Goal: Task Accomplishment & Management: Manage account settings

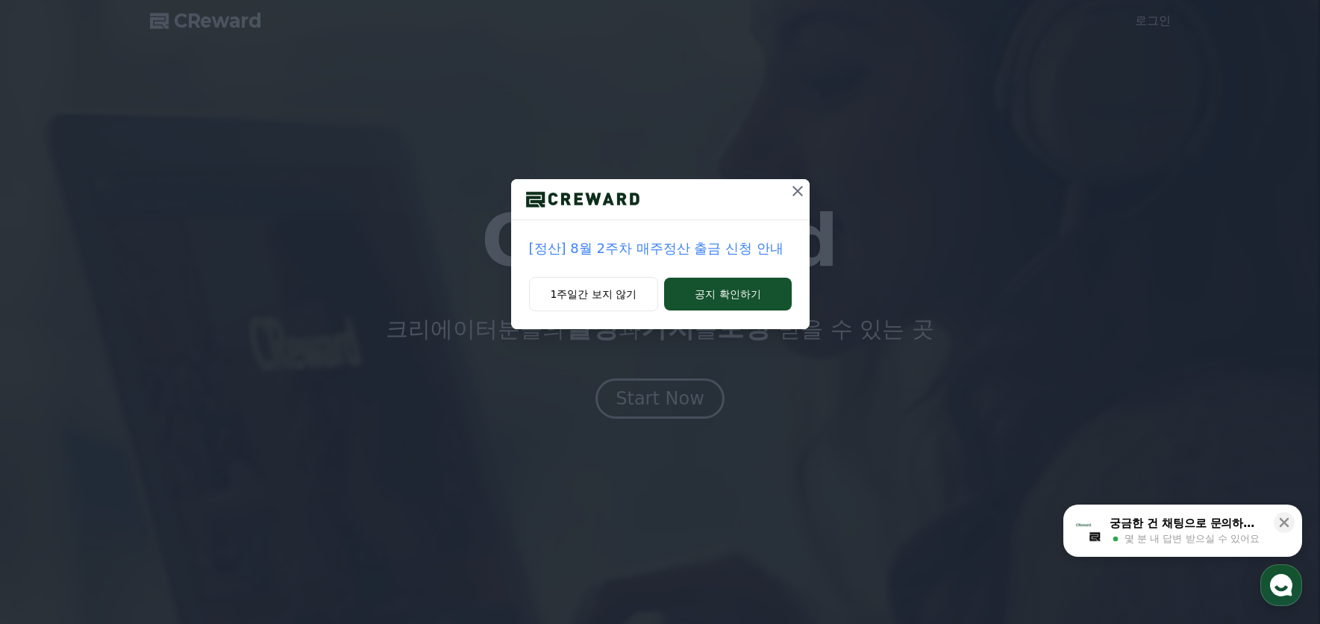
click at [795, 186] on icon at bounding box center [798, 191] width 18 height 18
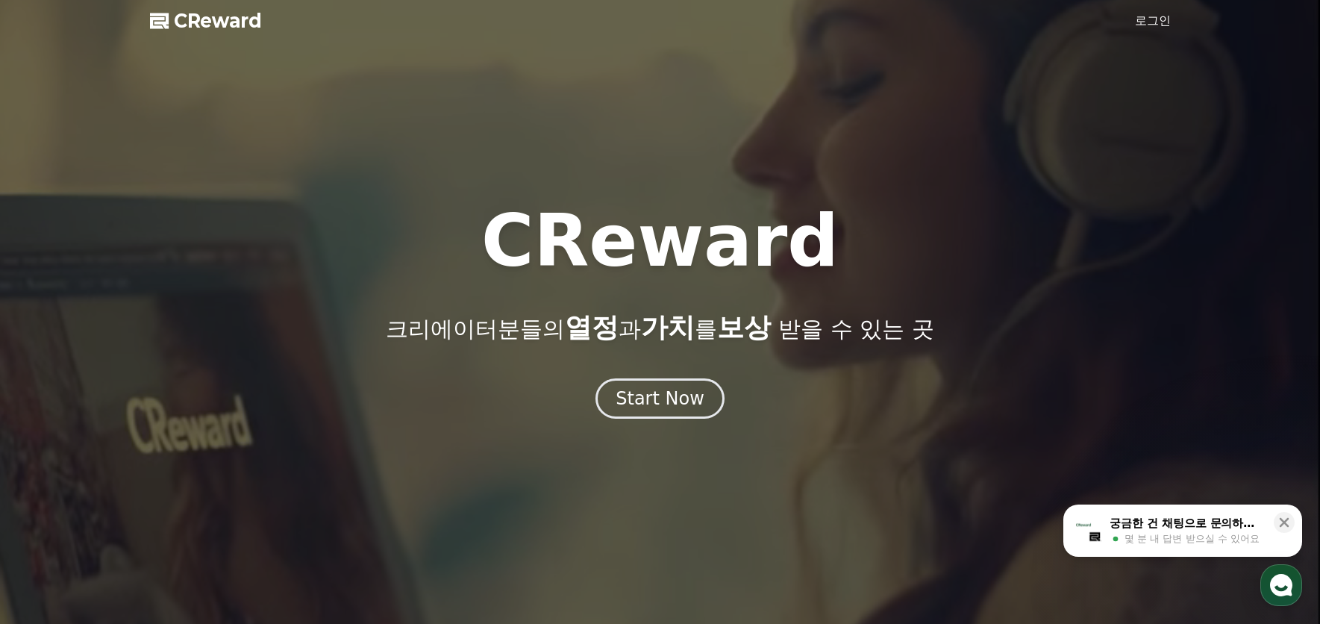
click at [847, 399] on div "Start Now" at bounding box center [660, 398] width 1320 height 40
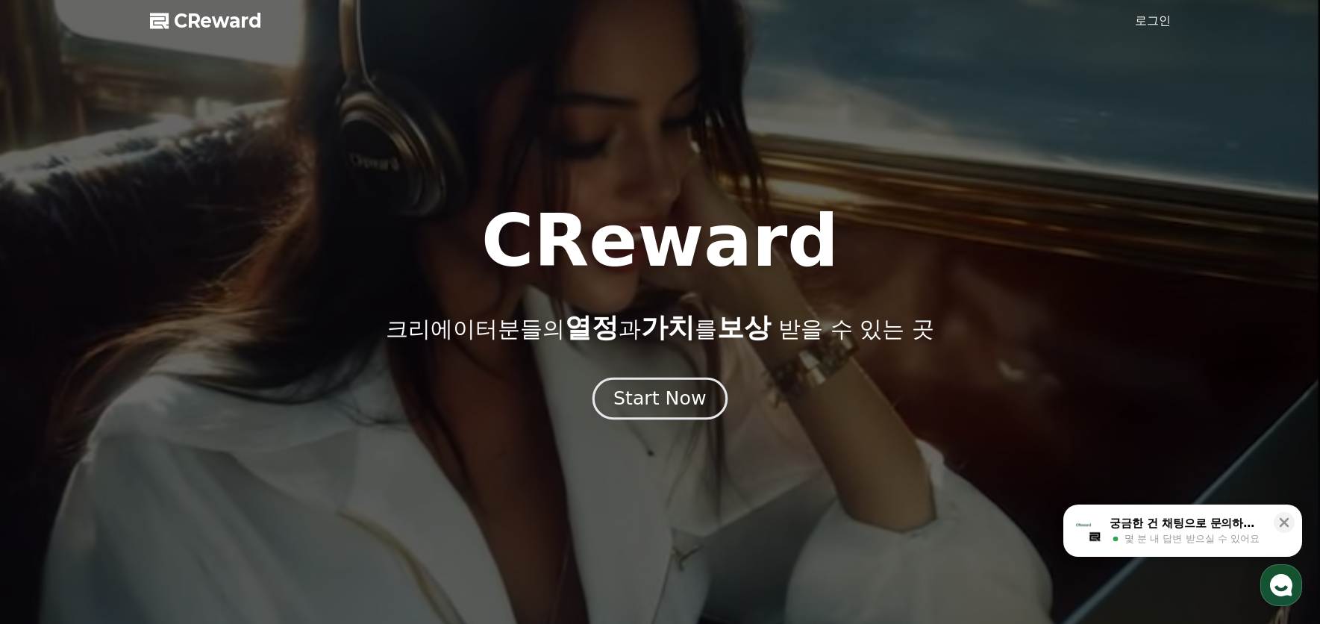
click at [676, 402] on div "Start Now" at bounding box center [660, 398] width 93 height 25
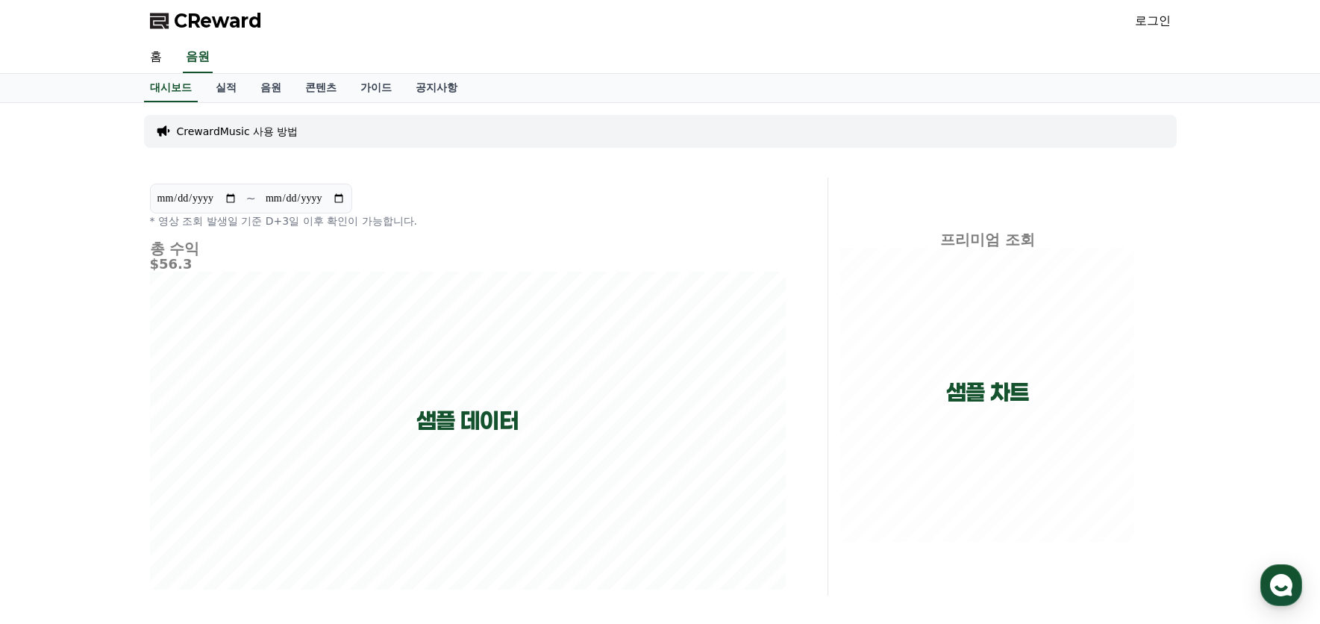
click at [1158, 21] on link "로그인" at bounding box center [1153, 21] width 36 height 18
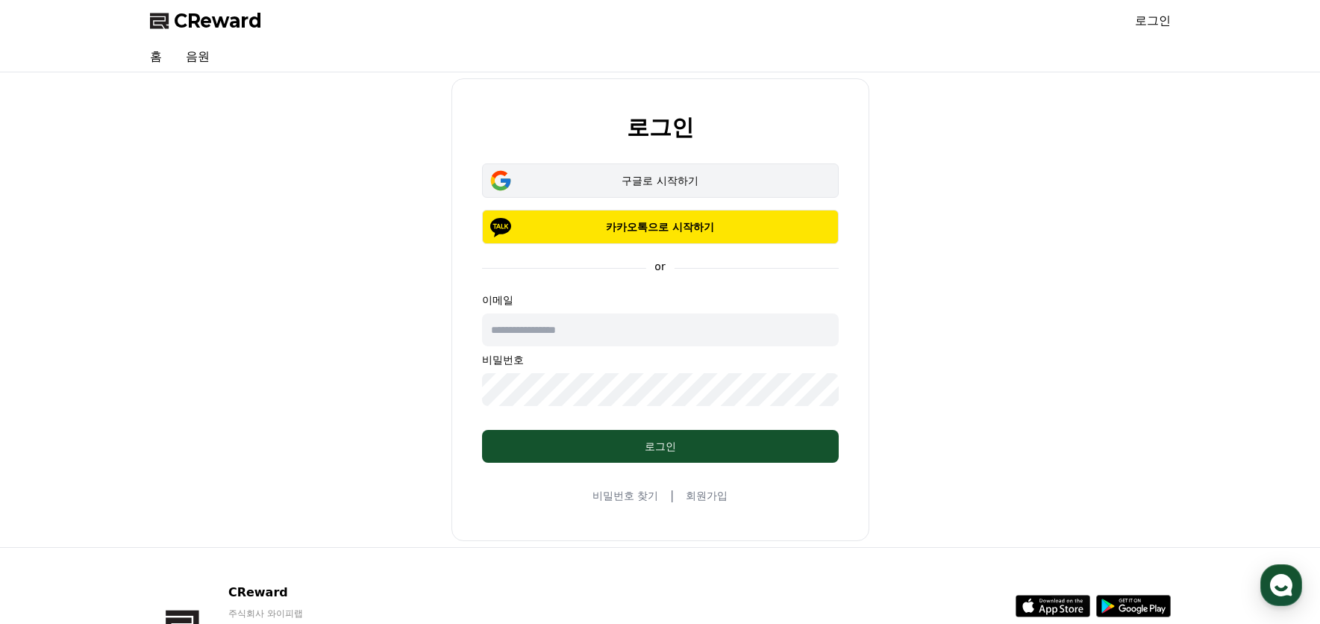
click at [668, 180] on div "구글로 시작하기" at bounding box center [660, 180] width 313 height 15
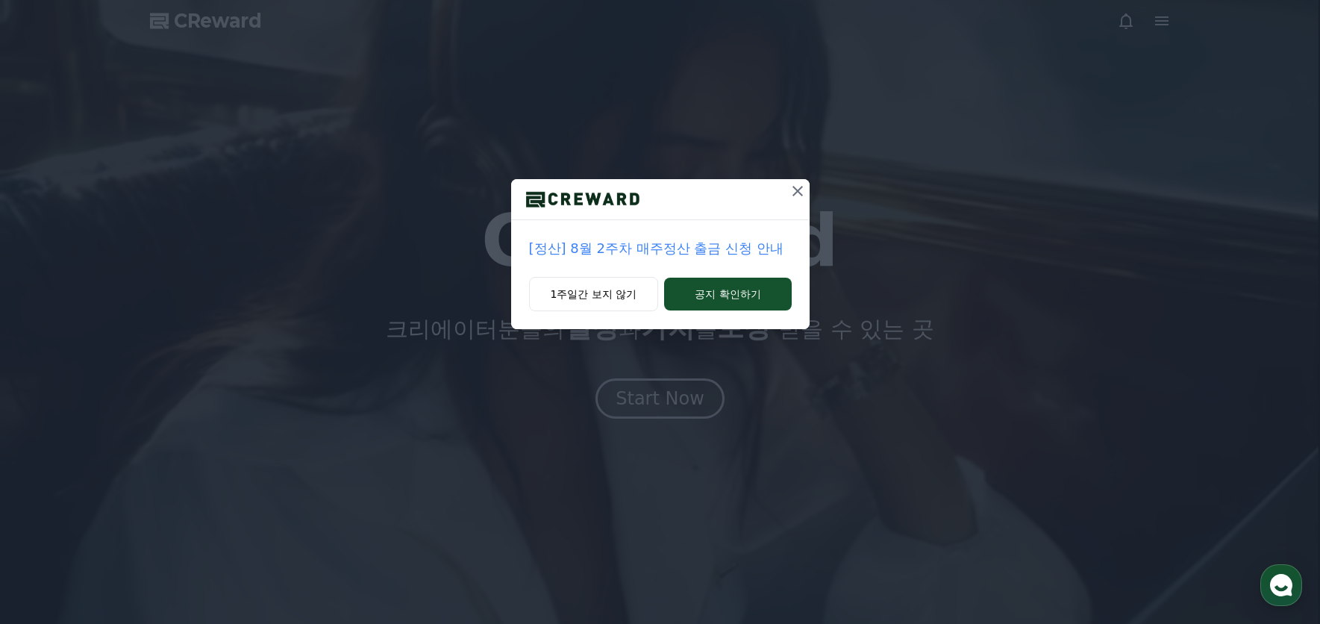
click at [804, 188] on icon at bounding box center [798, 191] width 18 height 18
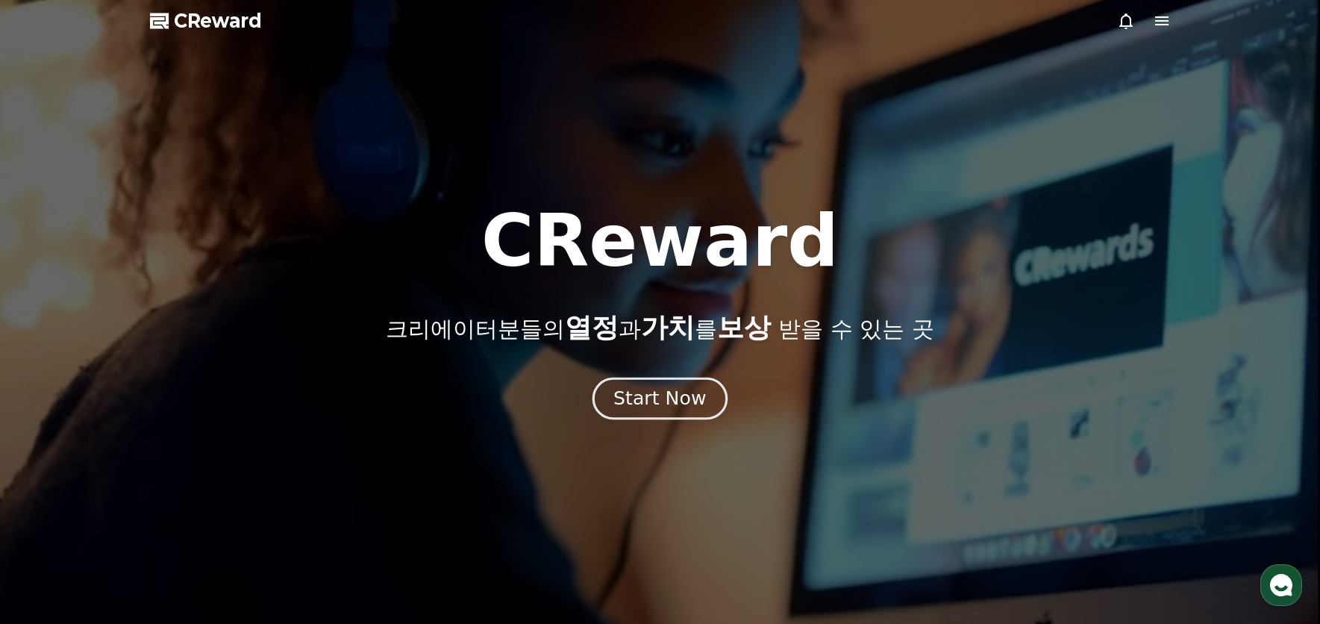
click at [690, 399] on div "Start Now" at bounding box center [660, 398] width 93 height 25
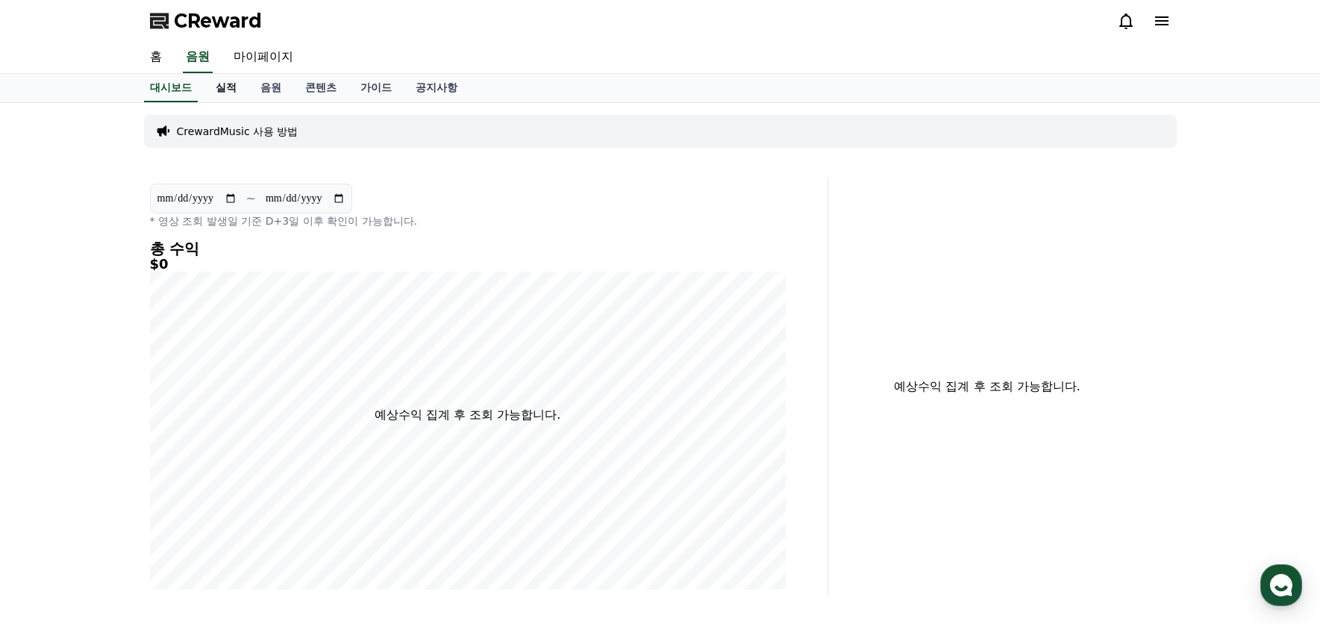
click at [230, 93] on link "실적" at bounding box center [226, 88] width 45 height 28
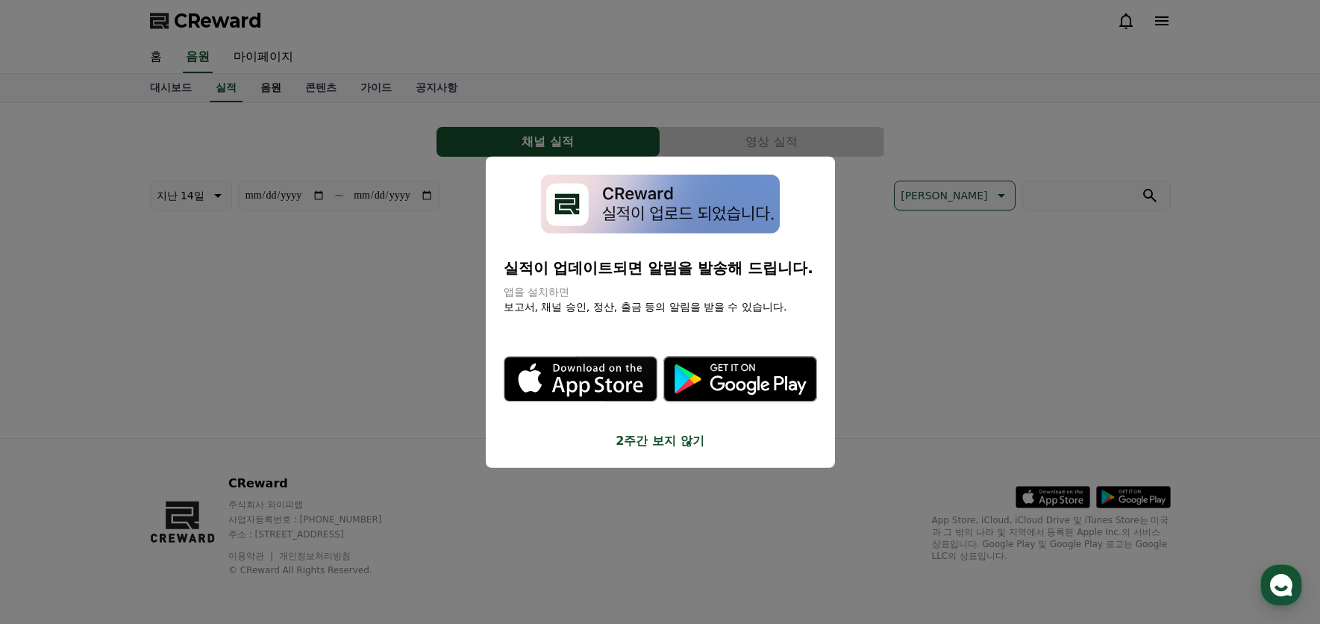
click at [281, 93] on button "close modal" at bounding box center [660, 312] width 1320 height 624
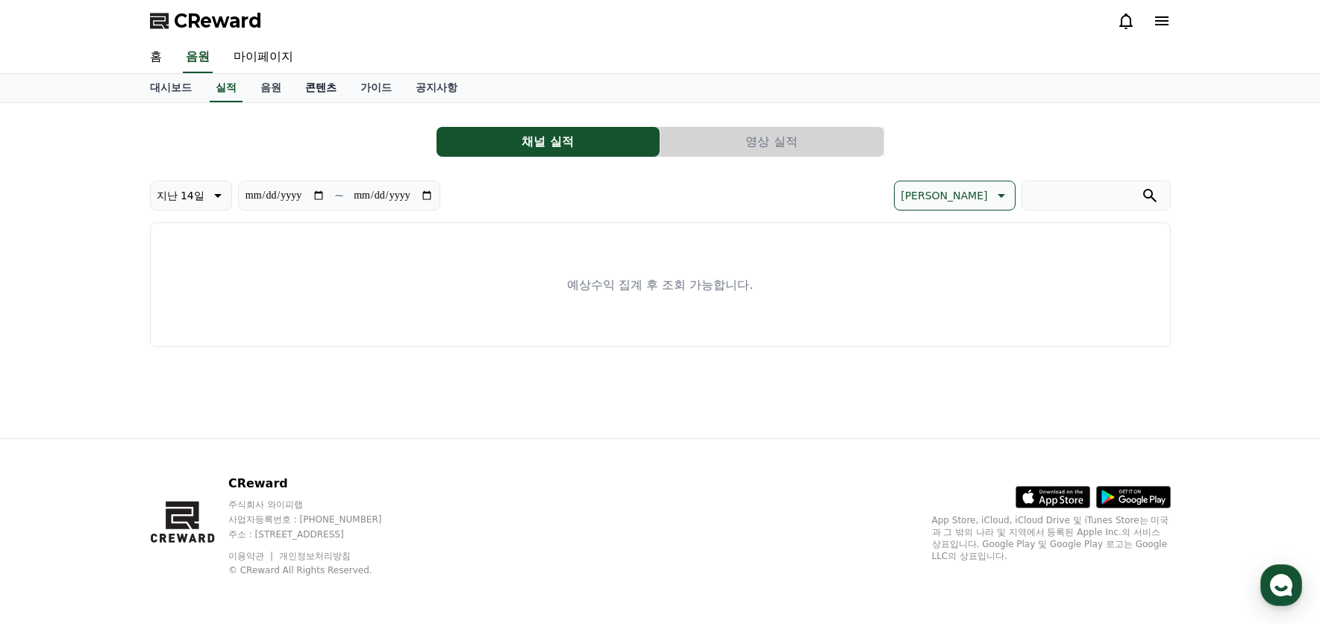
click at [340, 89] on link "콘텐츠" at bounding box center [320, 88] width 55 height 28
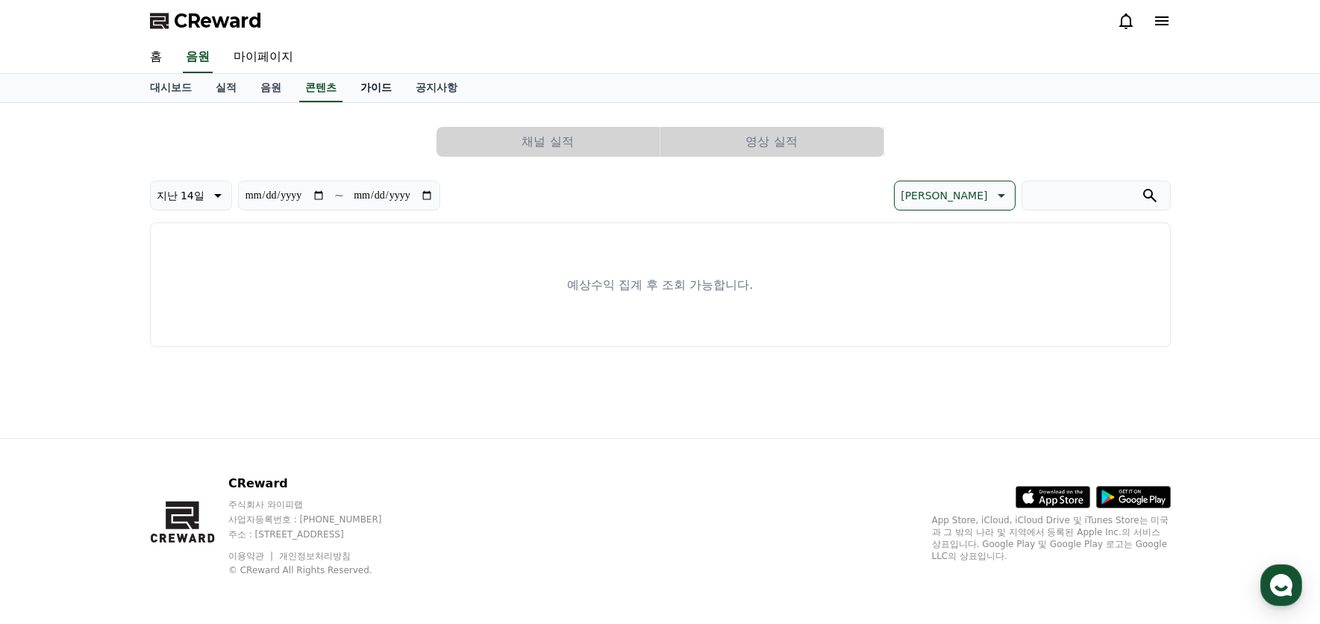
click at [372, 92] on link "가이드" at bounding box center [376, 88] width 55 height 28
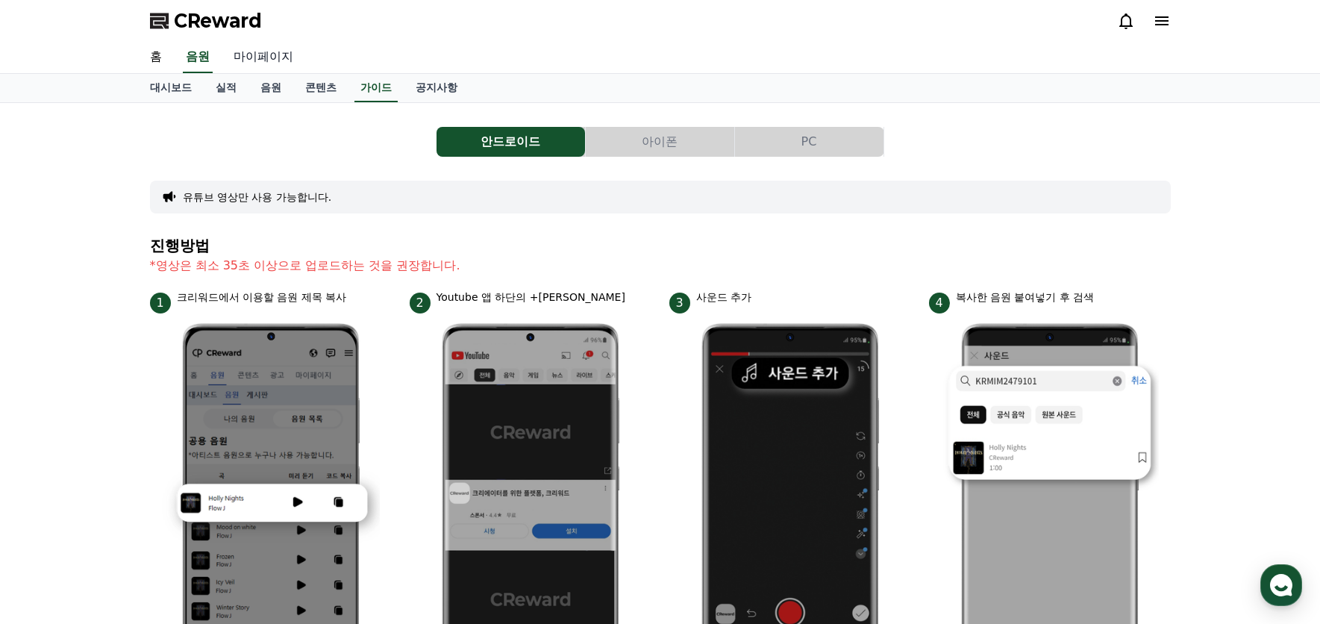
click at [254, 56] on link "마이페이지" at bounding box center [264, 57] width 84 height 31
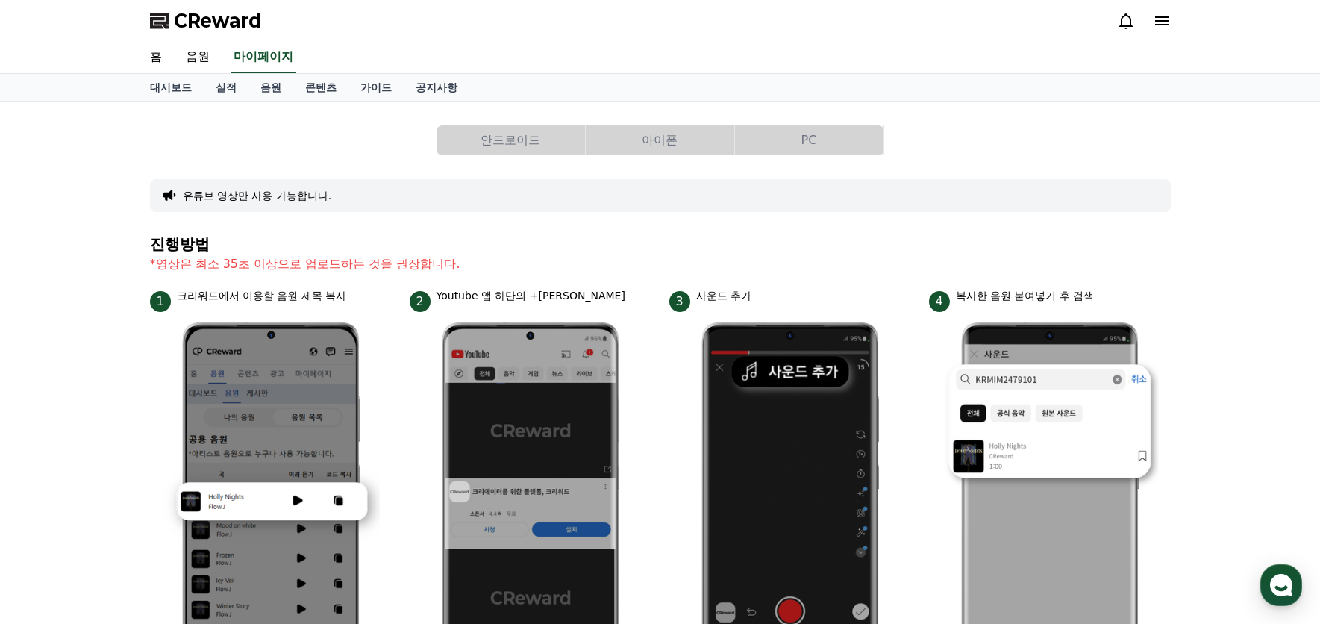
select select "**********"
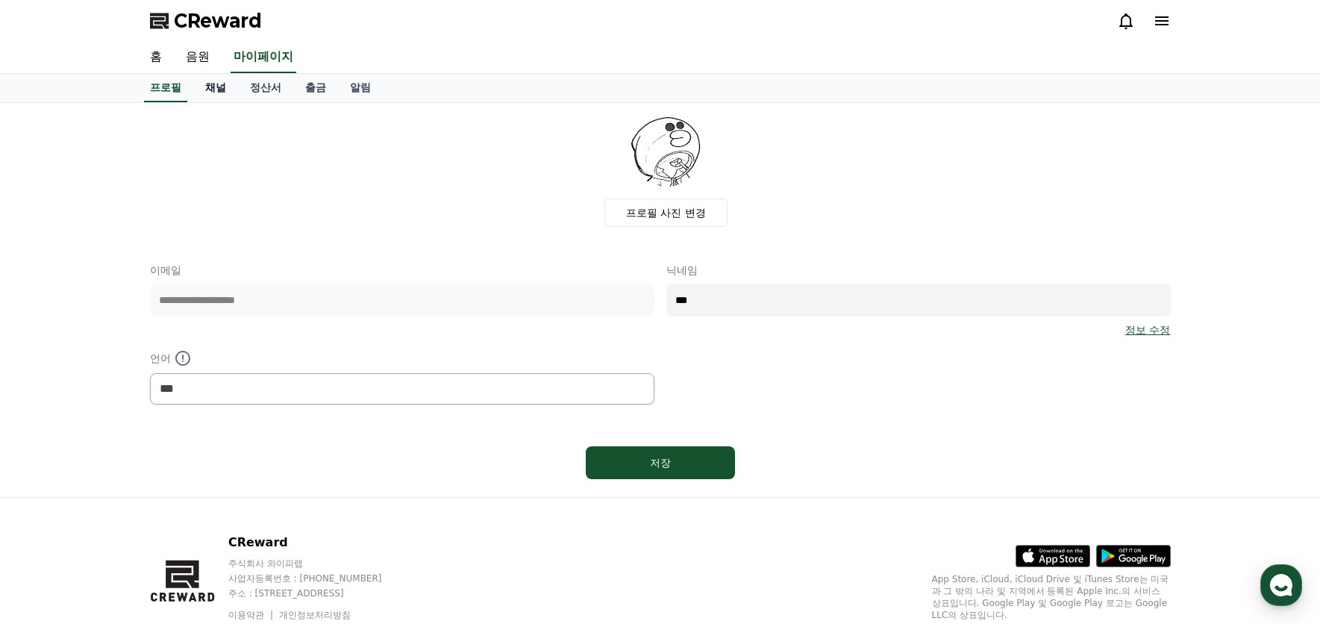
click at [212, 88] on link "채널" at bounding box center [215, 88] width 45 height 28
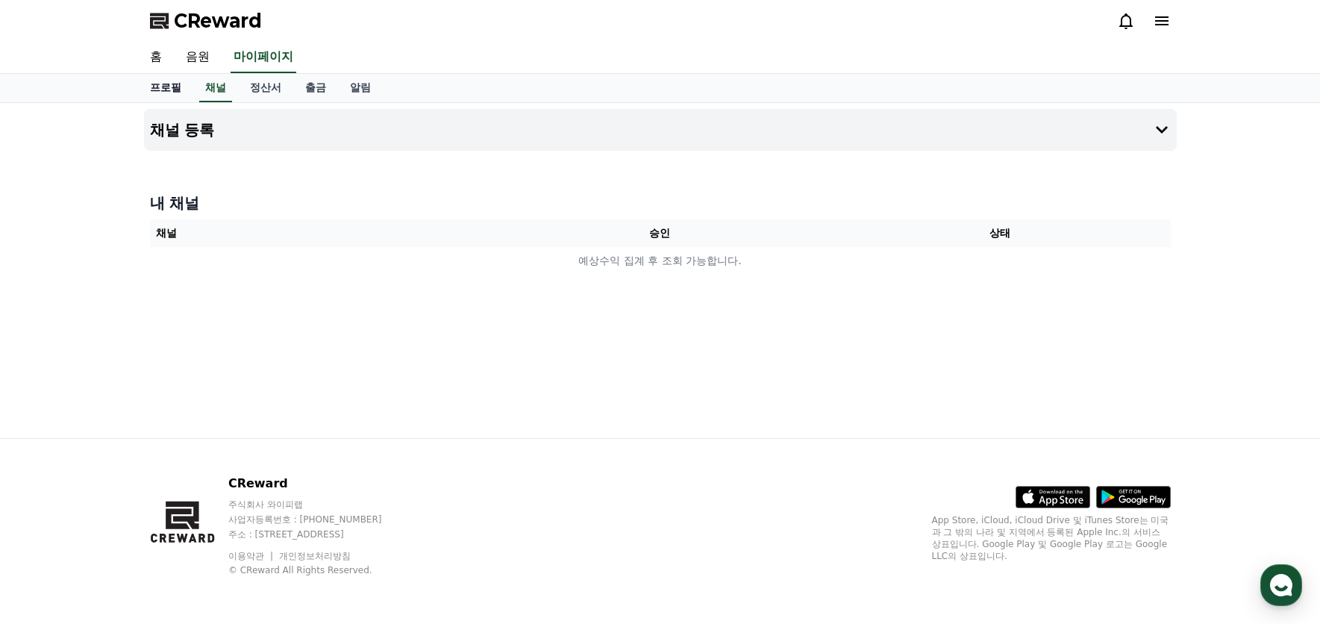
click at [152, 90] on link "프로필" at bounding box center [165, 88] width 55 height 28
select select "**********"
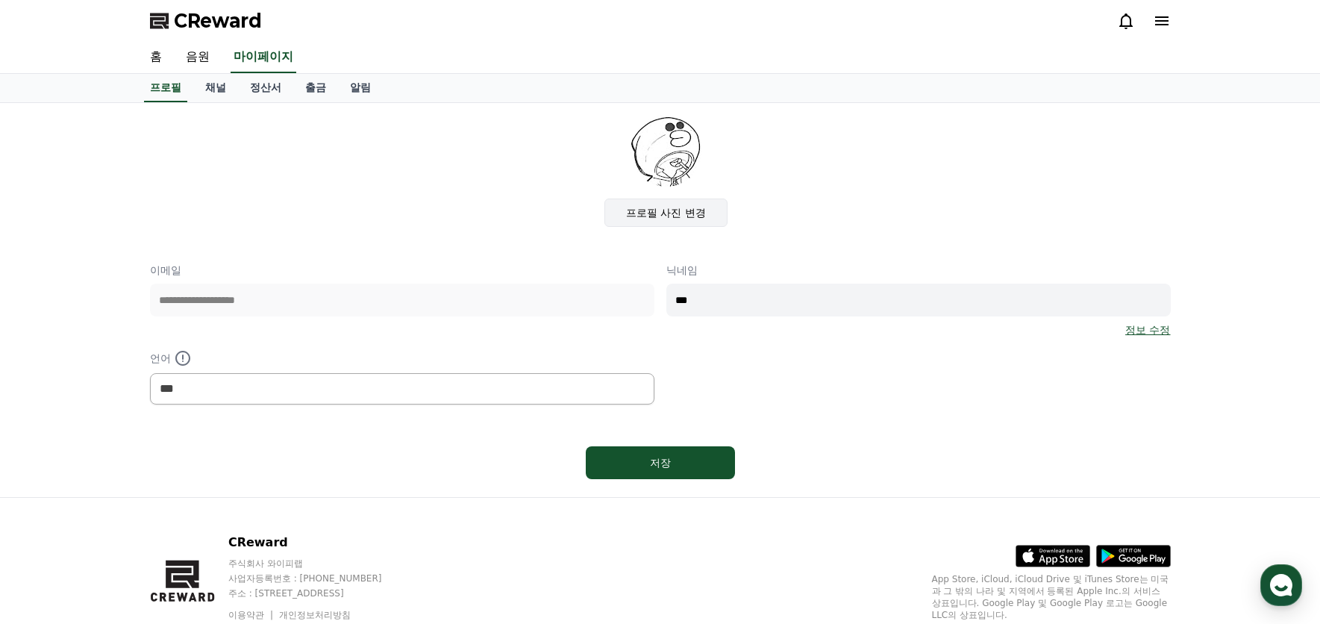
click at [680, 212] on label "프로필 사진 변경" at bounding box center [666, 213] width 123 height 28
click at [0, 0] on input "프로필 사진 변경" at bounding box center [0, 0] width 0 height 0
click at [655, 204] on label "프로필 사진 변경" at bounding box center [666, 213] width 123 height 28
click at [0, 0] on input "프로필 사진 변경" at bounding box center [0, 0] width 0 height 0
click at [592, 299] on div "**********" at bounding box center [660, 334] width 1021 height 142
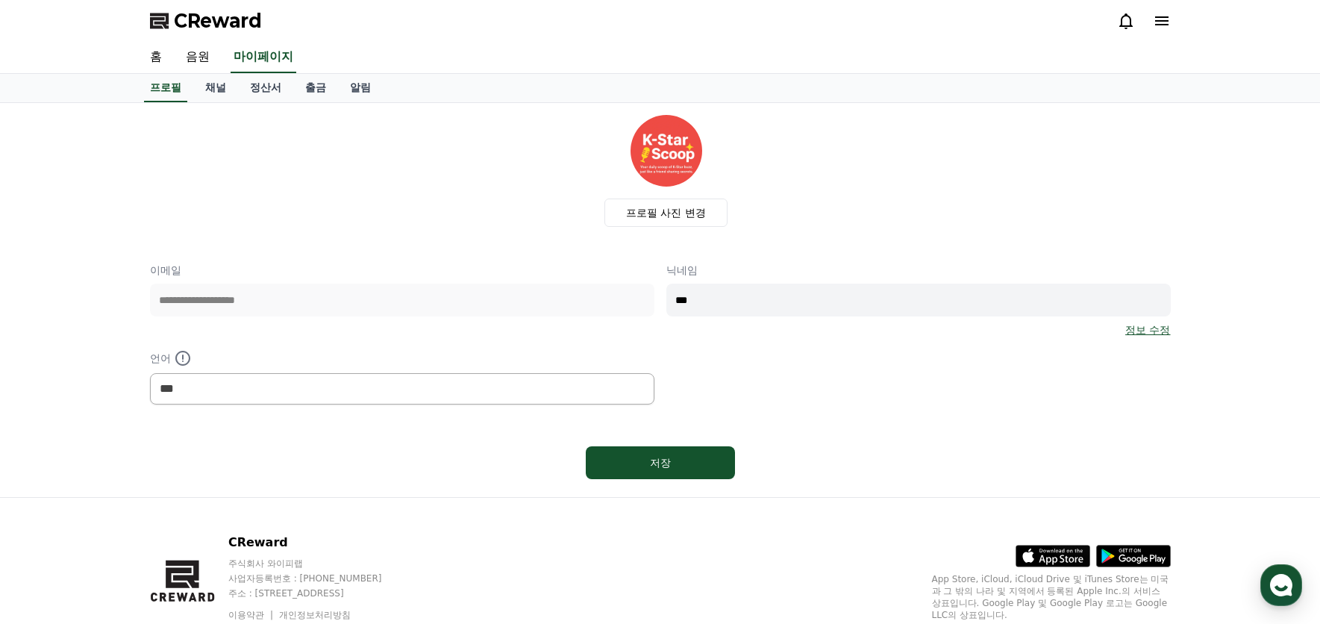
type input "*"
type input "**********"
click at [1142, 327] on link "정보 수정" at bounding box center [1148, 329] width 45 height 15
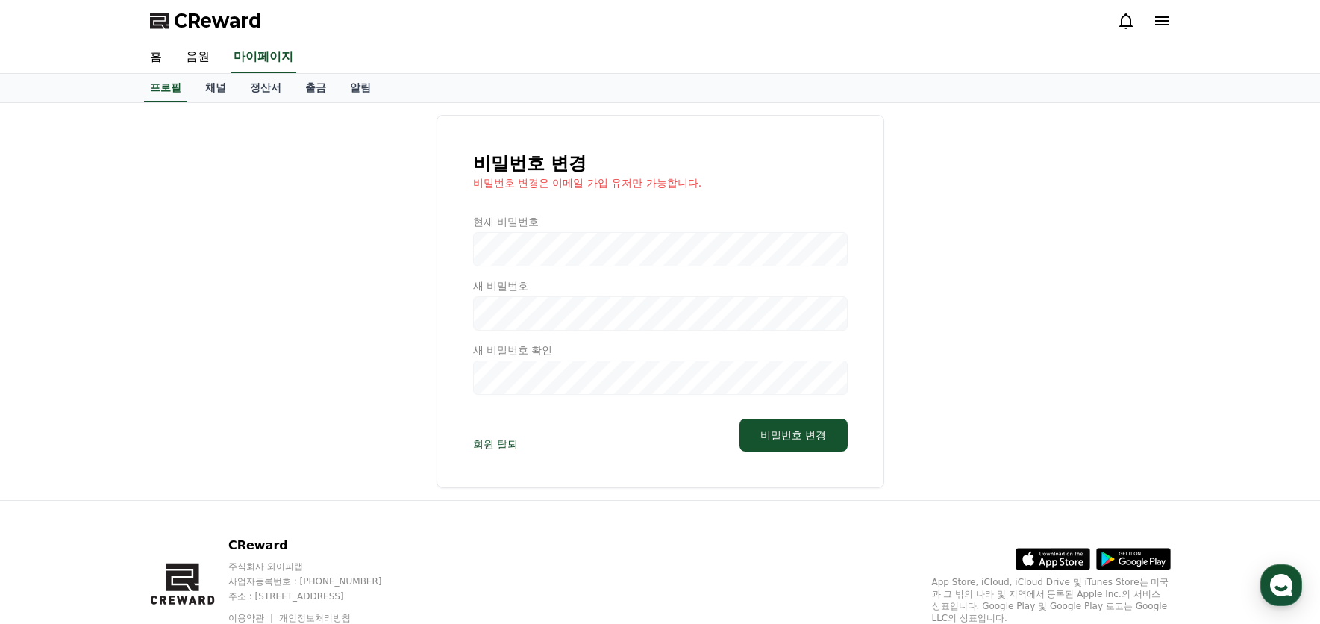
click at [522, 259] on div at bounding box center [660, 304] width 375 height 181
click at [561, 249] on div at bounding box center [660, 304] width 375 height 181
click at [1019, 395] on div "비밀번호 변경 비밀번호 변경은 이메일 가입 유저만 가능합니다. 현재 비밀번호 새 비밀번호 새 비밀번호 확인 회원 탈퇴 비밀번호 변경" at bounding box center [660, 301] width 1021 height 373
click at [210, 90] on link "채널" at bounding box center [215, 88] width 45 height 28
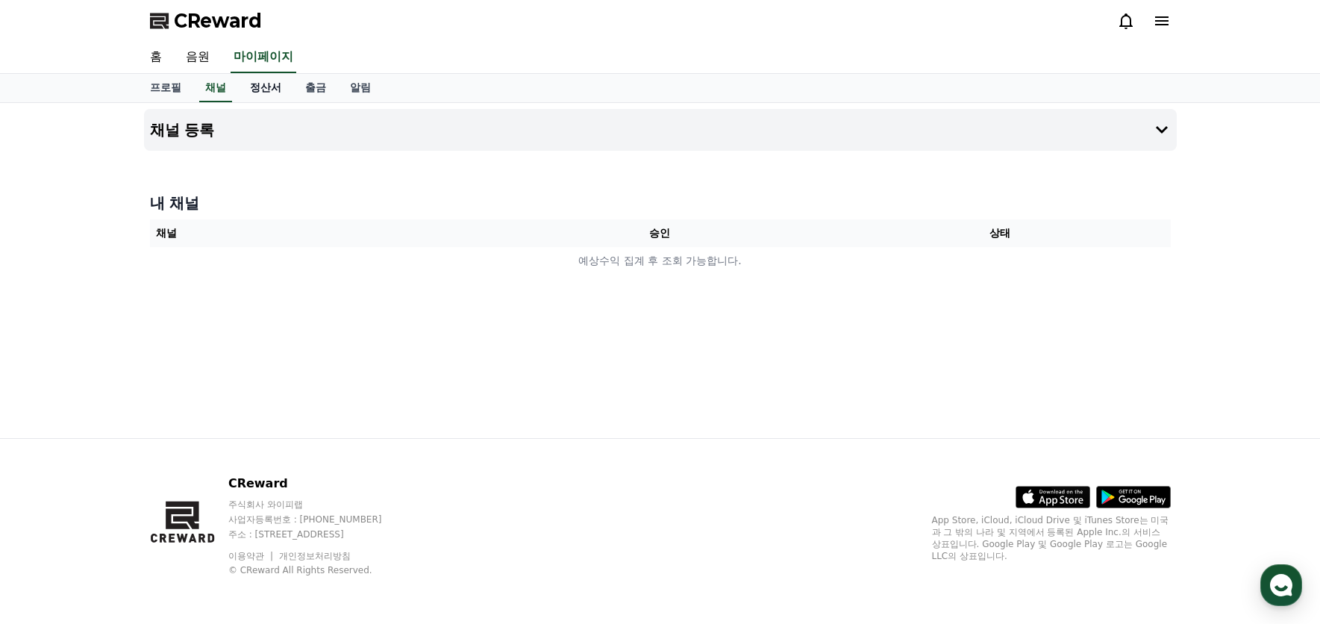
click at [263, 90] on link "정산서" at bounding box center [265, 88] width 55 height 28
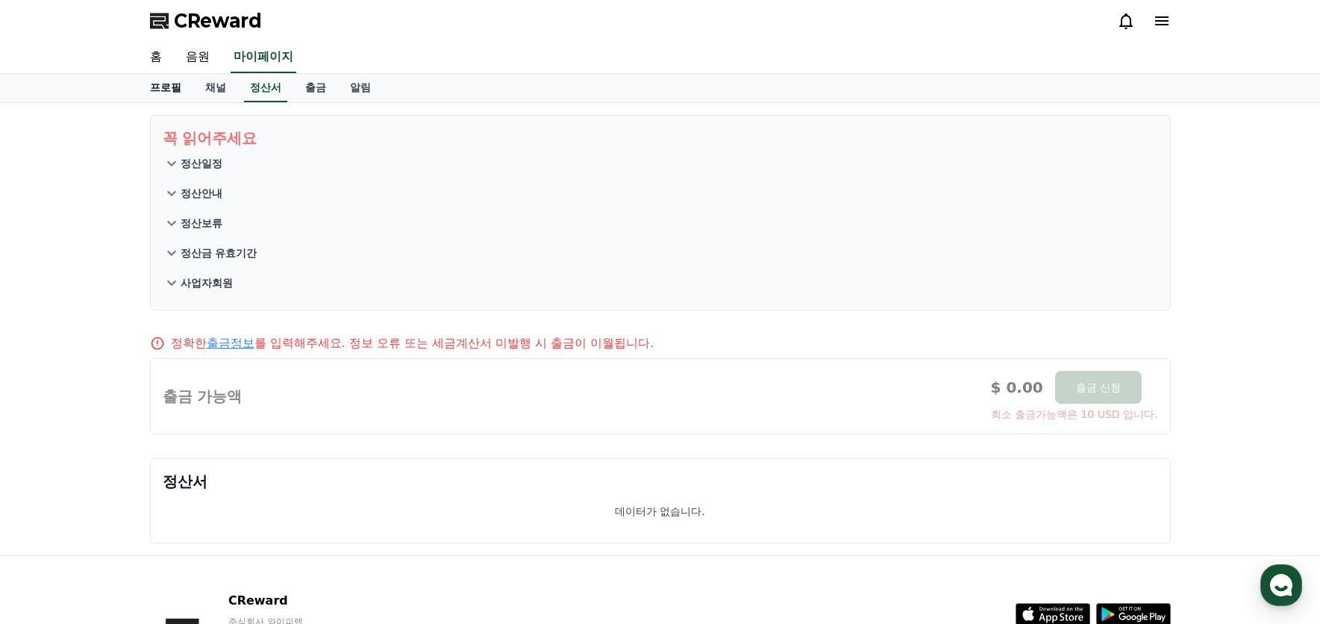
click at [157, 90] on link "프로필" at bounding box center [165, 88] width 55 height 28
select select "**********"
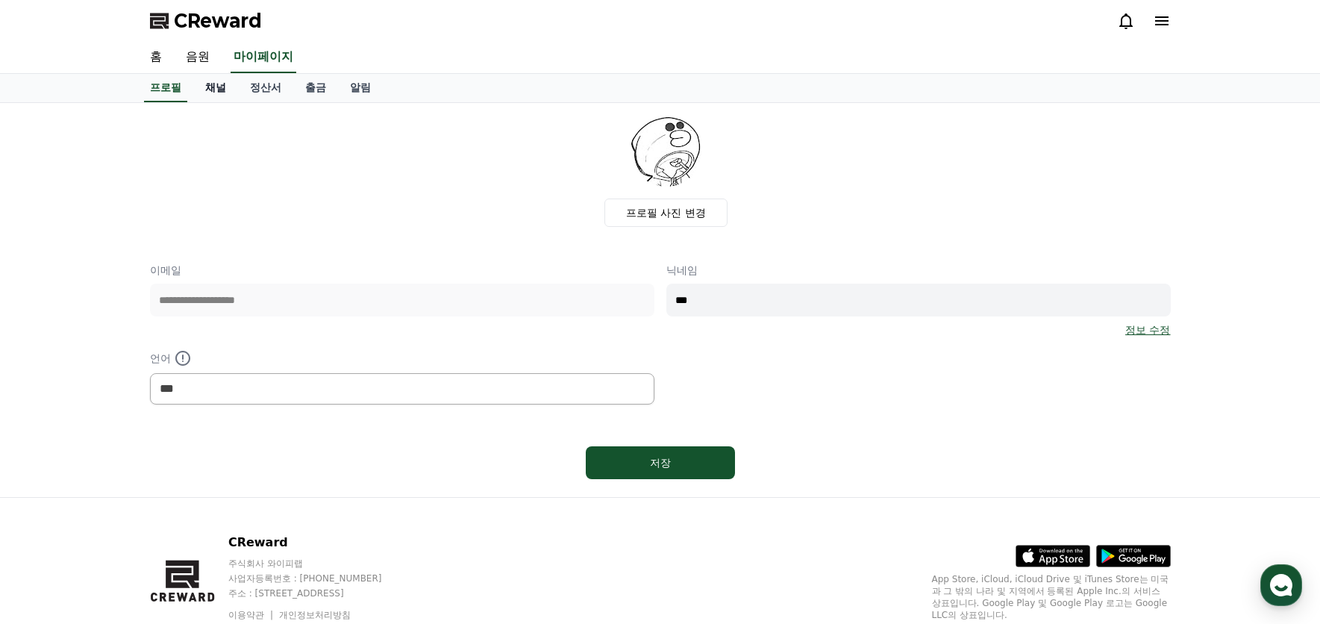
click at [213, 92] on link "채널" at bounding box center [215, 88] width 45 height 28
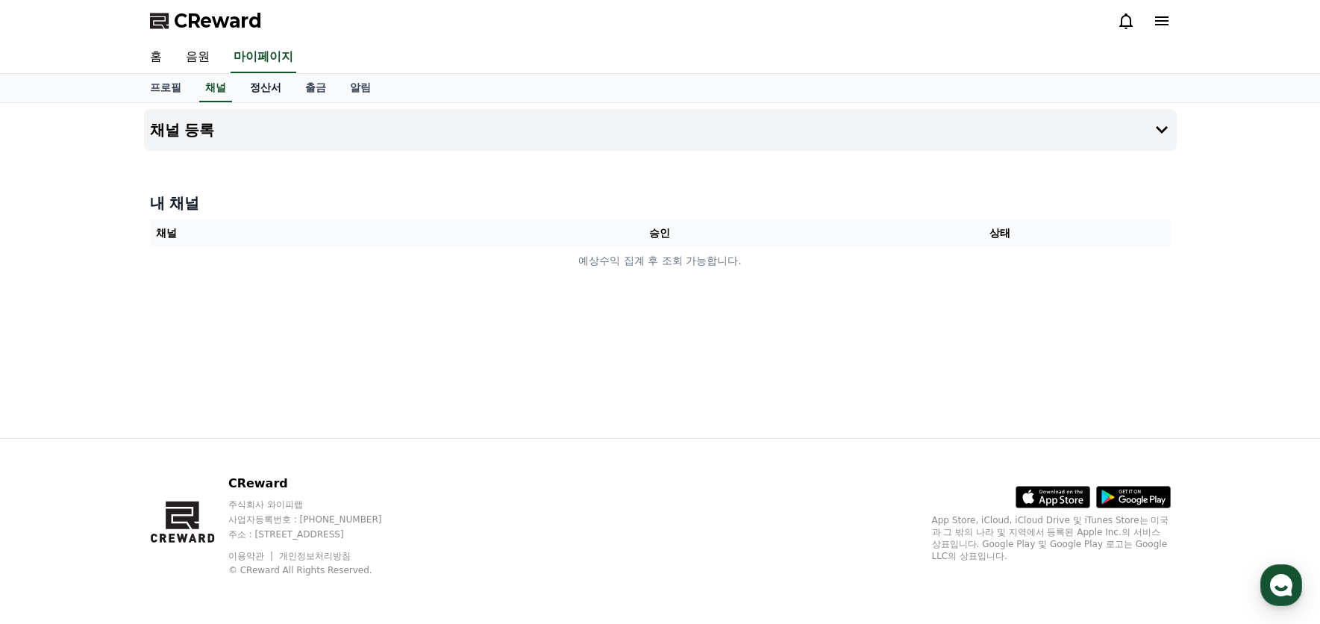
click at [265, 91] on link "정산서" at bounding box center [265, 88] width 55 height 28
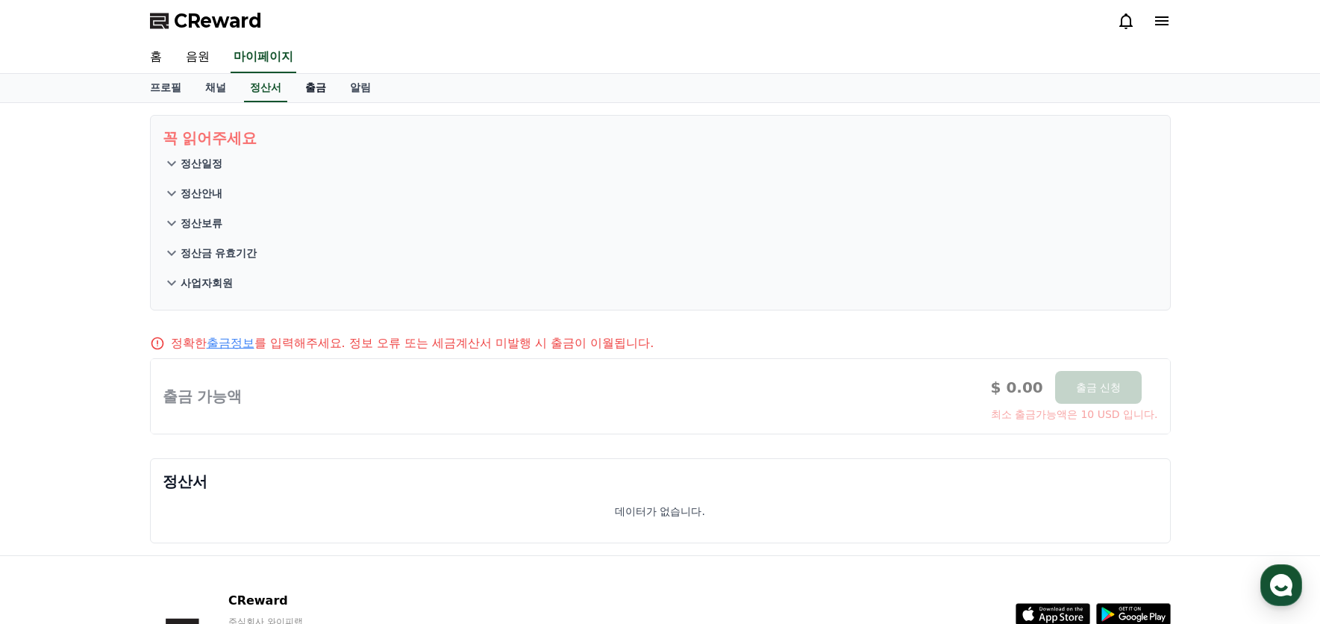
click at [312, 91] on link "출금" at bounding box center [315, 88] width 45 height 28
click at [359, 90] on link "알림" at bounding box center [360, 88] width 45 height 28
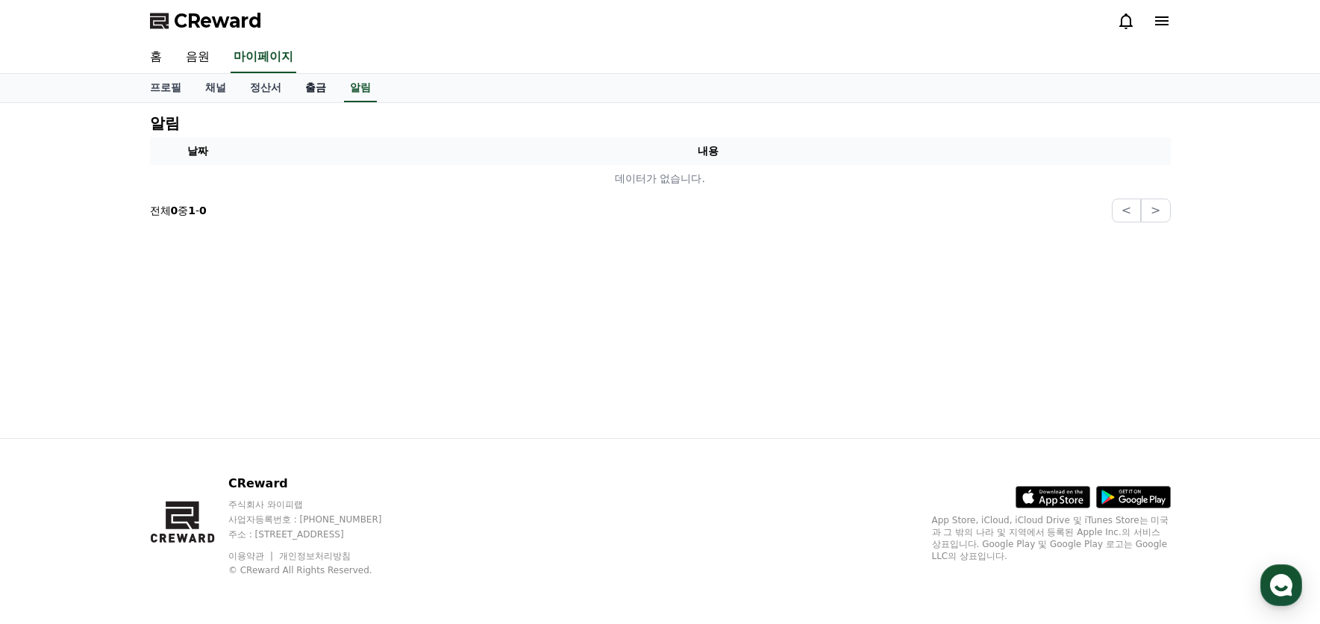
click at [308, 90] on link "출금" at bounding box center [315, 88] width 45 height 28
click at [260, 90] on link "정산서" at bounding box center [265, 88] width 55 height 28
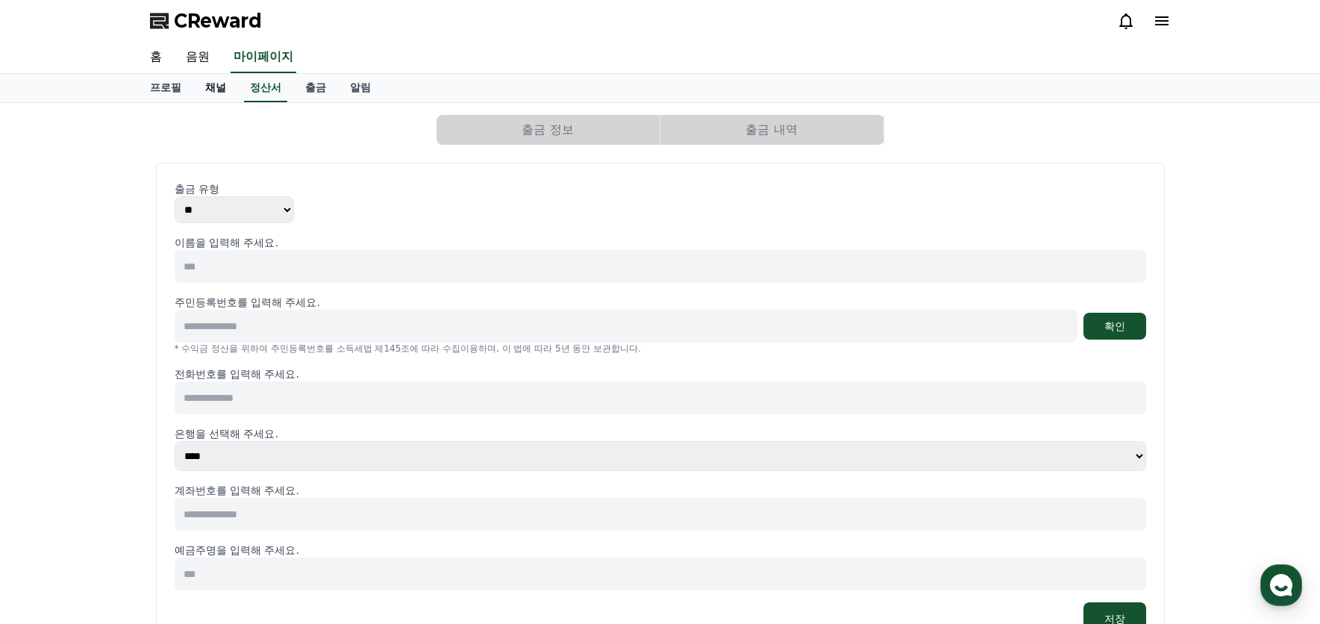
click at [206, 90] on link "채널" at bounding box center [215, 88] width 45 height 28
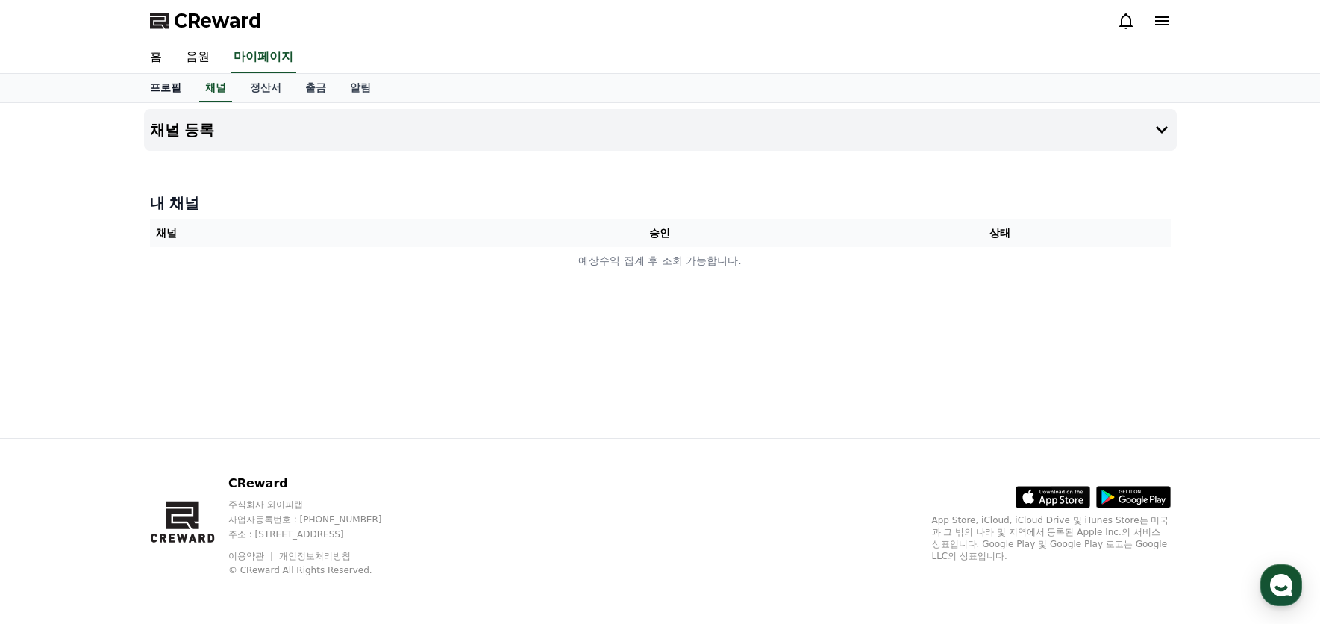
click at [150, 90] on link "프로필" at bounding box center [165, 88] width 55 height 28
select select "**********"
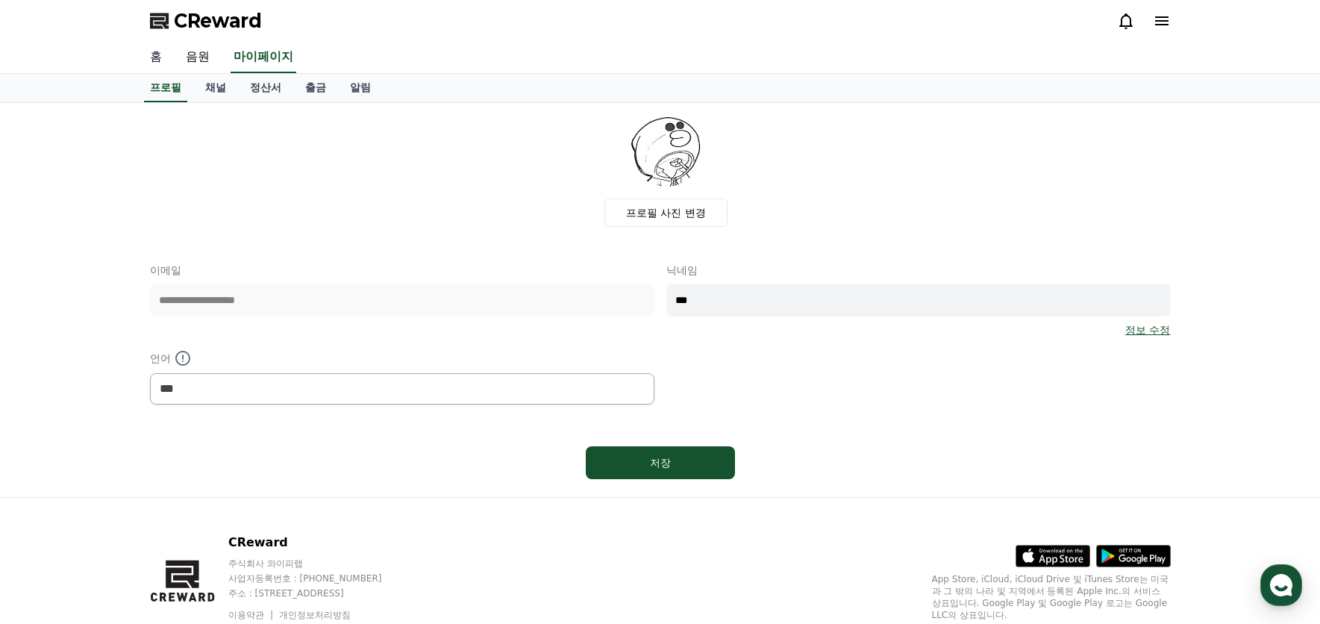
click at [151, 58] on link "홈" at bounding box center [156, 57] width 36 height 31
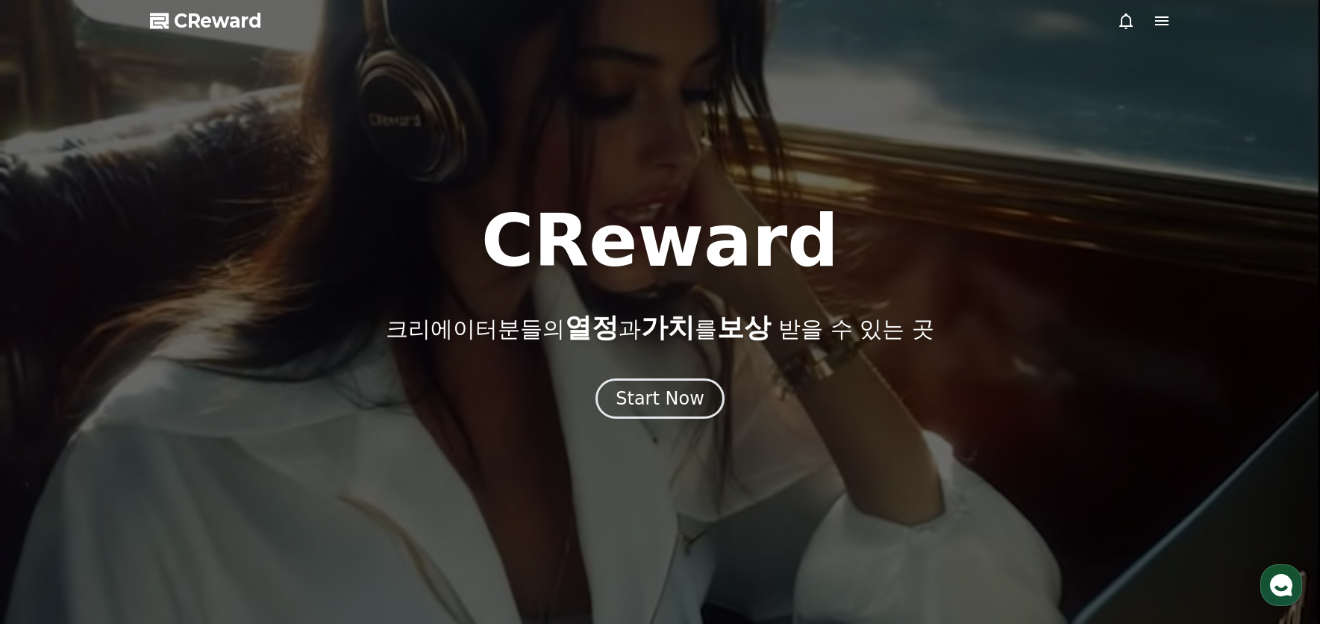
click at [219, 13] on span "CReward" at bounding box center [218, 21] width 88 height 24
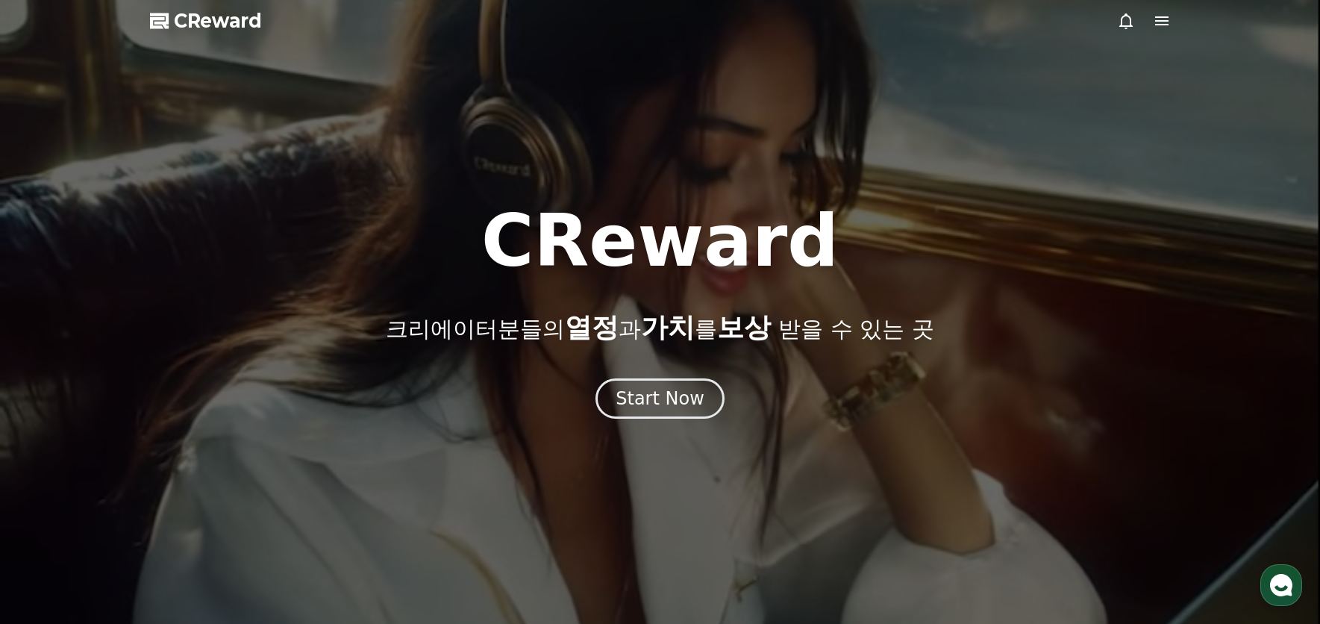
click at [216, 17] on span "CReward" at bounding box center [218, 21] width 88 height 24
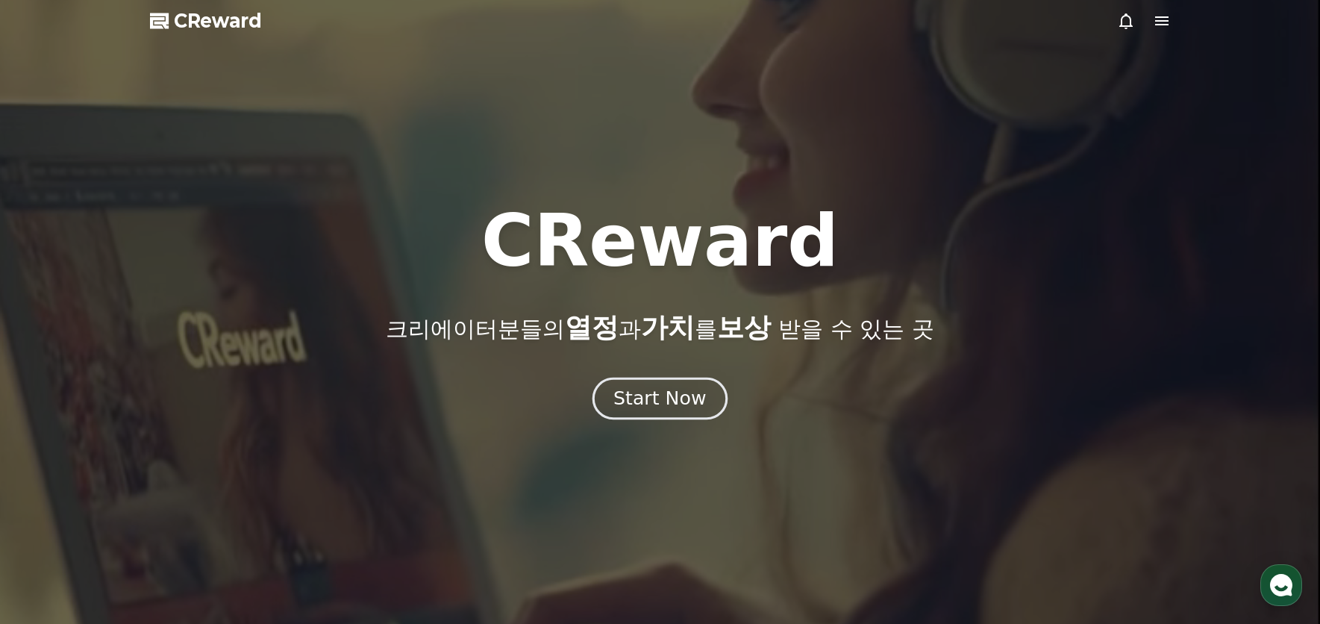
click at [646, 399] on div "Start Now" at bounding box center [660, 398] width 93 height 25
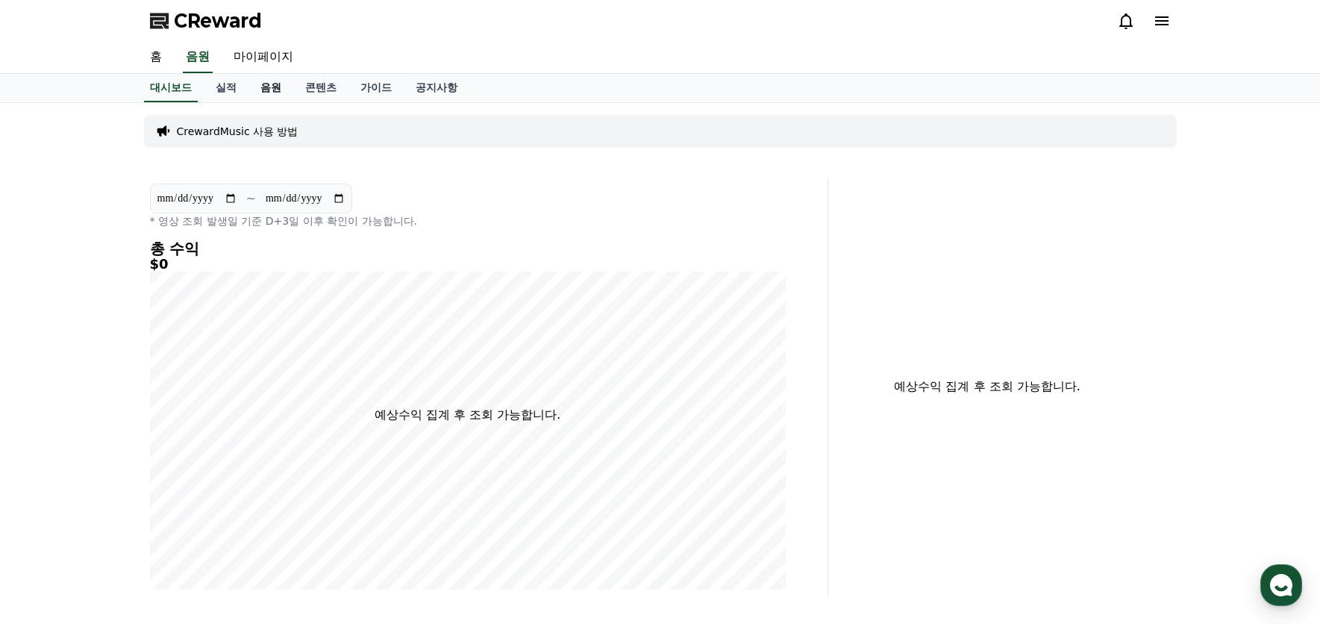
click at [266, 87] on link "음원" at bounding box center [271, 88] width 45 height 28
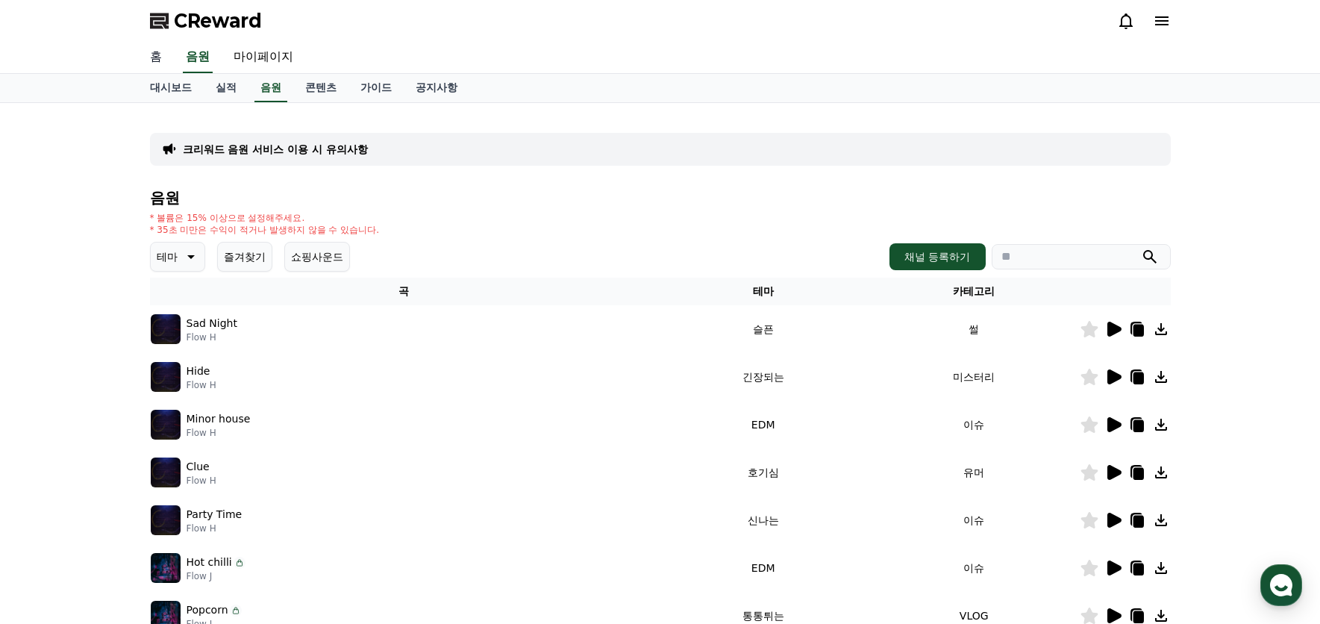
click at [153, 56] on link "홈" at bounding box center [156, 57] width 36 height 31
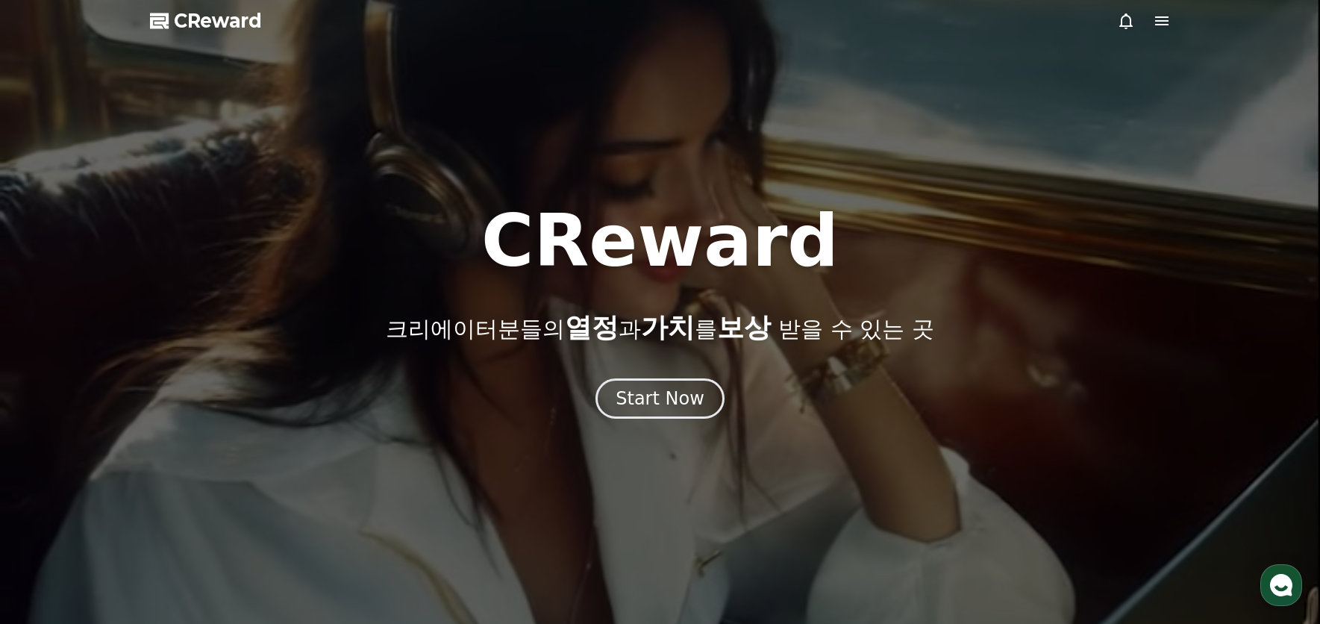
click at [199, 23] on span "CReward" at bounding box center [218, 21] width 88 height 24
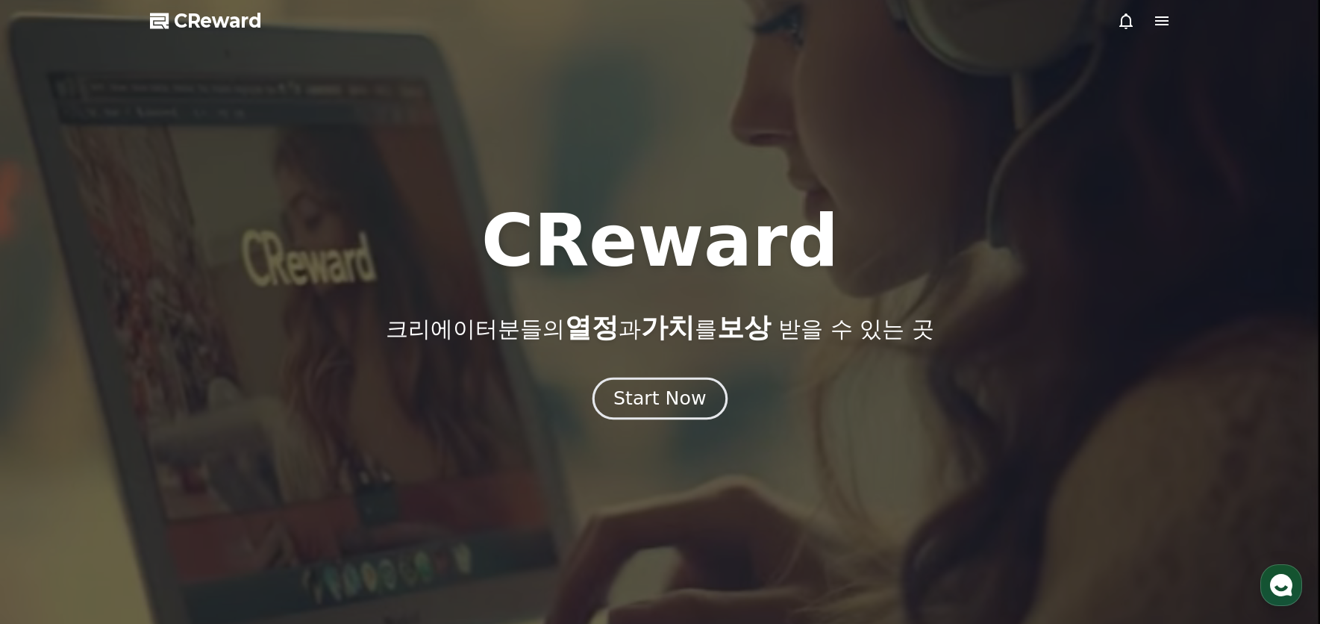
click at [648, 408] on div "Start Now" at bounding box center [660, 398] width 93 height 25
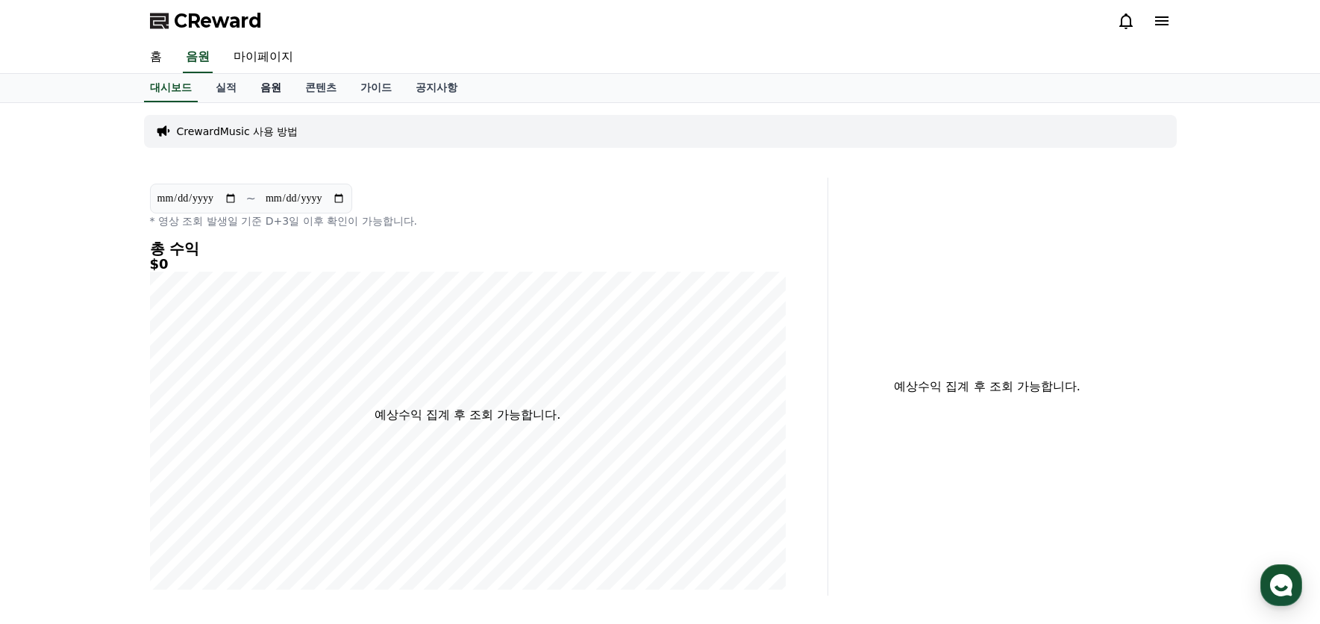
click at [263, 93] on link "음원" at bounding box center [271, 88] width 45 height 28
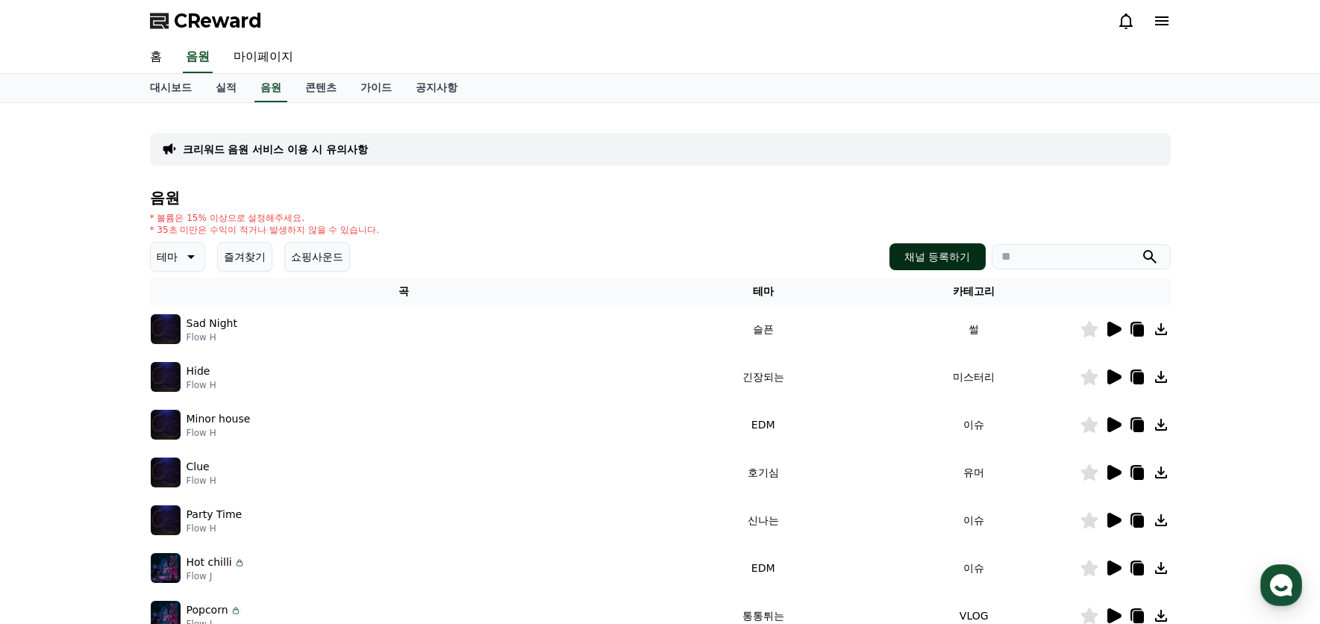
click at [929, 260] on button "채널 등록하기" at bounding box center [938, 256] width 96 height 27
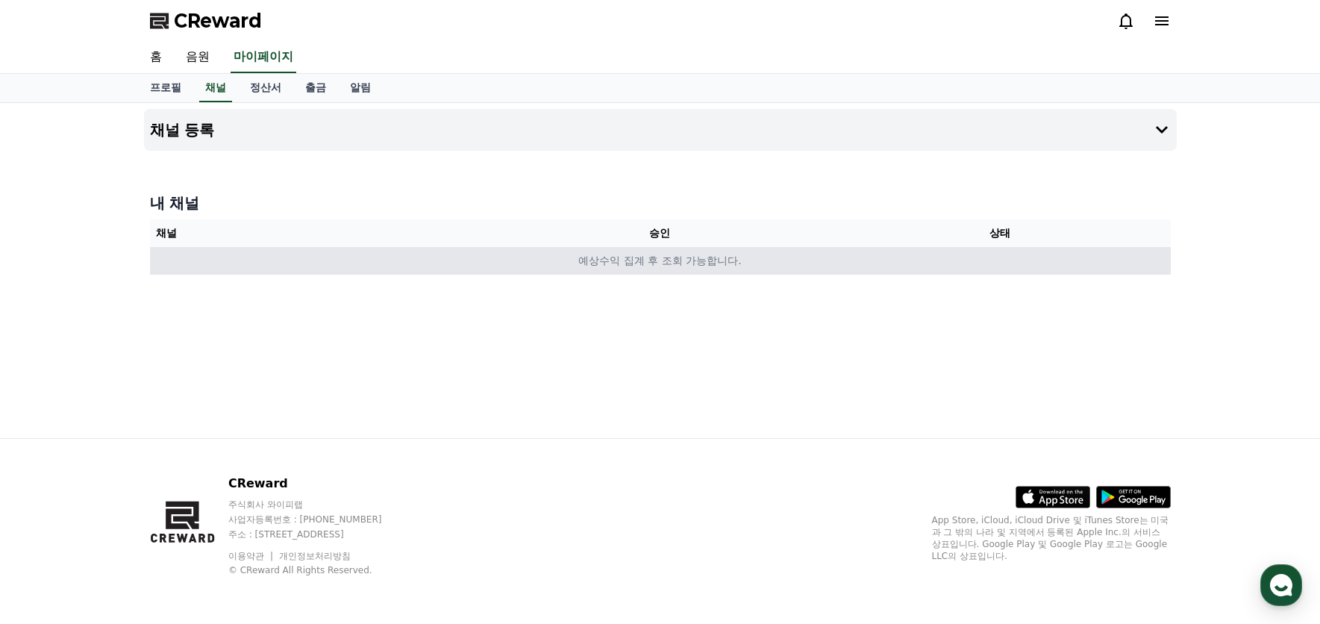
click at [240, 267] on td "예상수익 집계 후 조회 가능합니다." at bounding box center [660, 261] width 1021 height 28
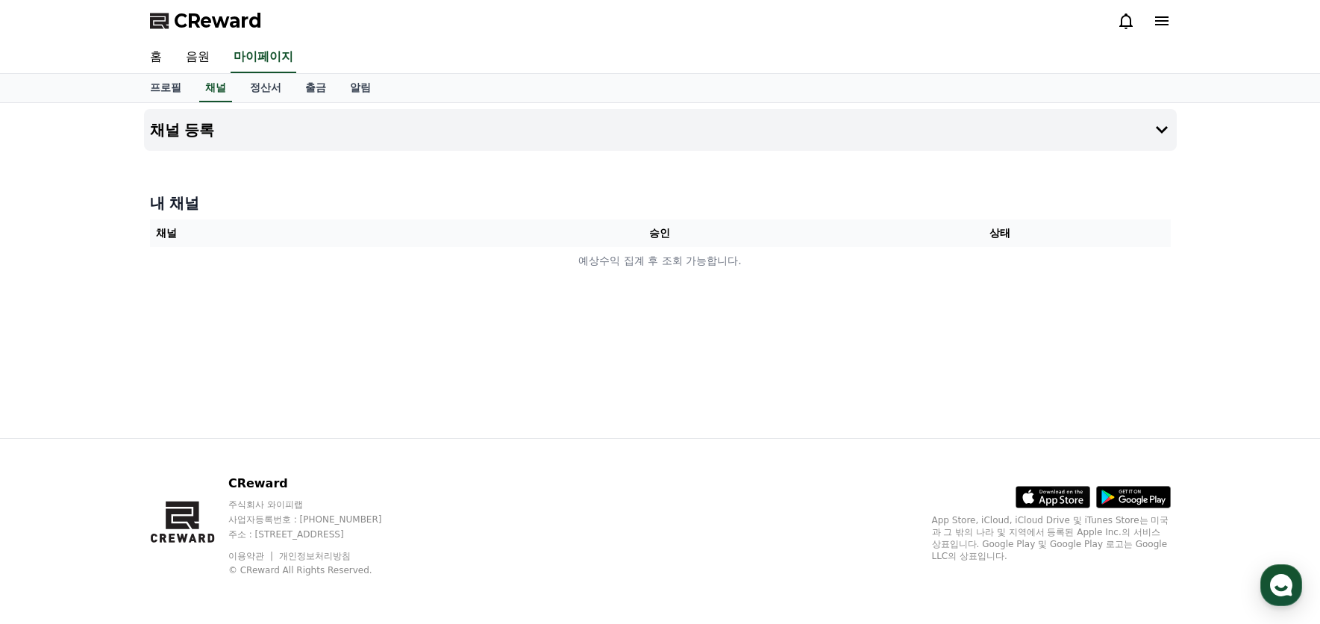
click at [1169, 21] on icon at bounding box center [1162, 21] width 18 height 18
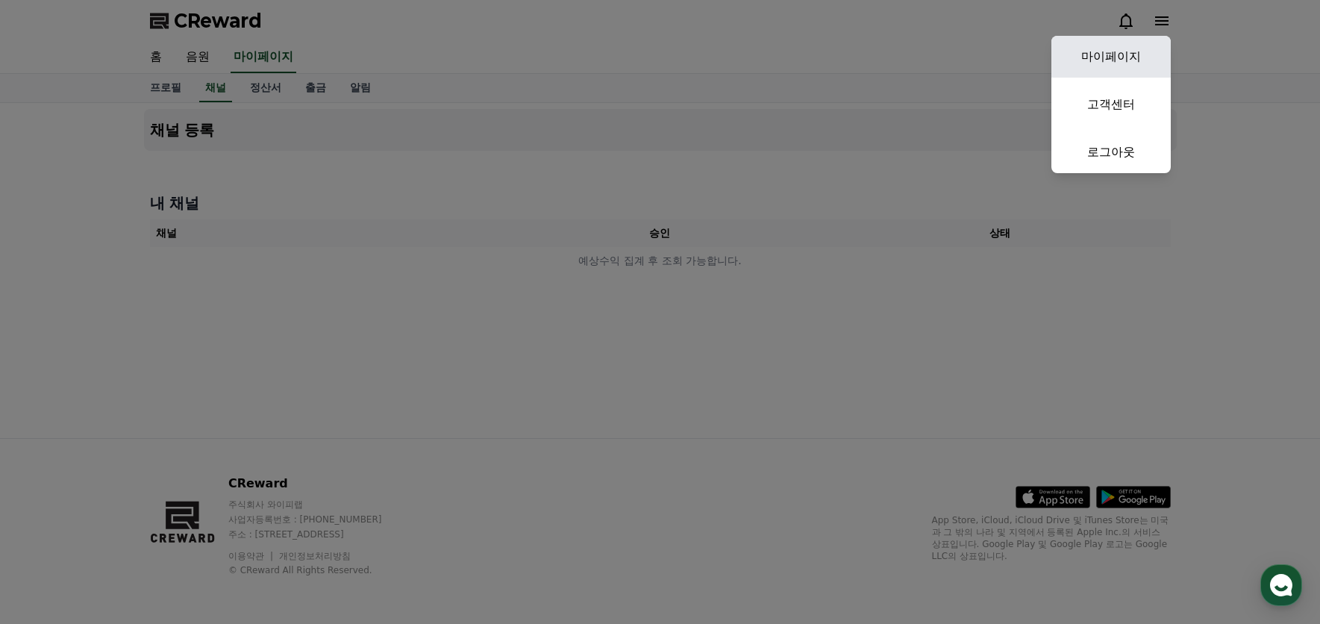
click at [1136, 58] on link "마이페이지" at bounding box center [1111, 57] width 119 height 42
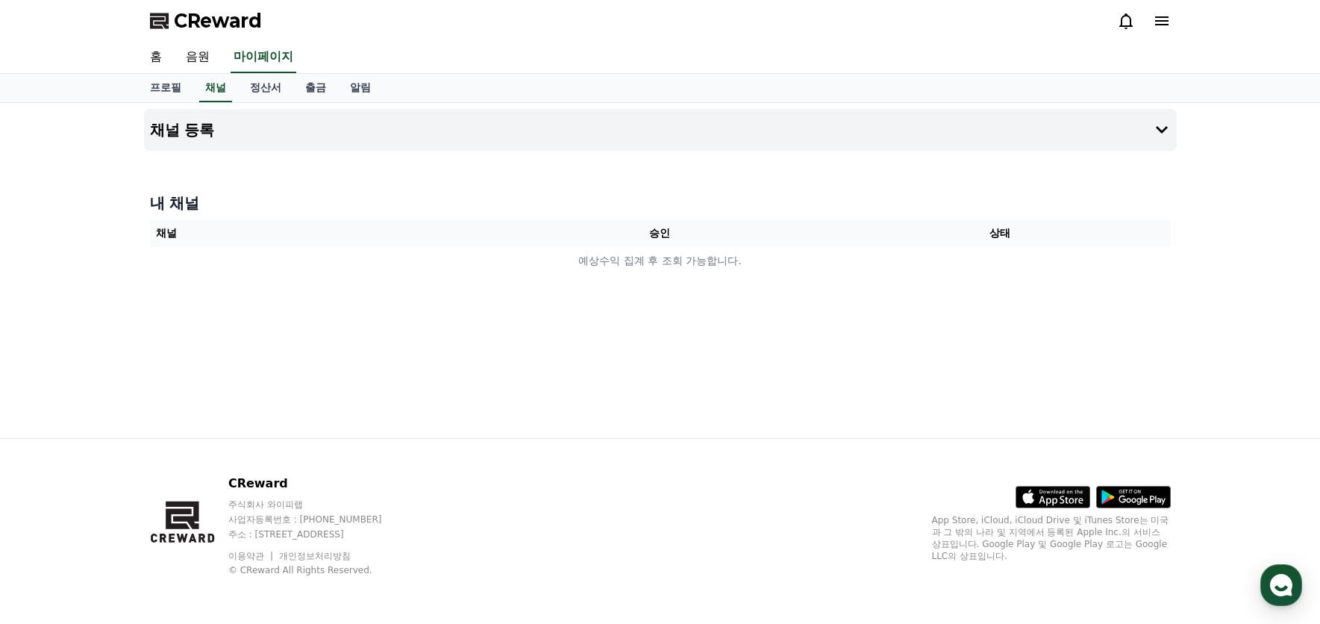
select select "**********"
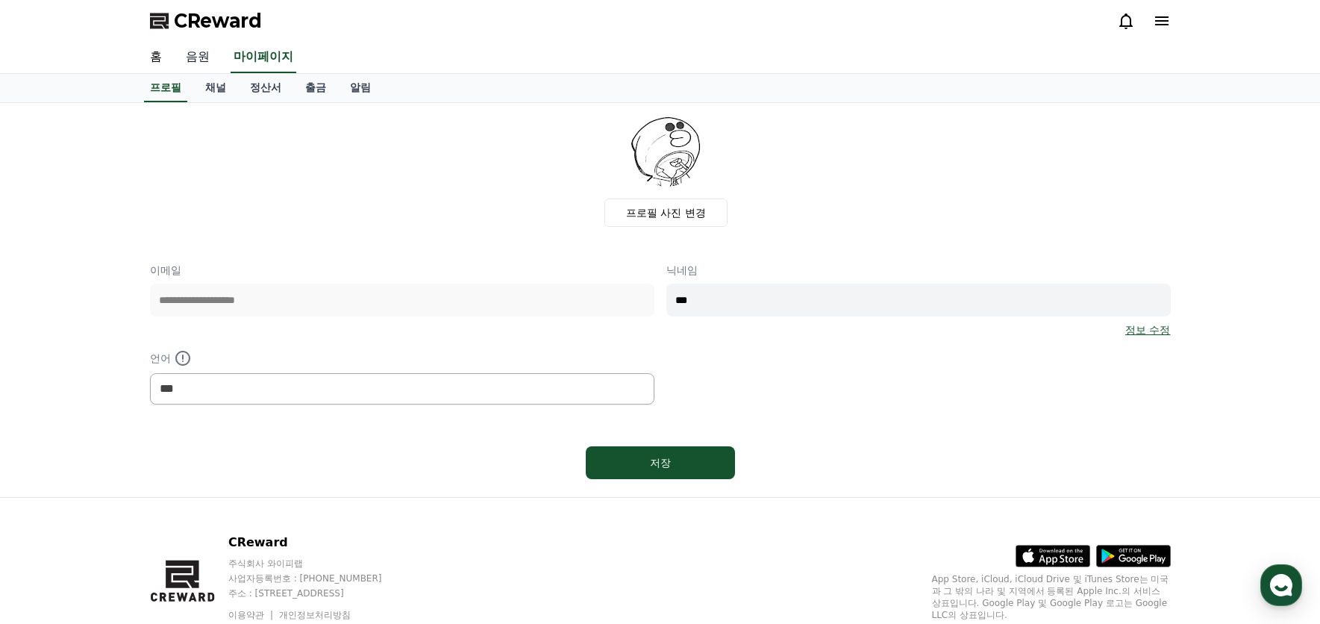
click at [194, 54] on link "음원" at bounding box center [198, 57] width 48 height 31
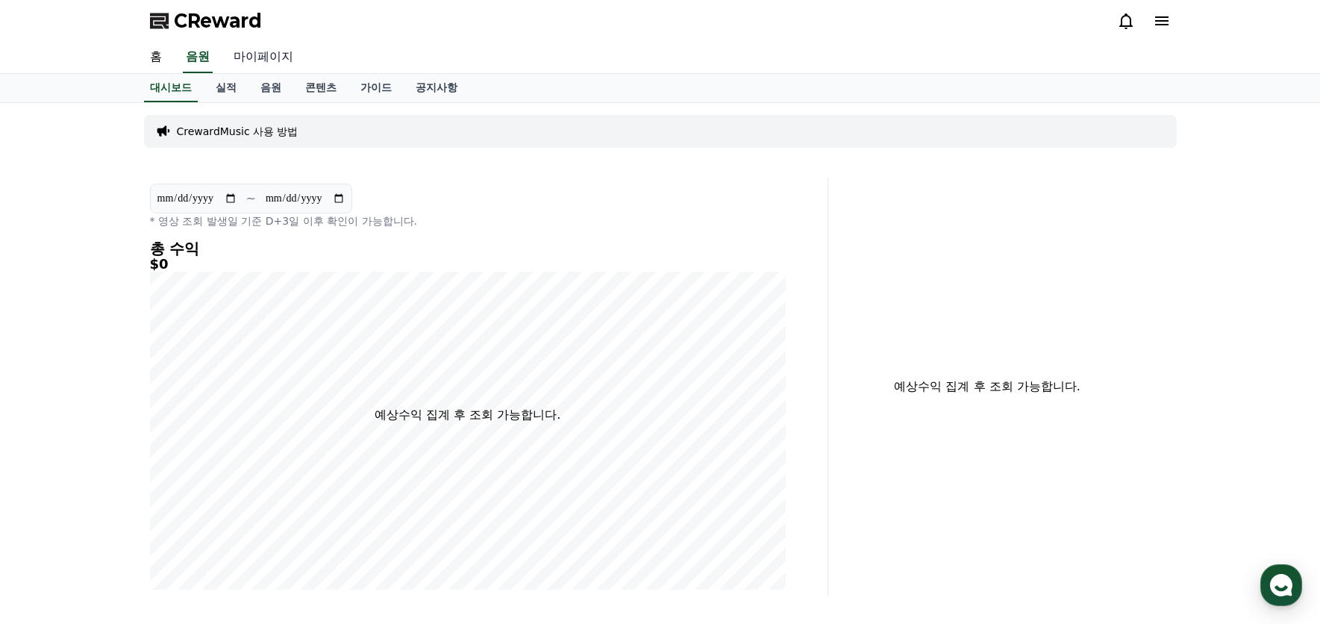
click at [246, 57] on link "마이페이지" at bounding box center [264, 57] width 84 height 31
select select "**********"
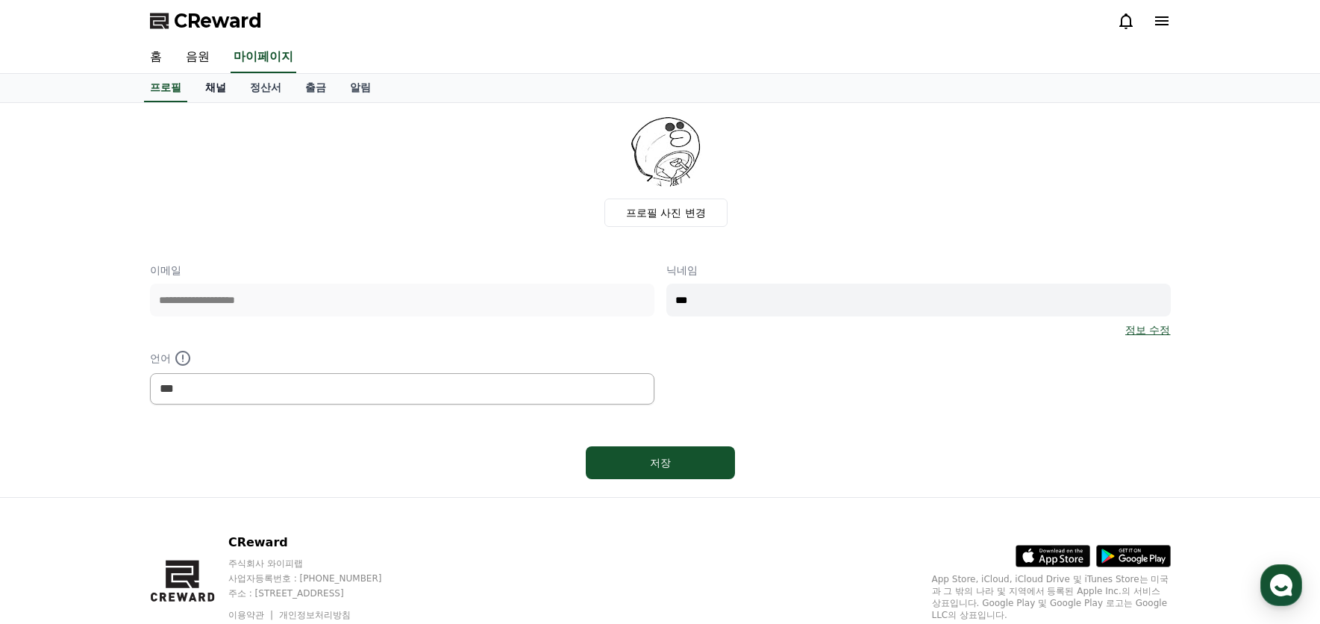
click at [213, 88] on link "채널" at bounding box center [215, 88] width 45 height 28
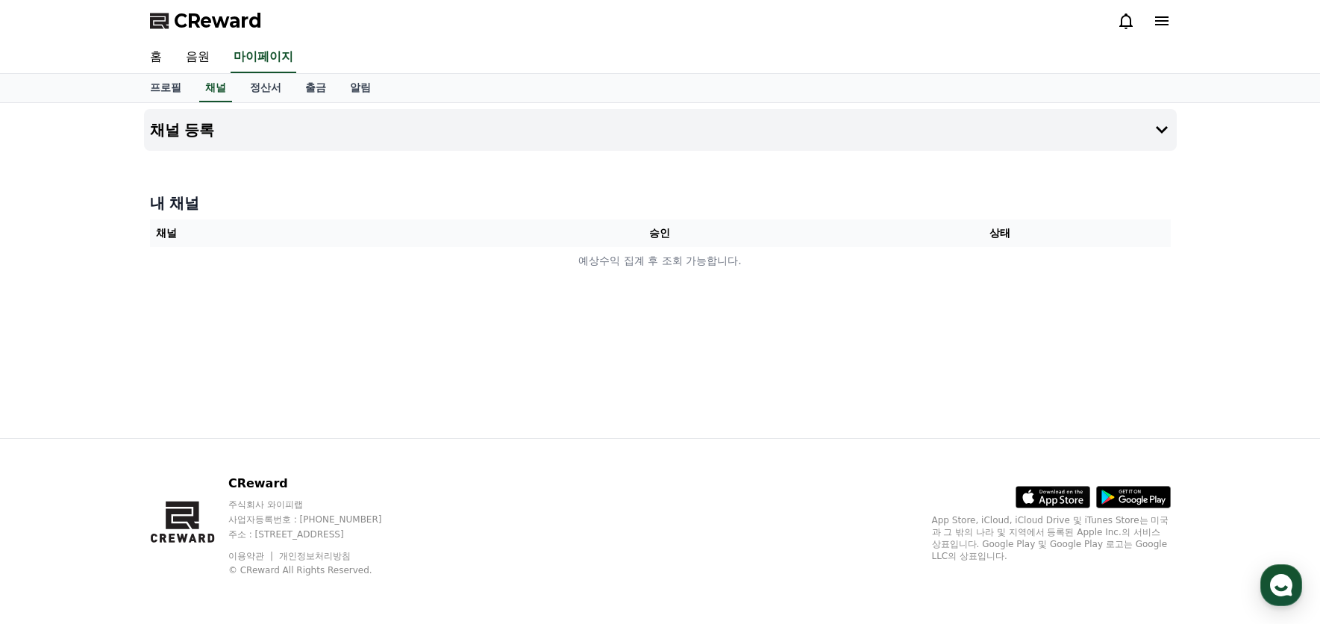
click at [863, 155] on div at bounding box center [660, 157] width 1033 height 12
click at [1165, 133] on icon at bounding box center [1162, 130] width 18 height 18
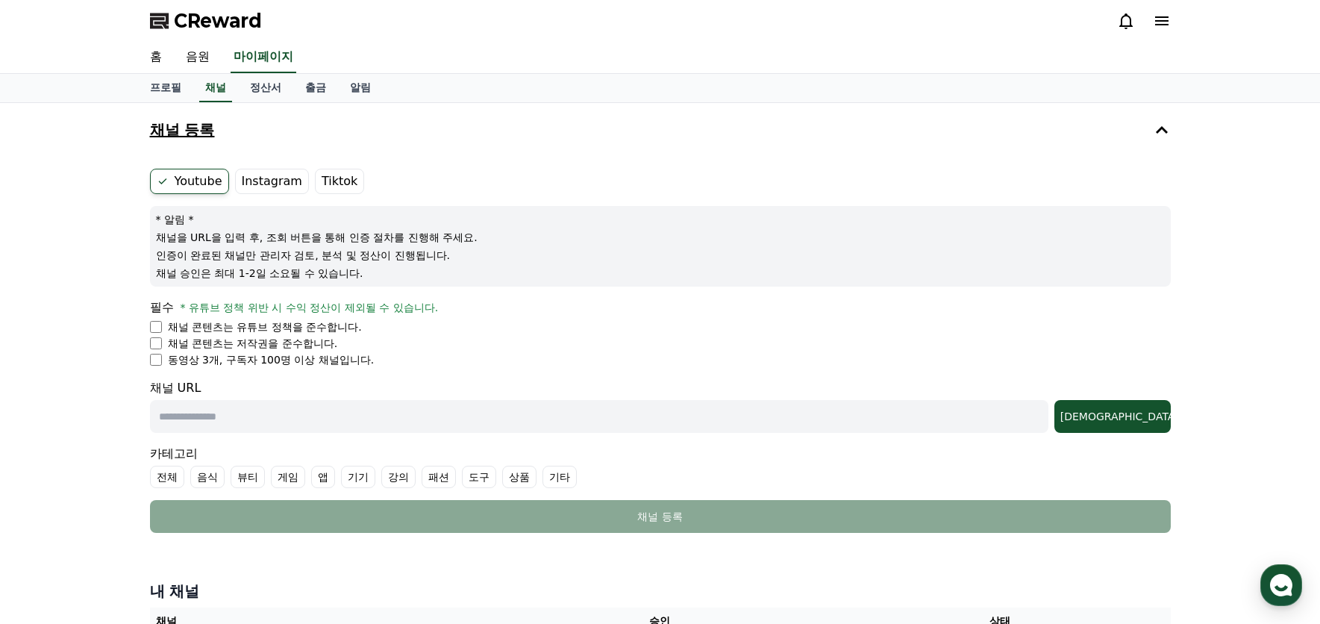
drag, startPoint x: 228, startPoint y: 362, endPoint x: 378, endPoint y: 361, distance: 150.0
click at [378, 361] on li "동영상 3개, 구독자 100명 이상 채널입니다." at bounding box center [660, 359] width 1021 height 15
drag, startPoint x: 378, startPoint y: 361, endPoint x: 556, endPoint y: 359, distance: 177.6
click at [556, 359] on li "동영상 3개, 구독자 100명 이상 채널입니다." at bounding box center [660, 359] width 1021 height 15
drag, startPoint x: 193, startPoint y: 308, endPoint x: 470, endPoint y: 308, distance: 277.6
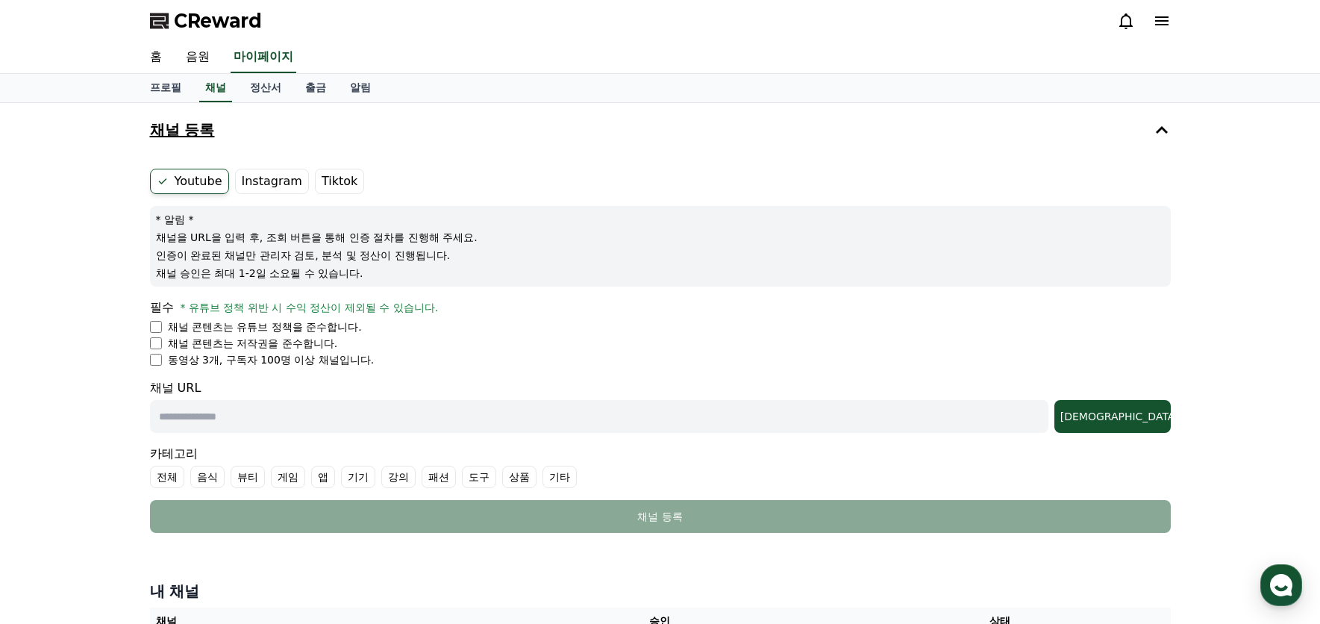
click at [470, 308] on div "필수 * 유튜브 정책 위반 시 수익 정산이 제외될 수 있습니다." at bounding box center [660, 308] width 1021 height 18
drag, startPoint x: 470, startPoint y: 308, endPoint x: 391, endPoint y: 331, distance: 82.4
click at [391, 331] on li "채널 콘텐츠는 유튜브 정책을 준수합니다." at bounding box center [660, 326] width 1021 height 15
drag, startPoint x: 164, startPoint y: 363, endPoint x: 372, endPoint y: 360, distance: 208.3
click at [372, 360] on li "동영상 3개, 구독자 100명 이상 채널입니다." at bounding box center [660, 359] width 1021 height 15
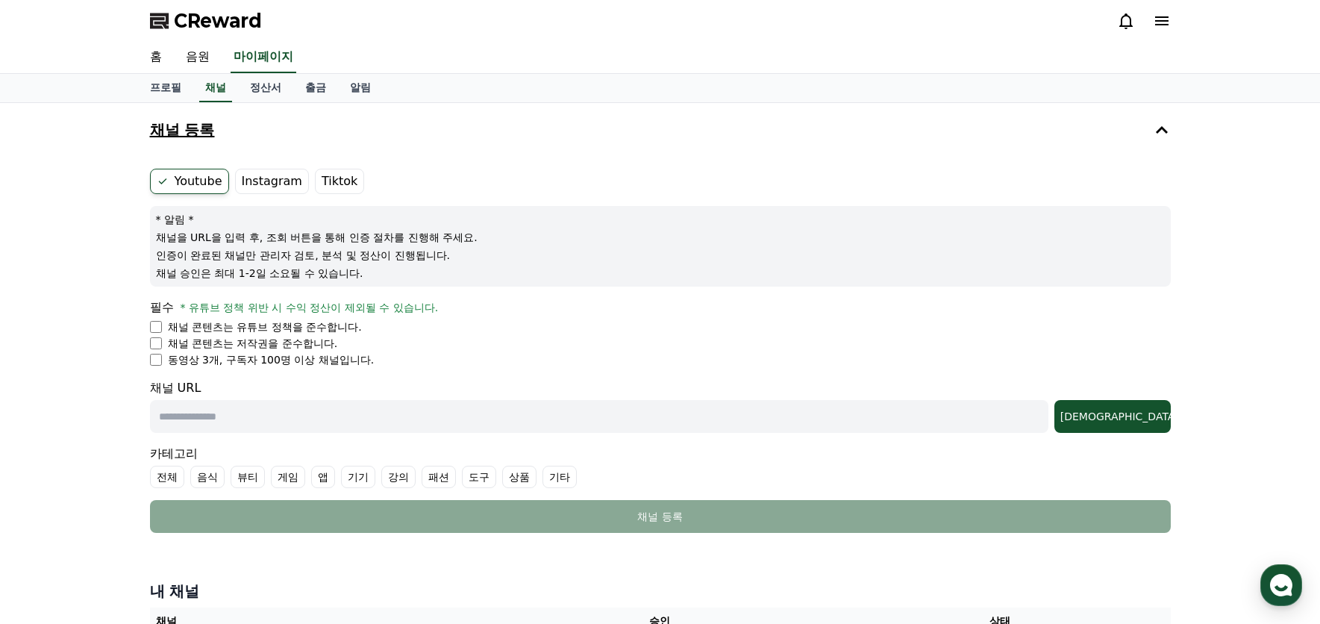
drag, startPoint x: 372, startPoint y: 360, endPoint x: 518, endPoint y: 368, distance: 145.8
click at [518, 368] on form "Youtube Instagram Tiktok * 알림 * 채널을 URL을 입력 후, 조회 버튼을 통해 인증 절차를 진행해 주세요. 인증이 완료…" at bounding box center [660, 351] width 1021 height 364
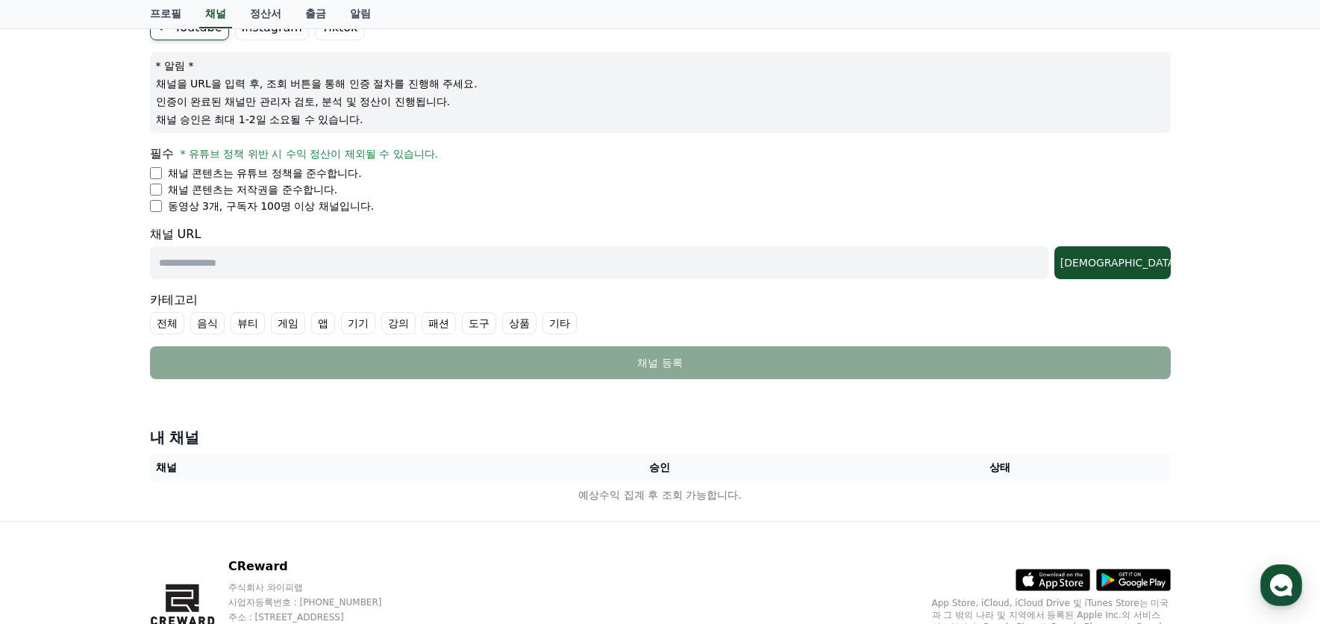
scroll to position [75, 0]
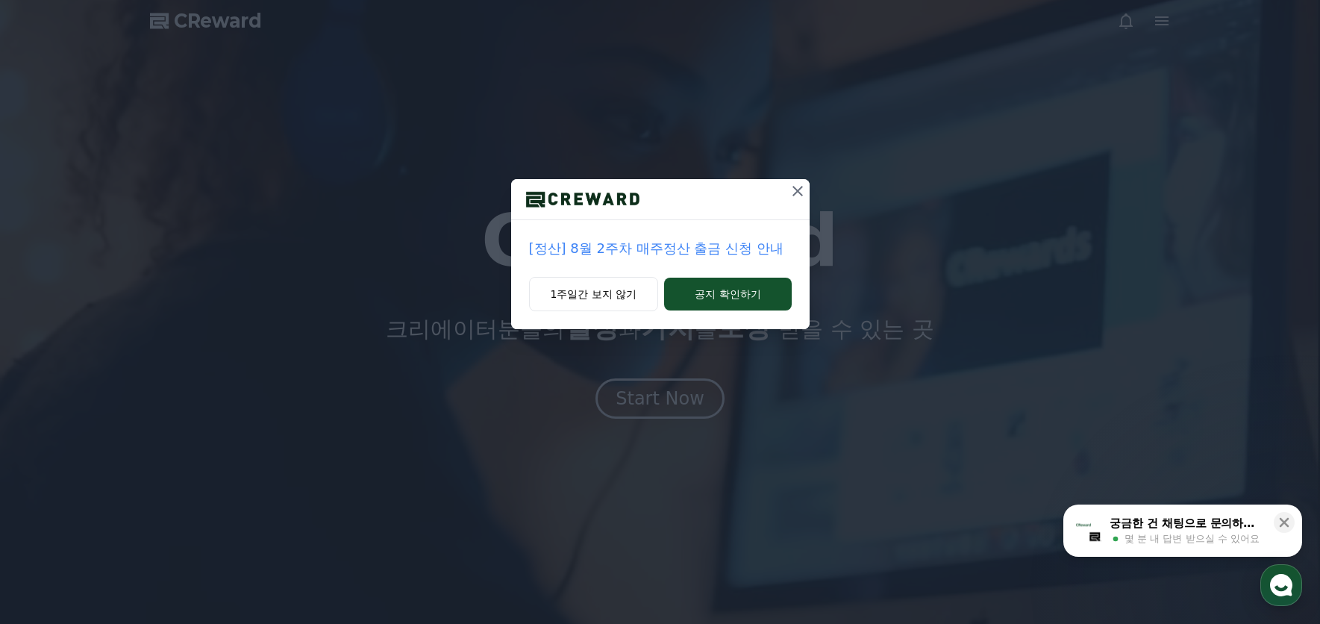
click at [804, 190] on icon at bounding box center [798, 191] width 18 height 18
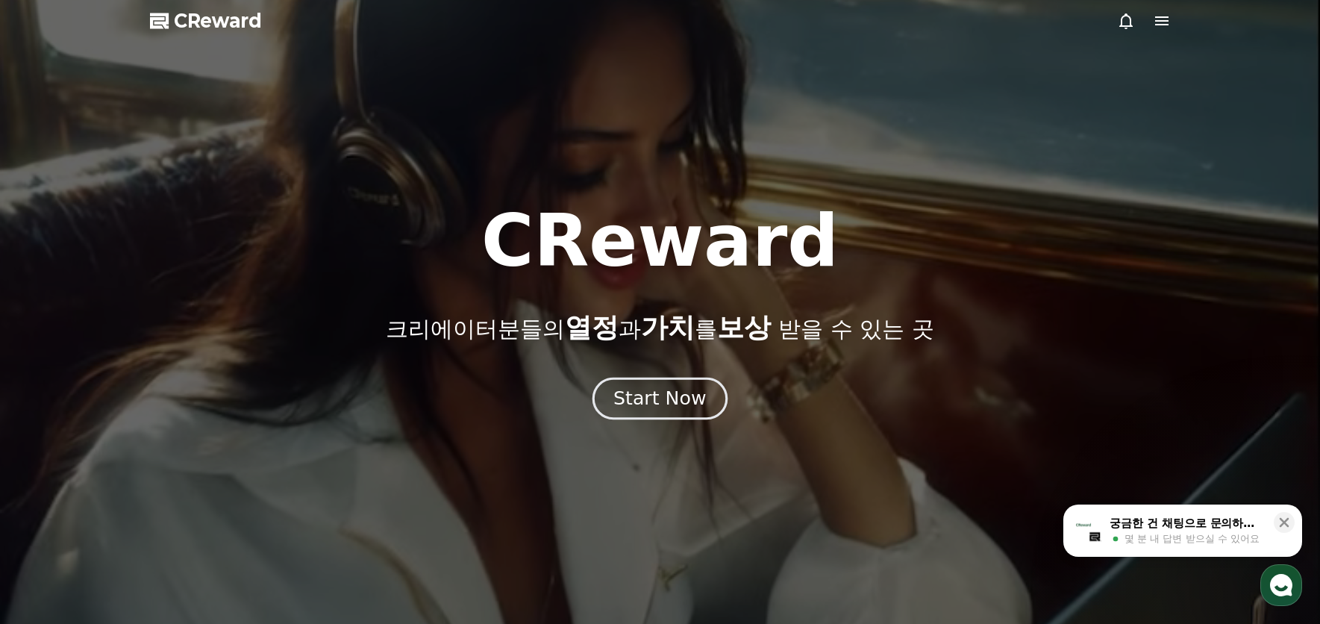
click at [651, 401] on div "Start Now" at bounding box center [660, 398] width 93 height 25
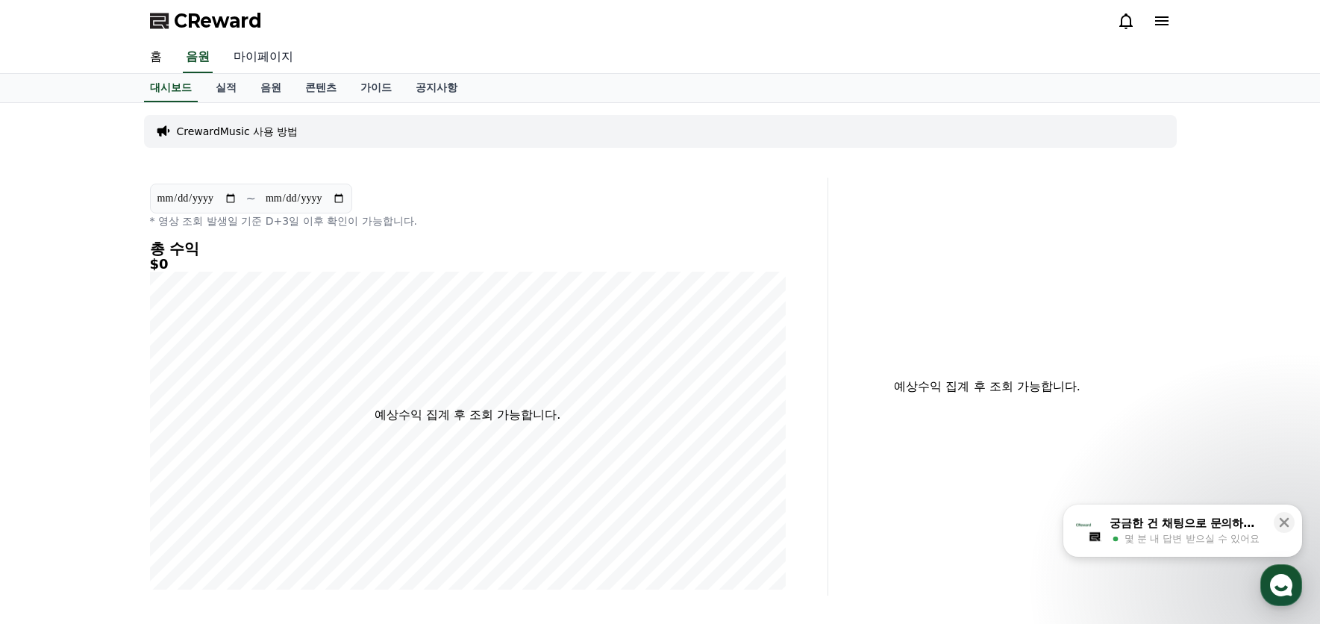
drag, startPoint x: 287, startPoint y: 67, endPoint x: 267, endPoint y: 66, distance: 20.2
click at [286, 67] on link "마이페이지" at bounding box center [264, 57] width 84 height 31
select select "**********"
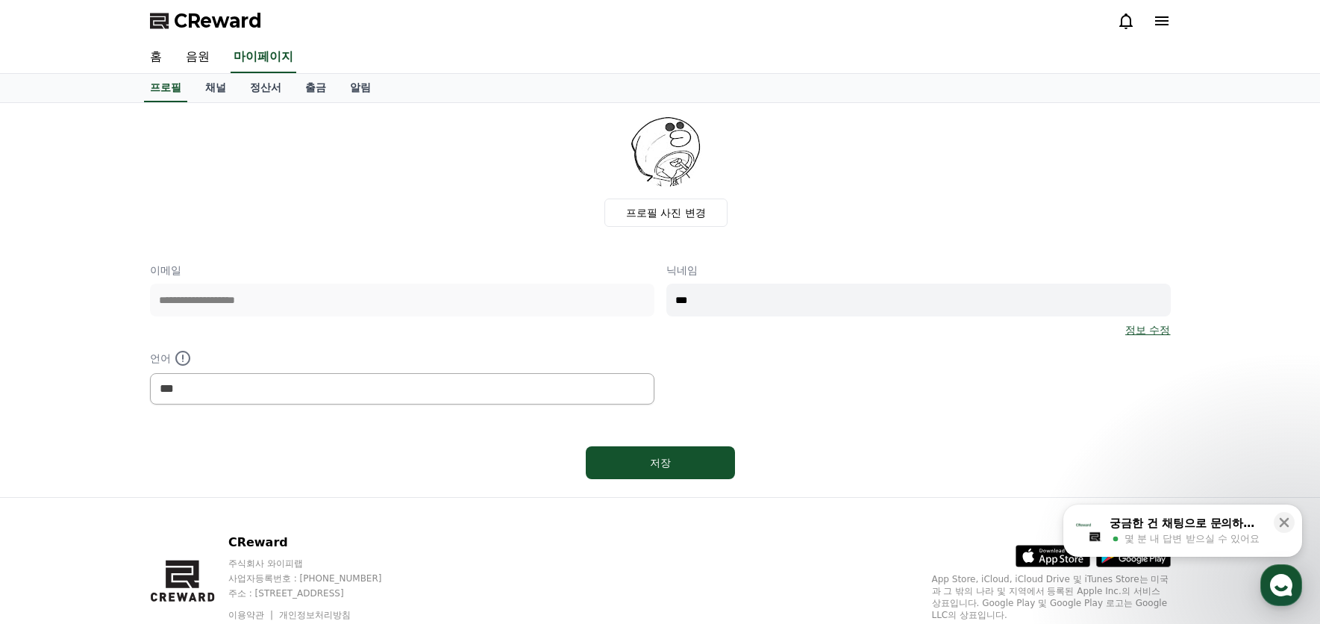
click at [1139, 334] on link "정보 수정" at bounding box center [1148, 329] width 45 height 15
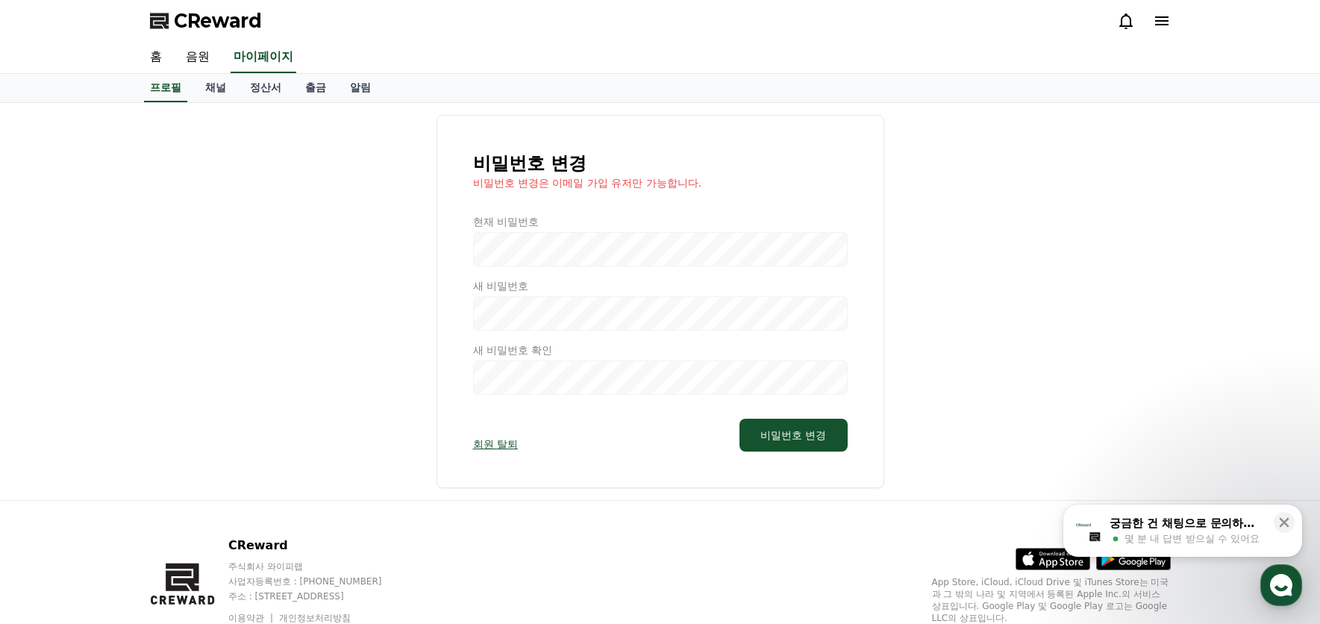
click at [609, 257] on div at bounding box center [660, 304] width 375 height 181
click at [532, 253] on div at bounding box center [660, 304] width 375 height 181
click at [521, 246] on div at bounding box center [660, 304] width 375 height 181
click at [156, 87] on link "프로필" at bounding box center [165, 88] width 43 height 28
select select "**********"
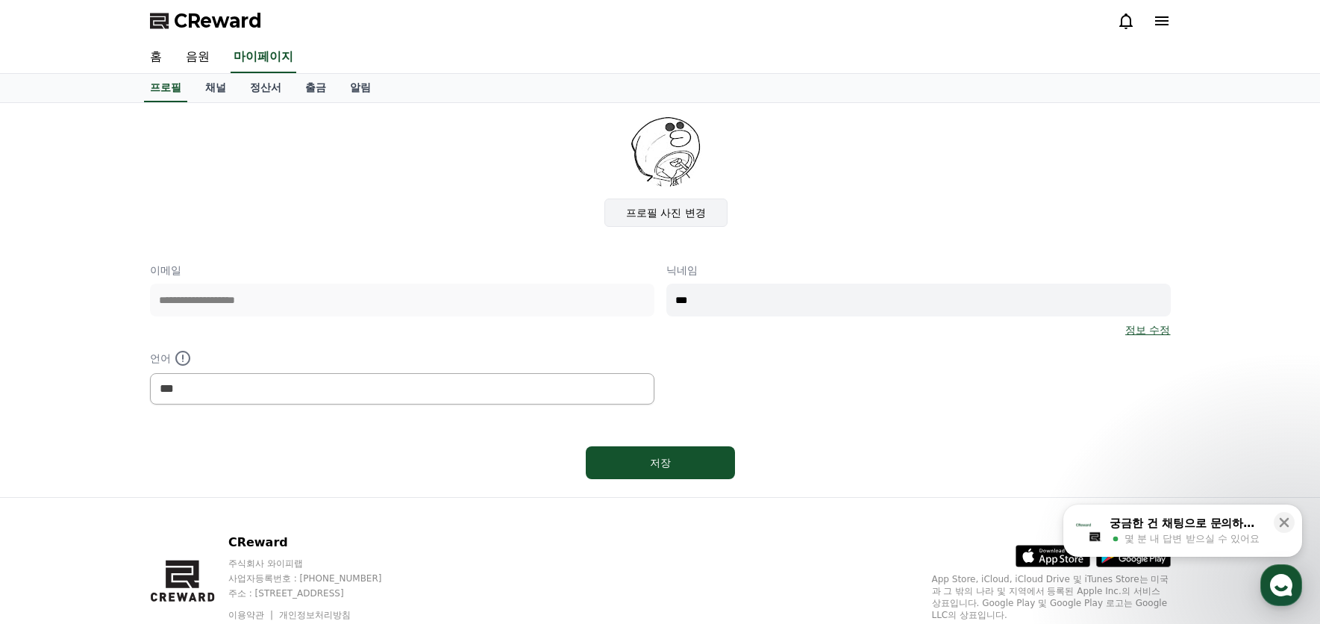
click at [685, 215] on label "프로필 사진 변경" at bounding box center [666, 213] width 123 height 28
click at [0, 0] on input "프로필 사진 변경" at bounding box center [0, 0] width 0 height 0
click at [678, 141] on img at bounding box center [667, 151] width 72 height 72
click at [674, 216] on label "프로필 사진 변경" at bounding box center [666, 213] width 123 height 28
click at [0, 0] on input "프로필 사진 변경" at bounding box center [0, 0] width 0 height 0
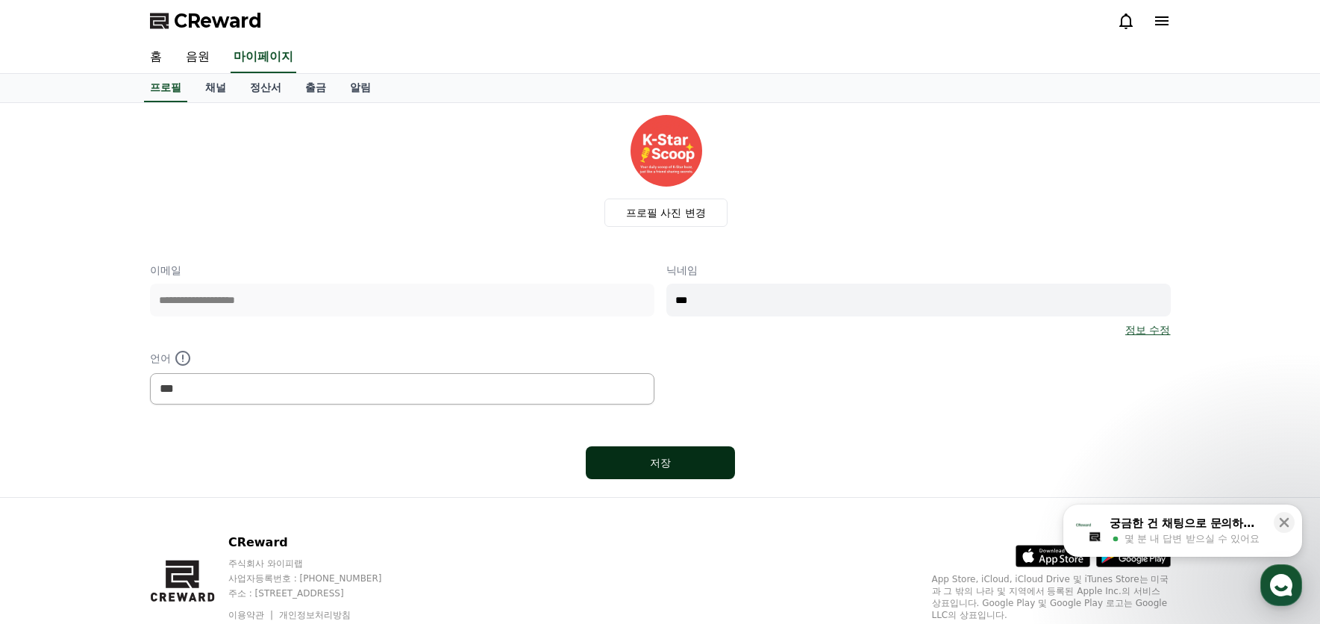
click at [640, 474] on button "저장" at bounding box center [660, 462] width 149 height 33
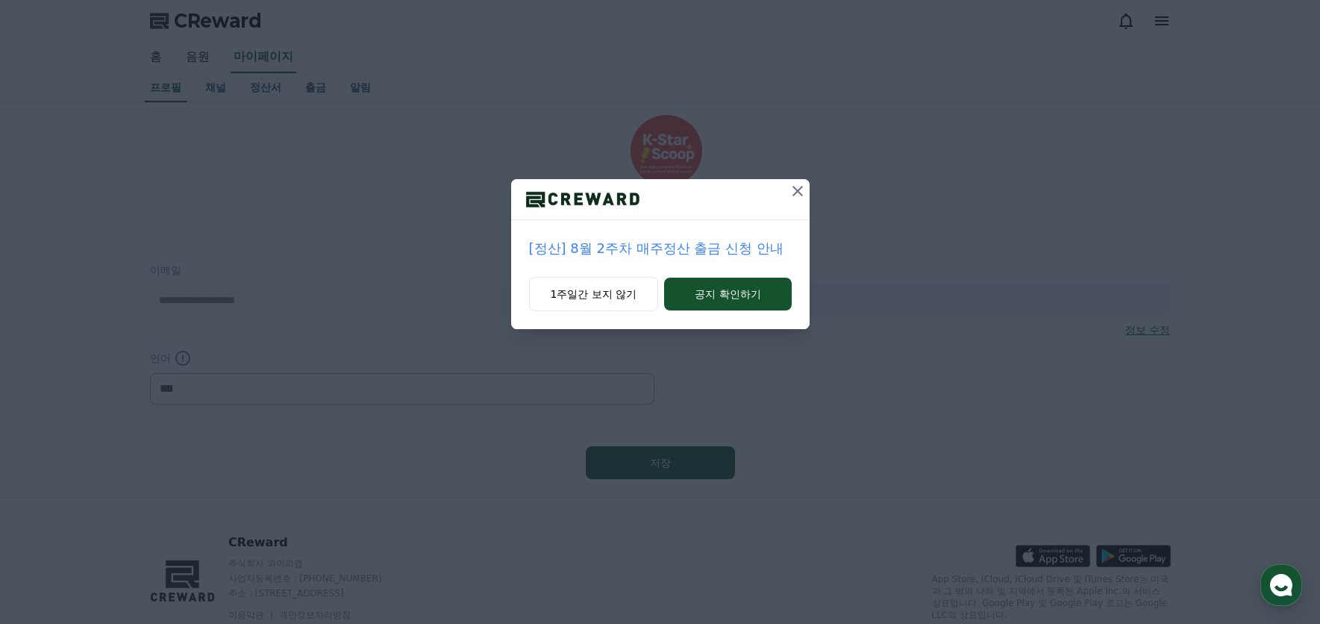
select select "**********"
click at [793, 188] on icon at bounding box center [798, 191] width 18 height 18
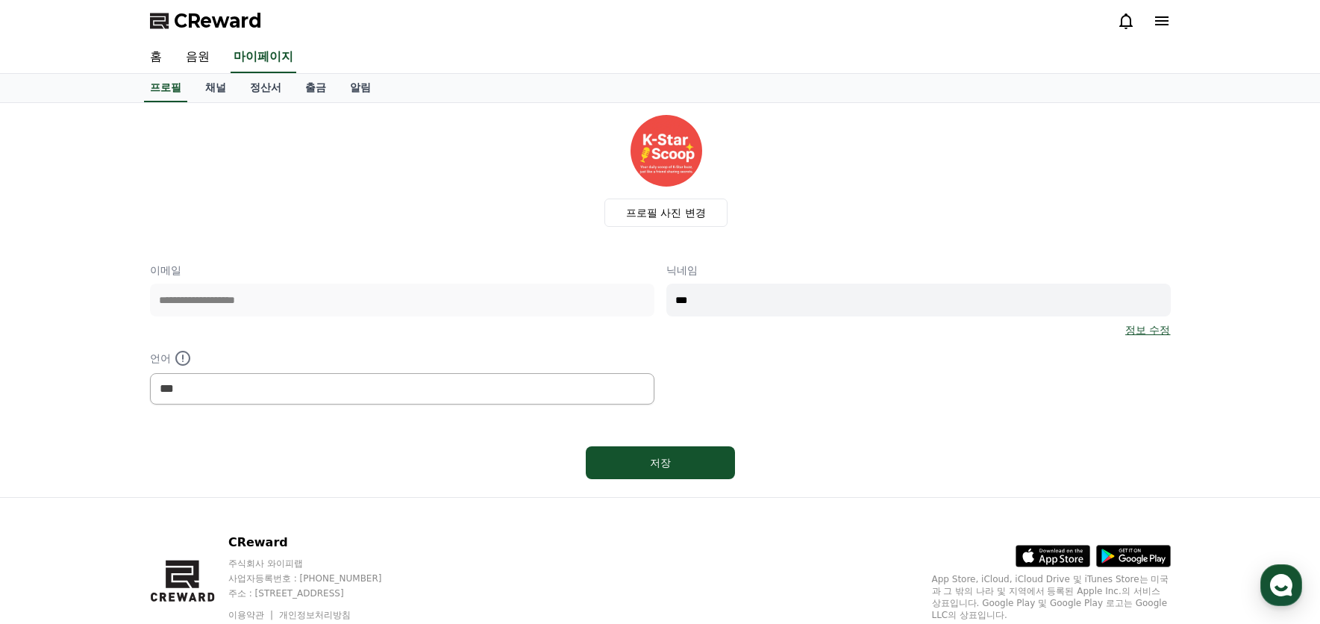
click at [1163, 327] on link "정보 수정" at bounding box center [1148, 329] width 45 height 15
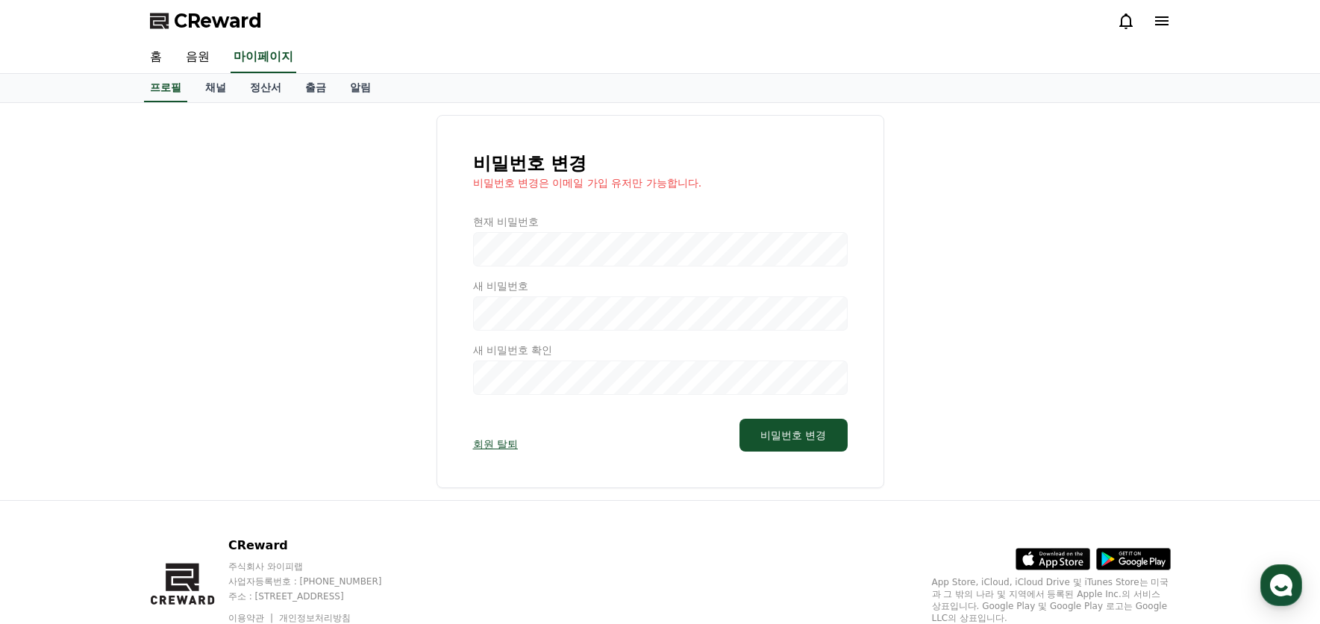
click at [638, 257] on div at bounding box center [660, 304] width 375 height 181
click at [491, 248] on div at bounding box center [660, 304] width 375 height 181
drag, startPoint x: 479, startPoint y: 247, endPoint x: 486, endPoint y: 258, distance: 13.1
click at [478, 250] on div at bounding box center [660, 304] width 375 height 181
click at [505, 260] on div at bounding box center [660, 304] width 375 height 181
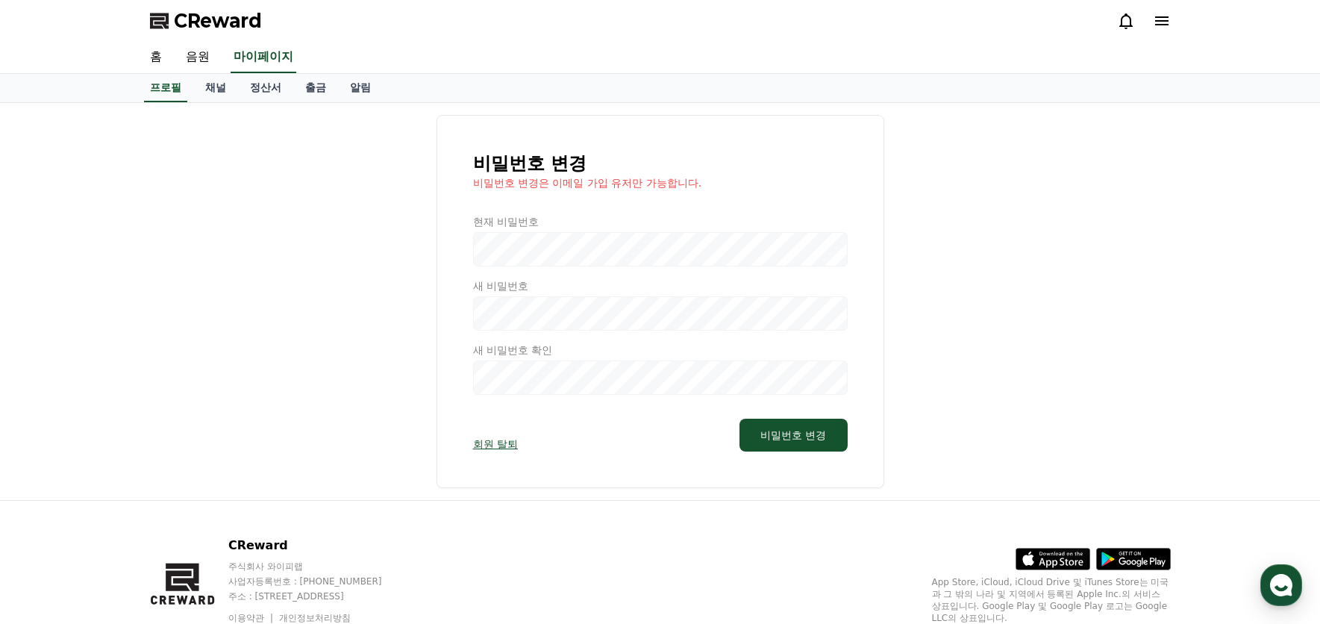
click at [511, 196] on div "비밀번호 변경 비밀번호 변경은 이메일 가입 유저만 가능합니다. 현재 비밀번호 새 비밀번호 새 비밀번호 확인 회원 탈퇴 비밀번호 변경" at bounding box center [661, 301] width 448 height 373
click at [500, 190] on p "비밀번호 변경은 이메일 가입 유저만 가능합니다." at bounding box center [660, 182] width 375 height 15
click at [485, 183] on p "비밀번호 변경은 이메일 가입 유저만 가능합니다." at bounding box center [660, 182] width 375 height 15
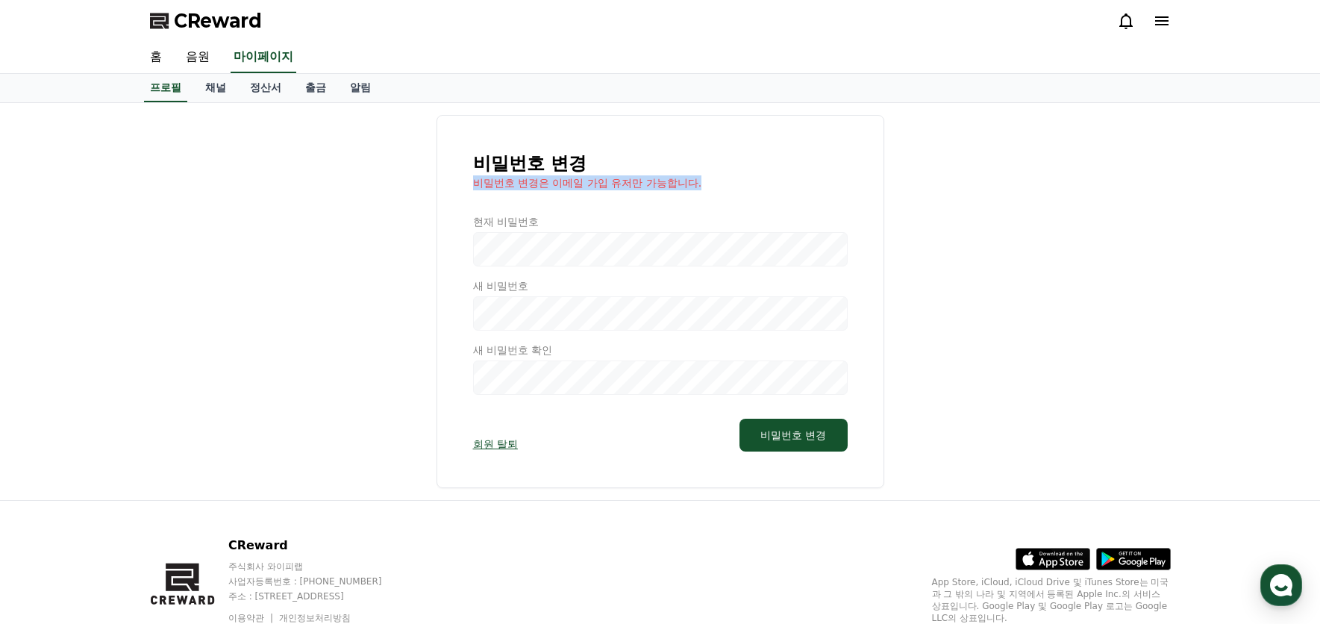
click at [485, 183] on p "비밀번호 변경은 이메일 가입 유저만 가능합니다." at bounding box center [660, 182] width 375 height 15
click at [275, 58] on link "마이페이지" at bounding box center [264, 57] width 66 height 31
select select "**********"
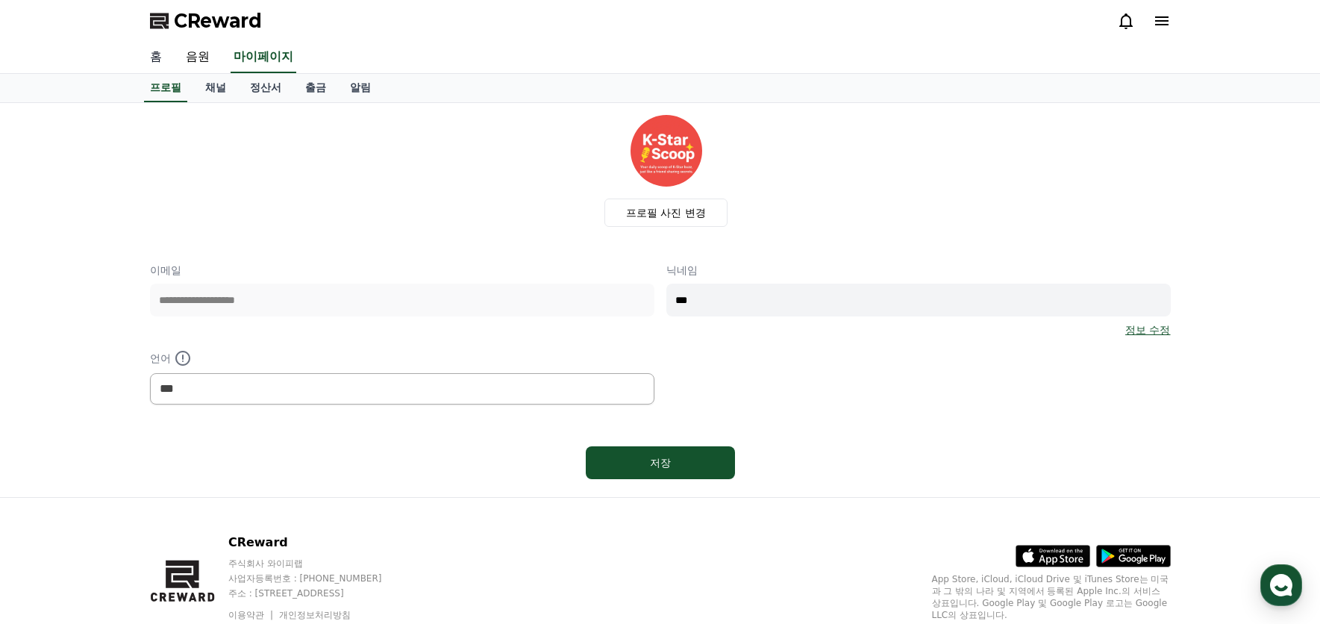
click at [161, 60] on link "홈" at bounding box center [156, 57] width 36 height 31
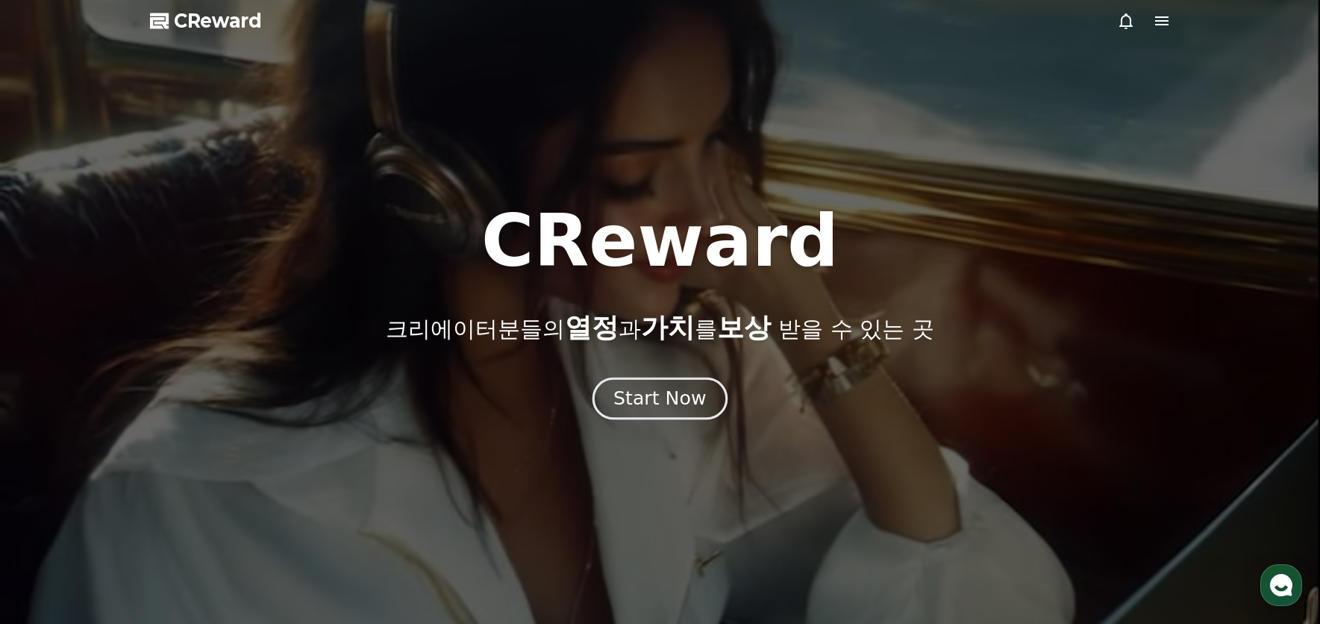
click at [646, 401] on div "Start Now" at bounding box center [660, 398] width 93 height 25
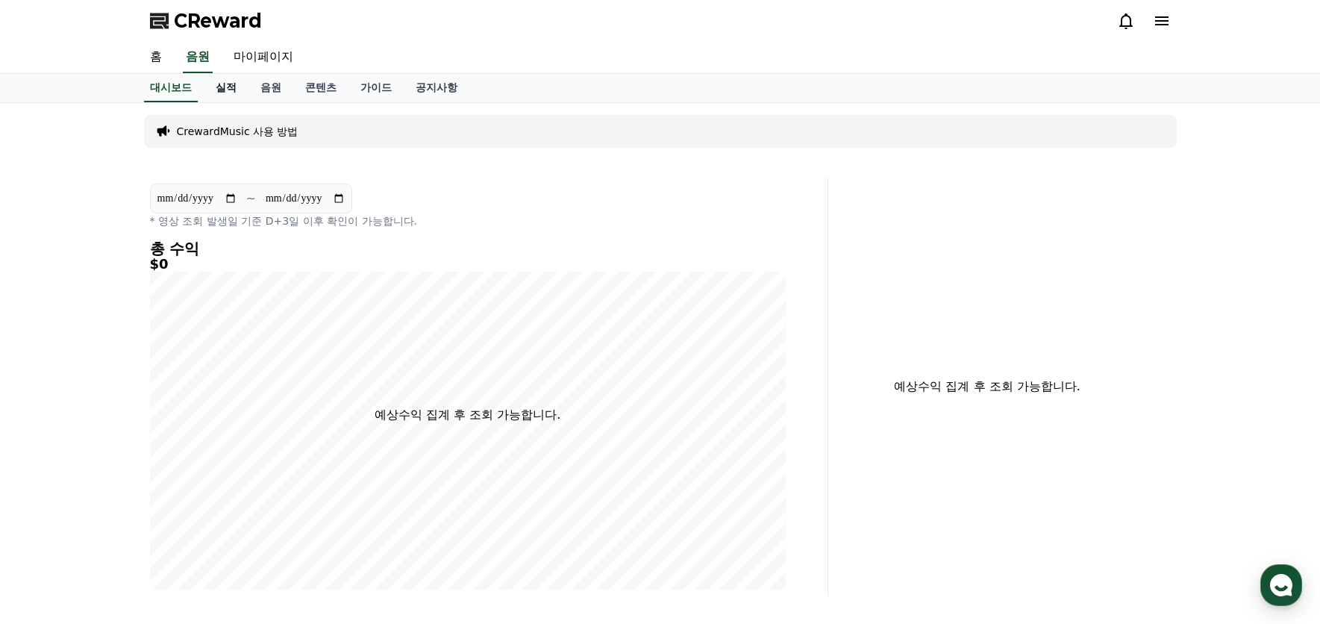
click at [222, 91] on link "실적" at bounding box center [226, 88] width 45 height 28
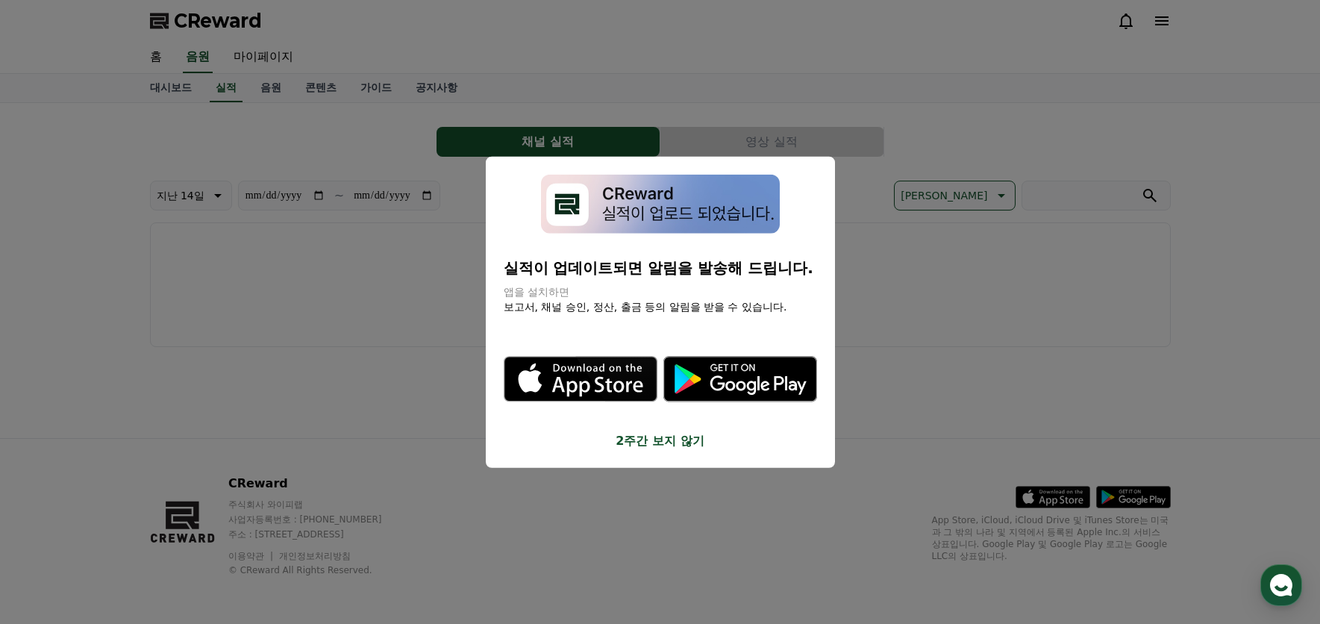
click at [755, 381] on icon "modal" at bounding box center [758, 384] width 96 height 19
click at [443, 315] on button "close modal" at bounding box center [660, 312] width 1320 height 624
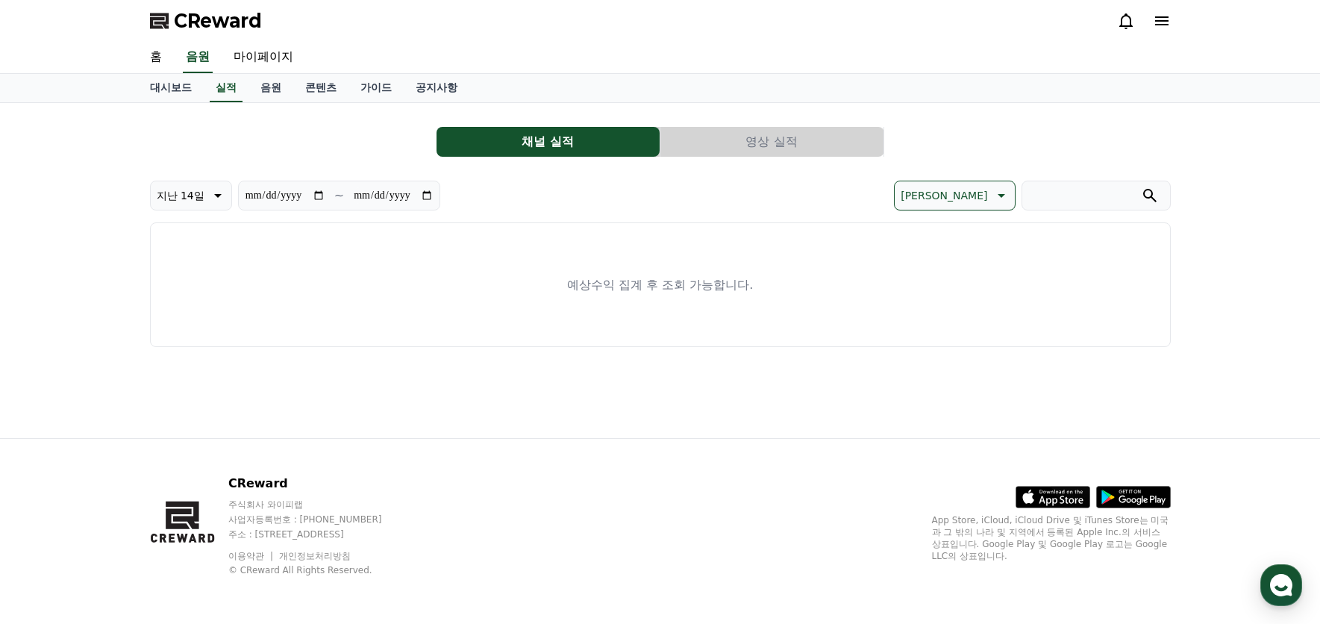
click at [840, 149] on button "영상 실적" at bounding box center [772, 142] width 223 height 30
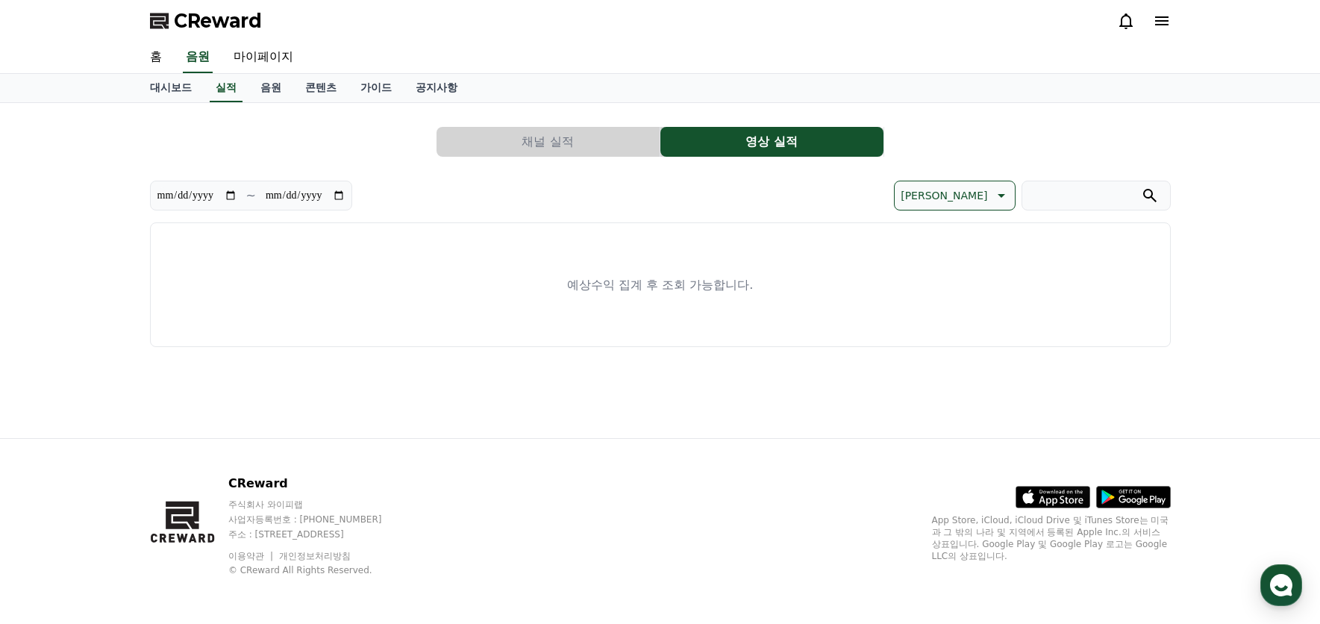
click at [565, 157] on div "**********" at bounding box center [660, 231] width 1021 height 232
click at [558, 136] on button "채널 실적" at bounding box center [548, 142] width 223 height 30
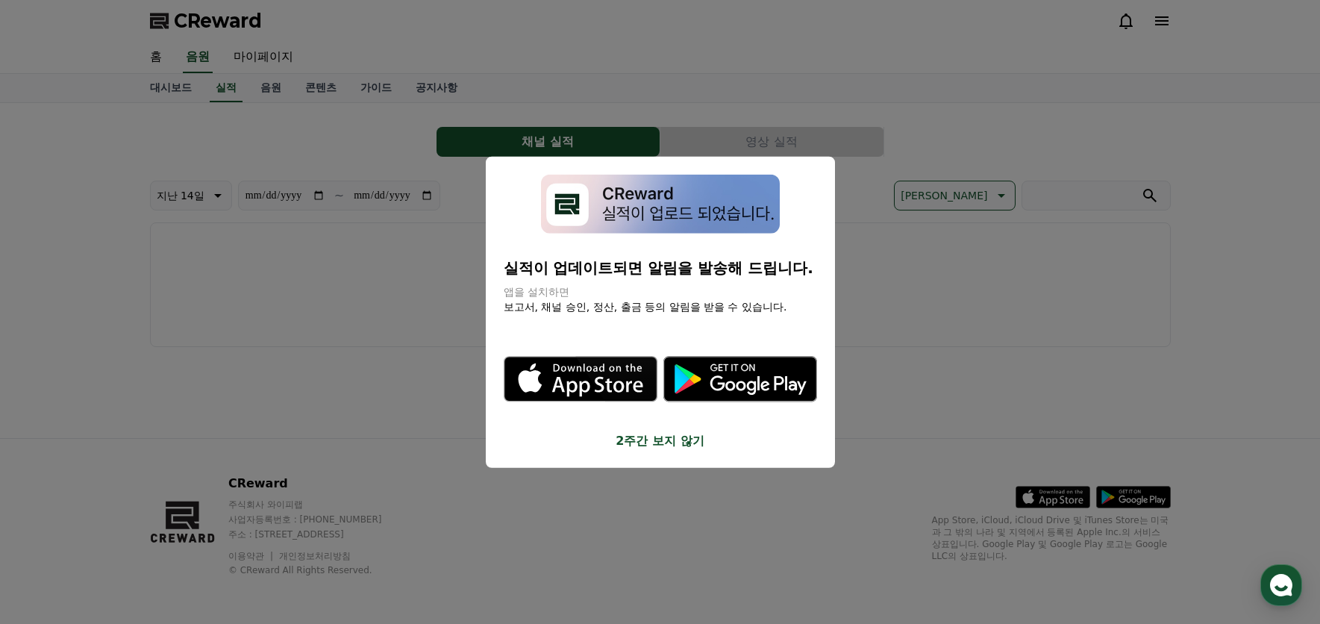
click at [466, 378] on button "close modal" at bounding box center [660, 312] width 1320 height 624
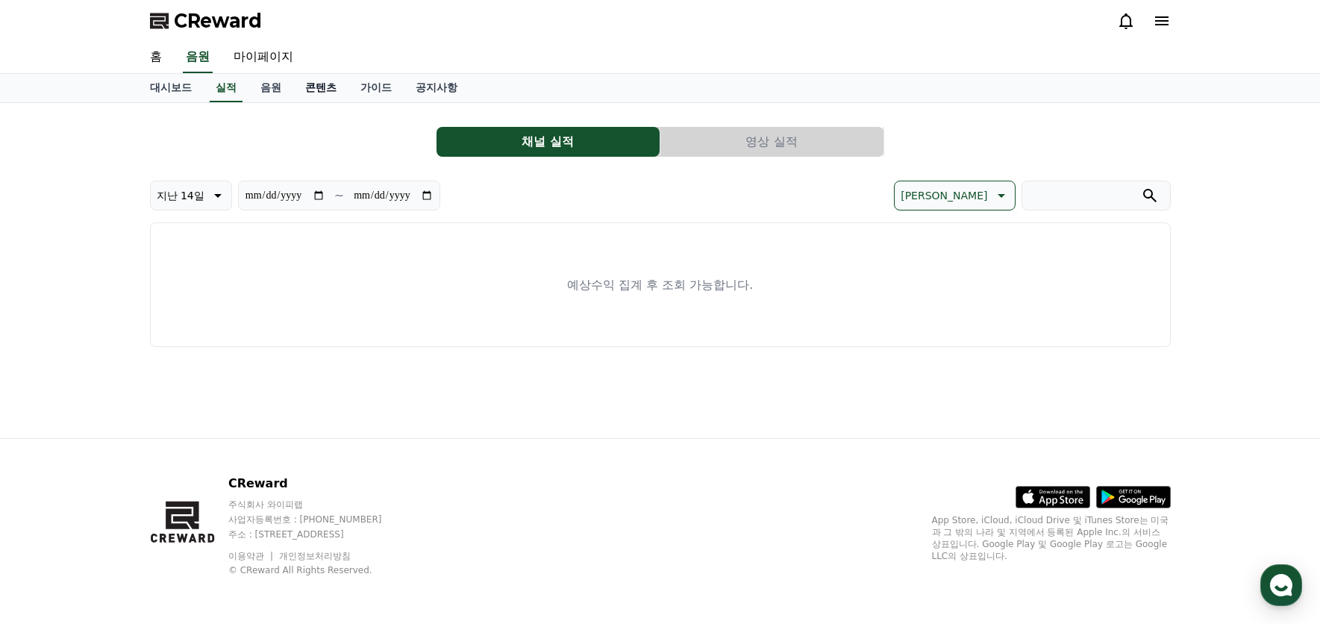
click at [322, 92] on link "콘텐츠" at bounding box center [320, 88] width 55 height 28
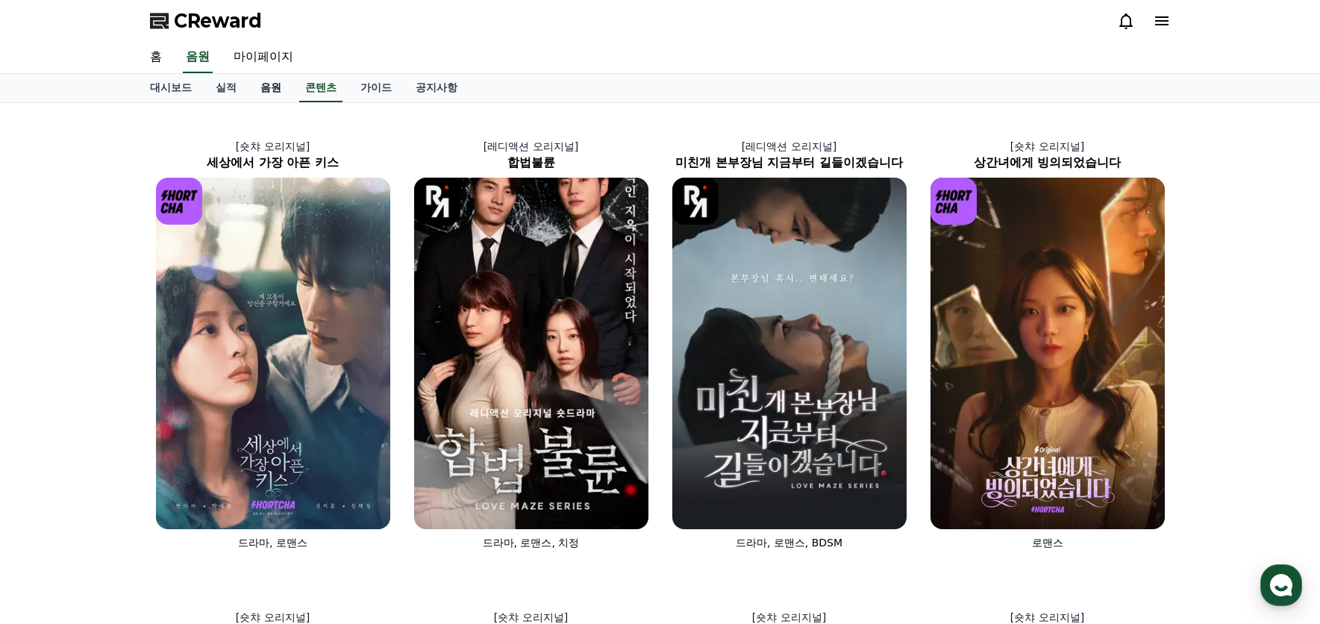
click at [268, 87] on link "음원" at bounding box center [271, 88] width 45 height 28
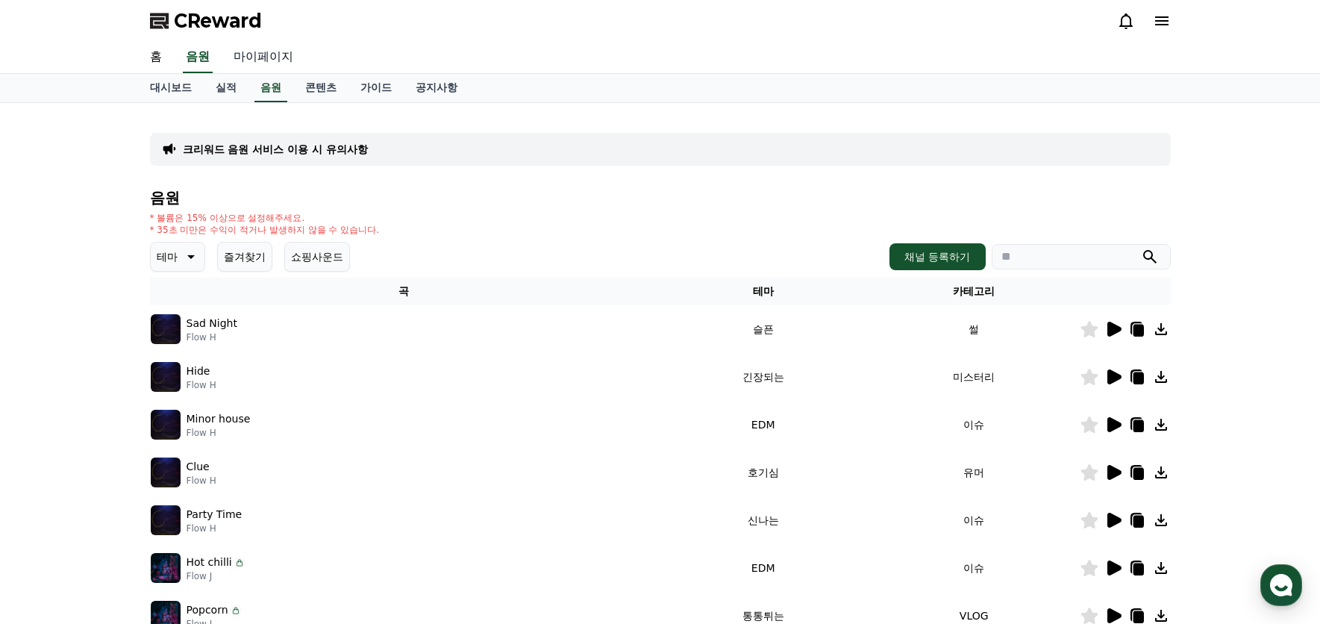
click at [263, 54] on link "마이페이지" at bounding box center [264, 57] width 84 height 31
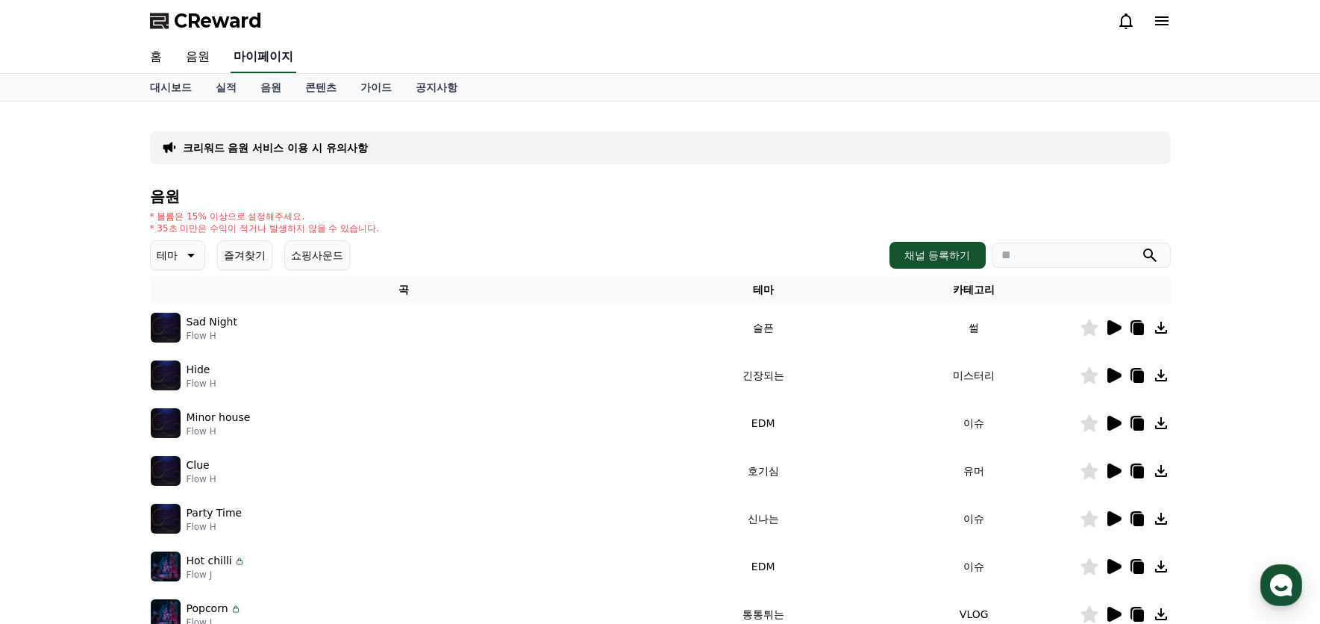
select select "**********"
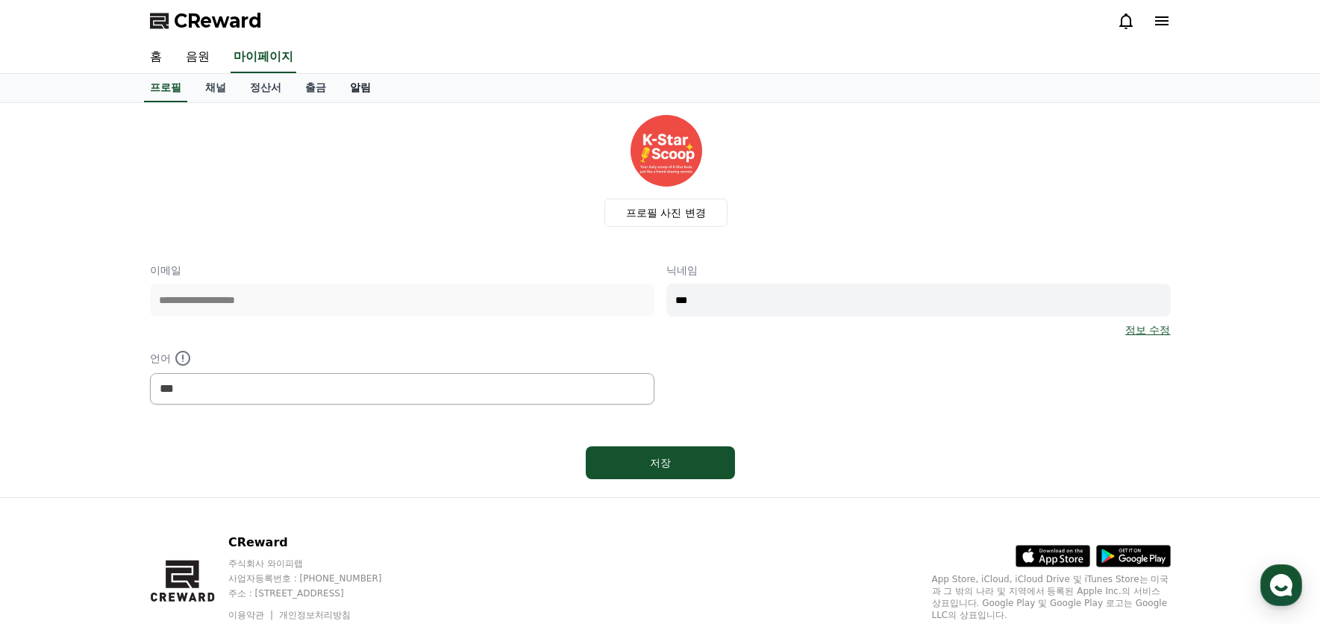
click at [360, 87] on link "알림" at bounding box center [360, 88] width 45 height 28
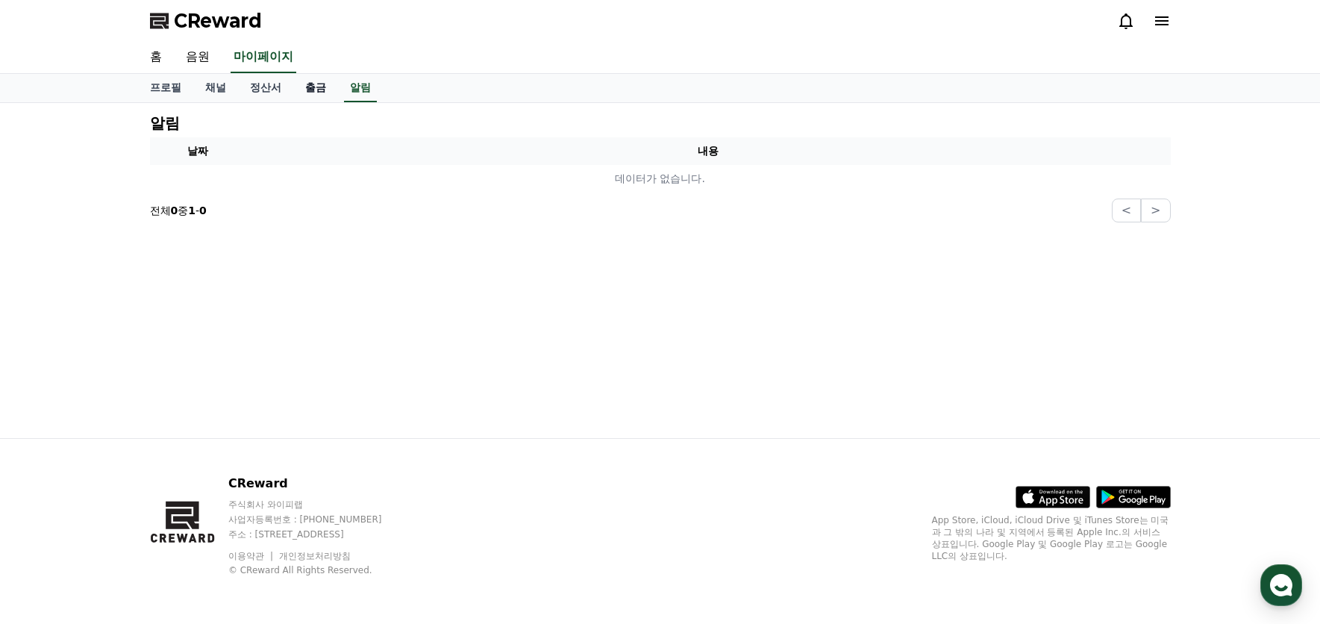
click at [308, 87] on link "출금" at bounding box center [315, 88] width 45 height 28
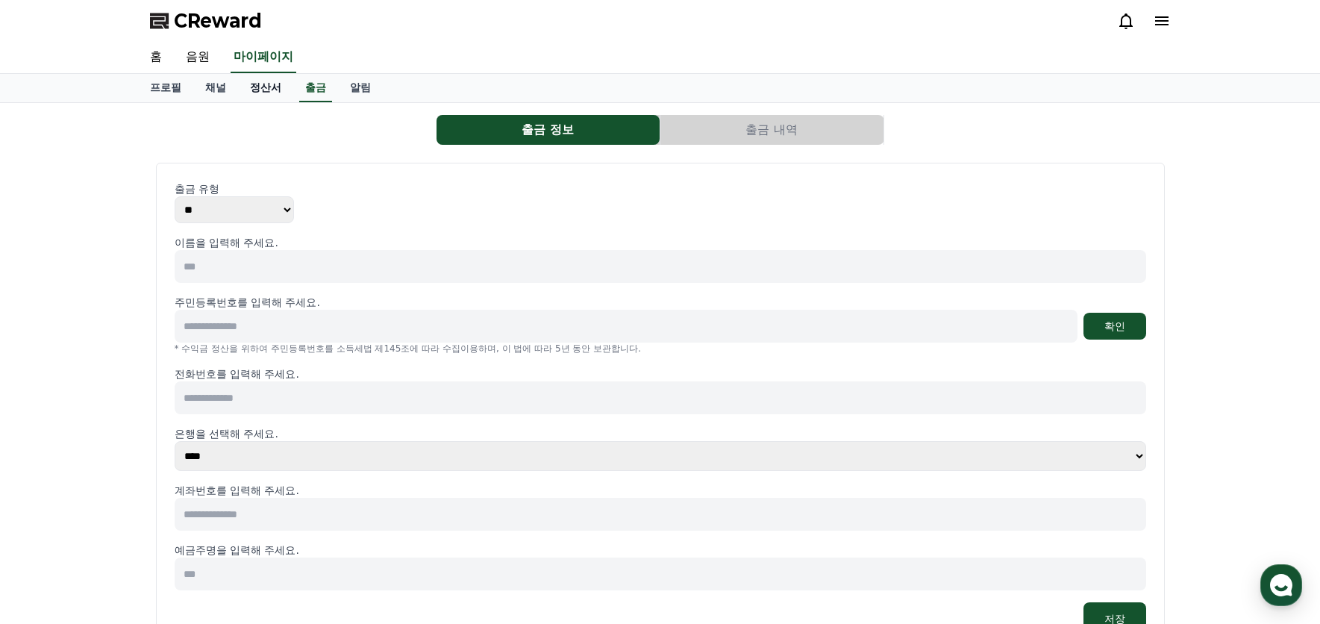
click at [268, 87] on link "정산서" at bounding box center [265, 88] width 55 height 28
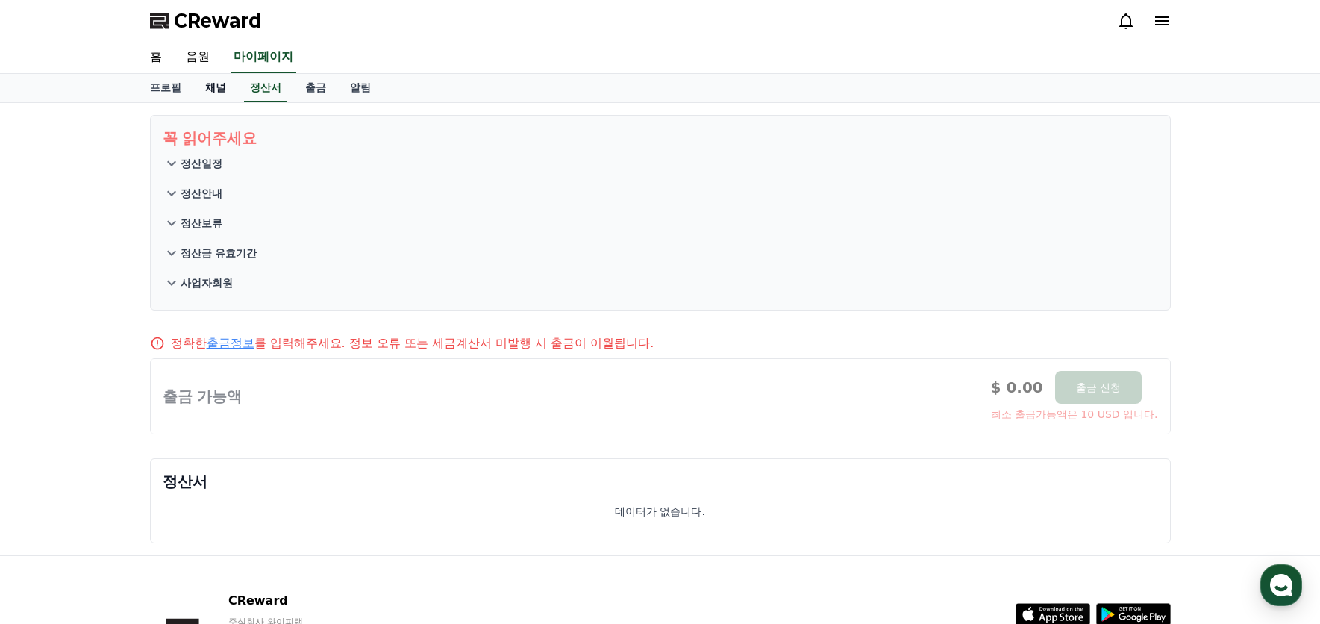
click at [224, 90] on link "채널" at bounding box center [215, 88] width 45 height 28
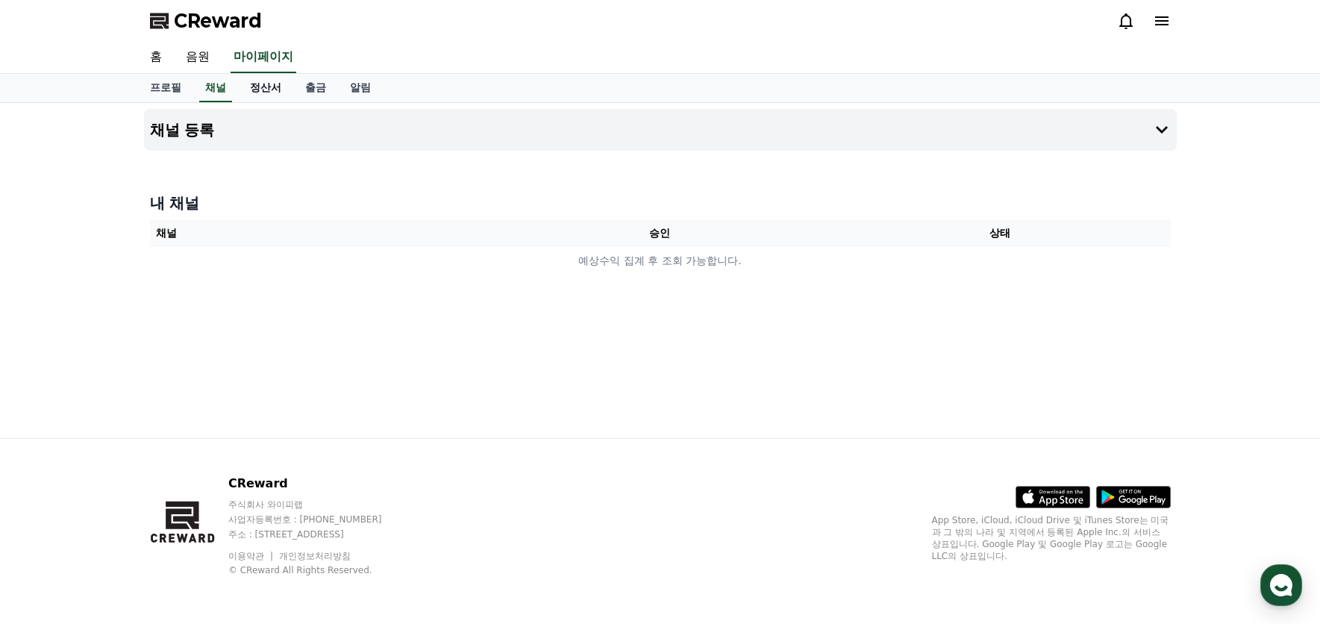
click at [272, 85] on link "정산서" at bounding box center [265, 88] width 55 height 28
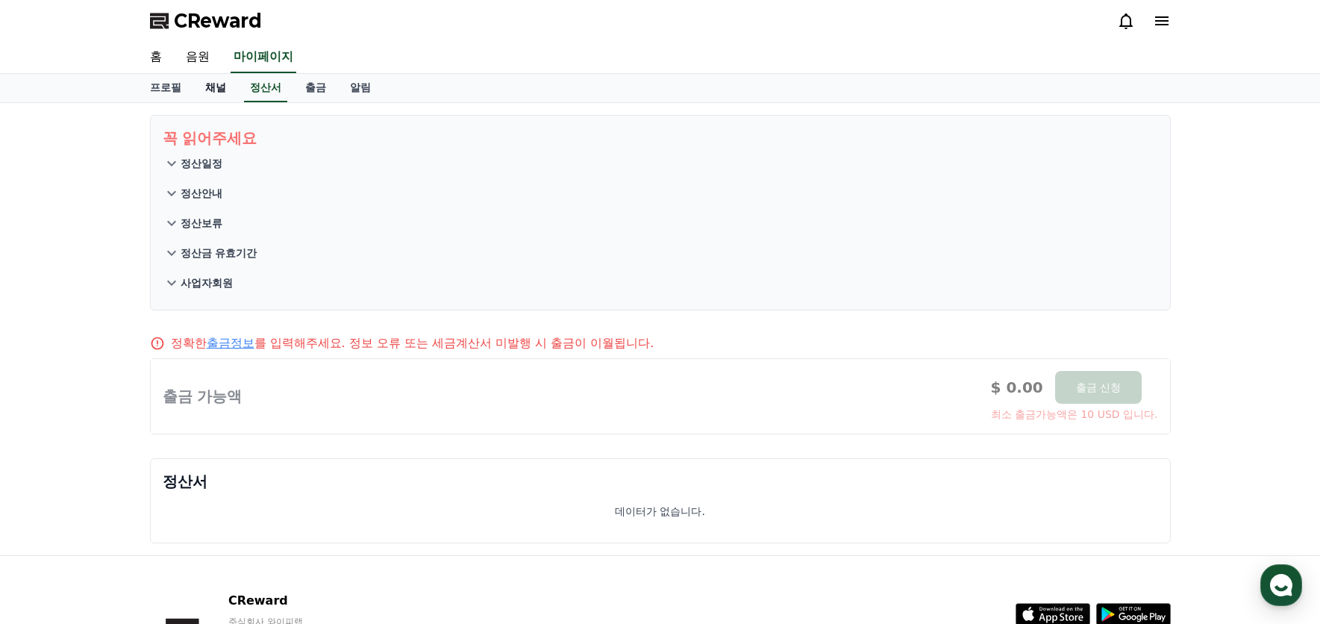
click at [209, 87] on link "채널" at bounding box center [215, 88] width 45 height 28
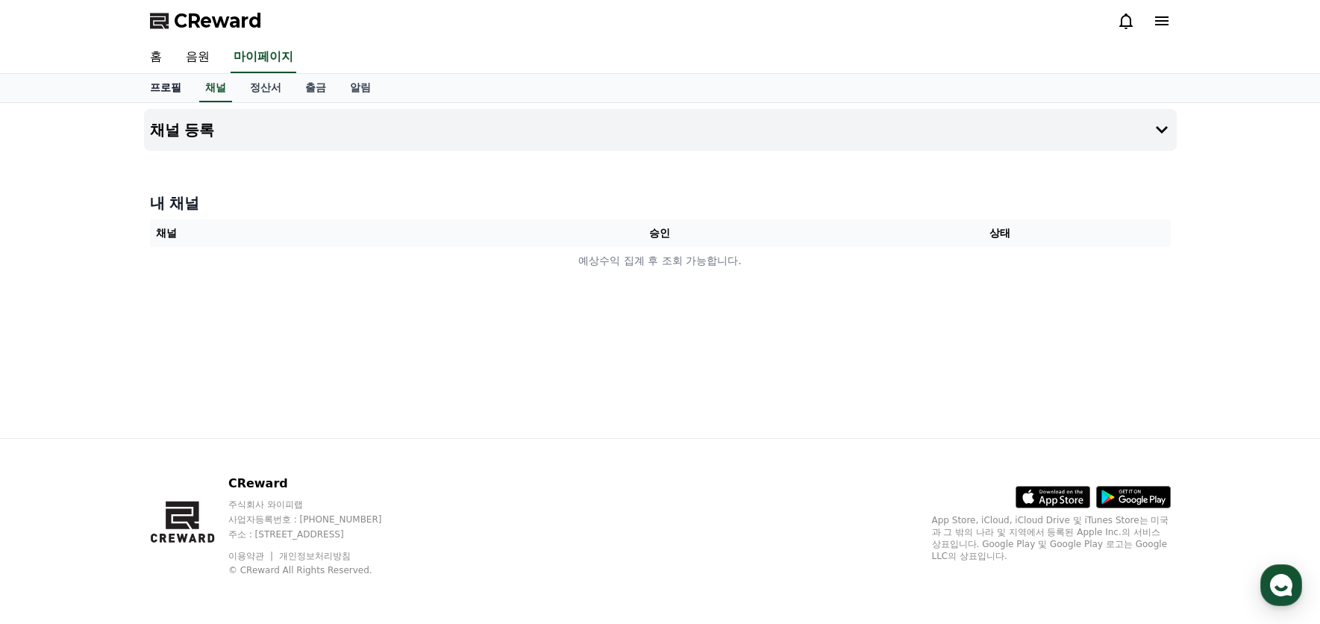
click at [172, 89] on link "프로필" at bounding box center [165, 88] width 55 height 28
select select "**********"
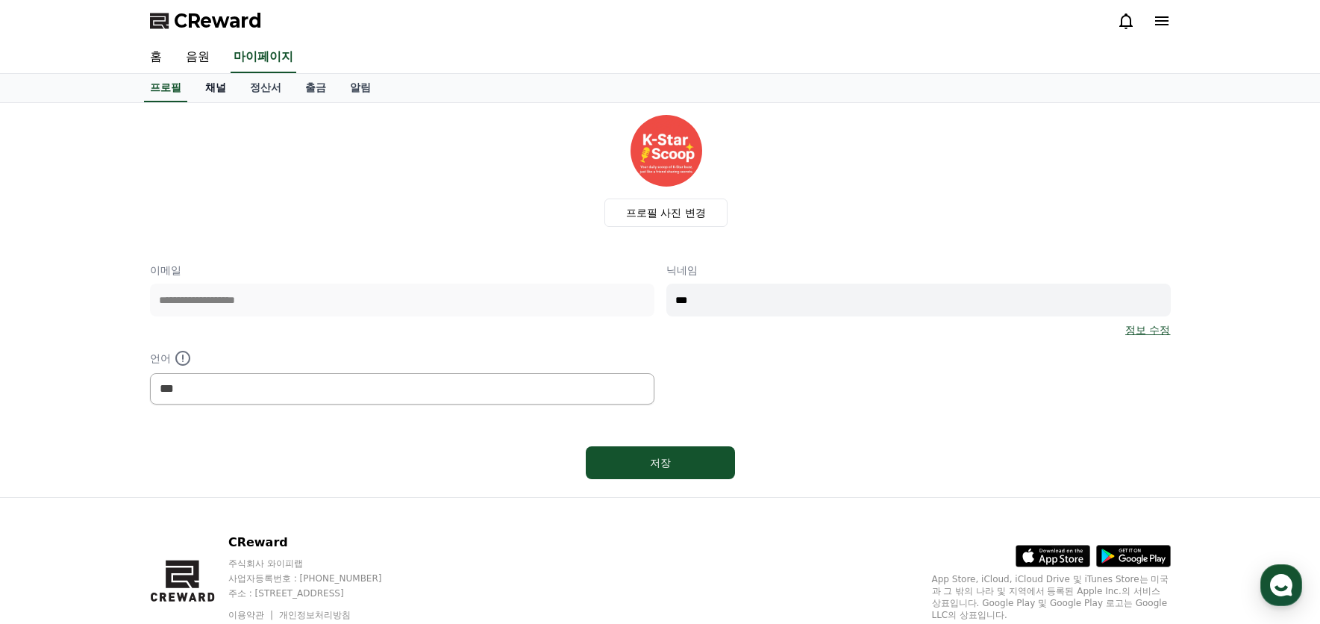
click at [216, 89] on link "채널" at bounding box center [215, 88] width 45 height 28
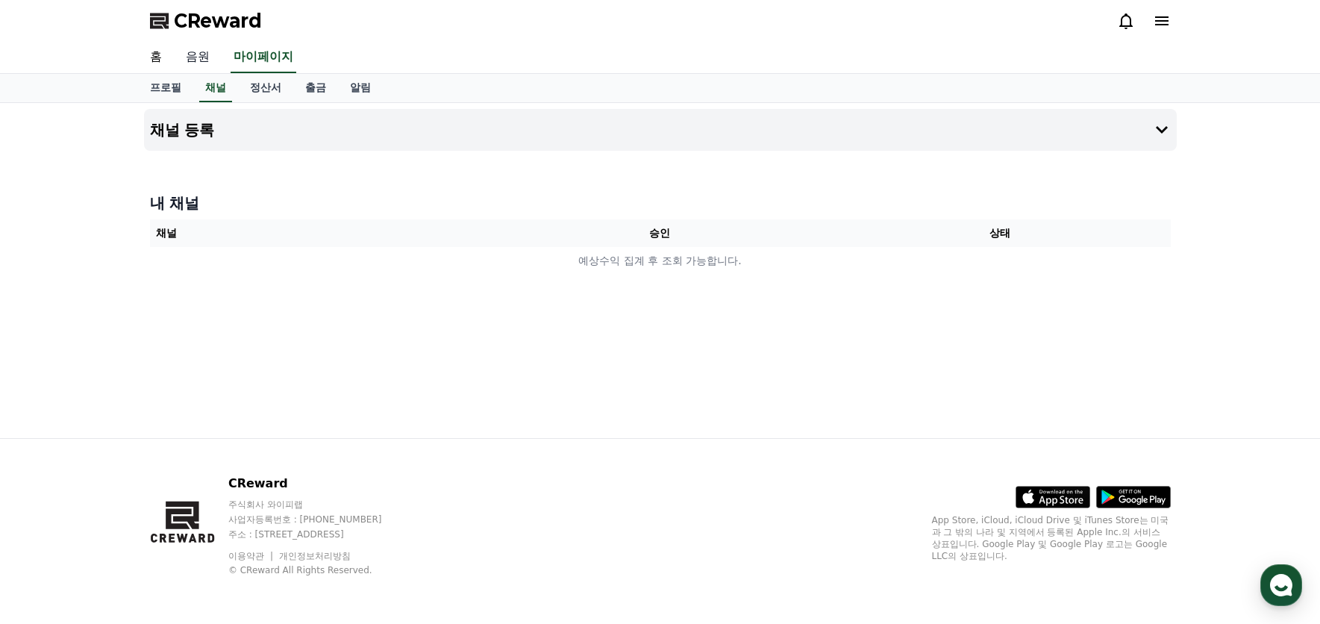
click at [203, 52] on link "음원" at bounding box center [198, 57] width 48 height 31
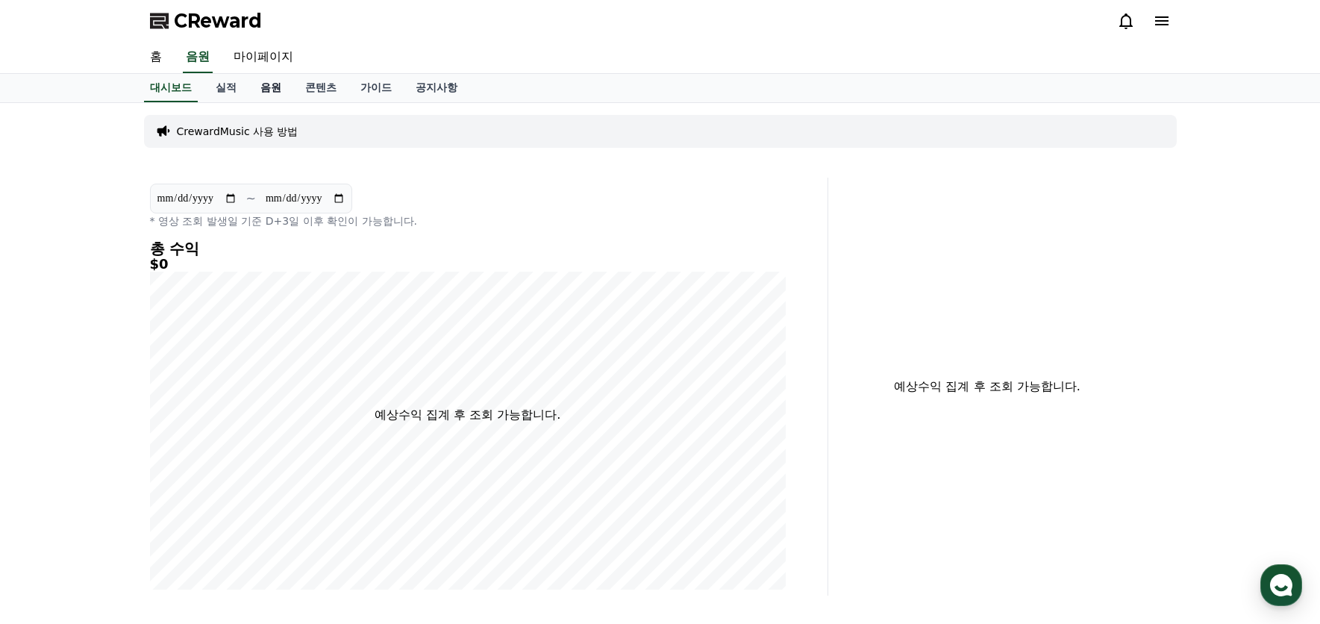
click at [269, 90] on link "음원" at bounding box center [271, 88] width 45 height 28
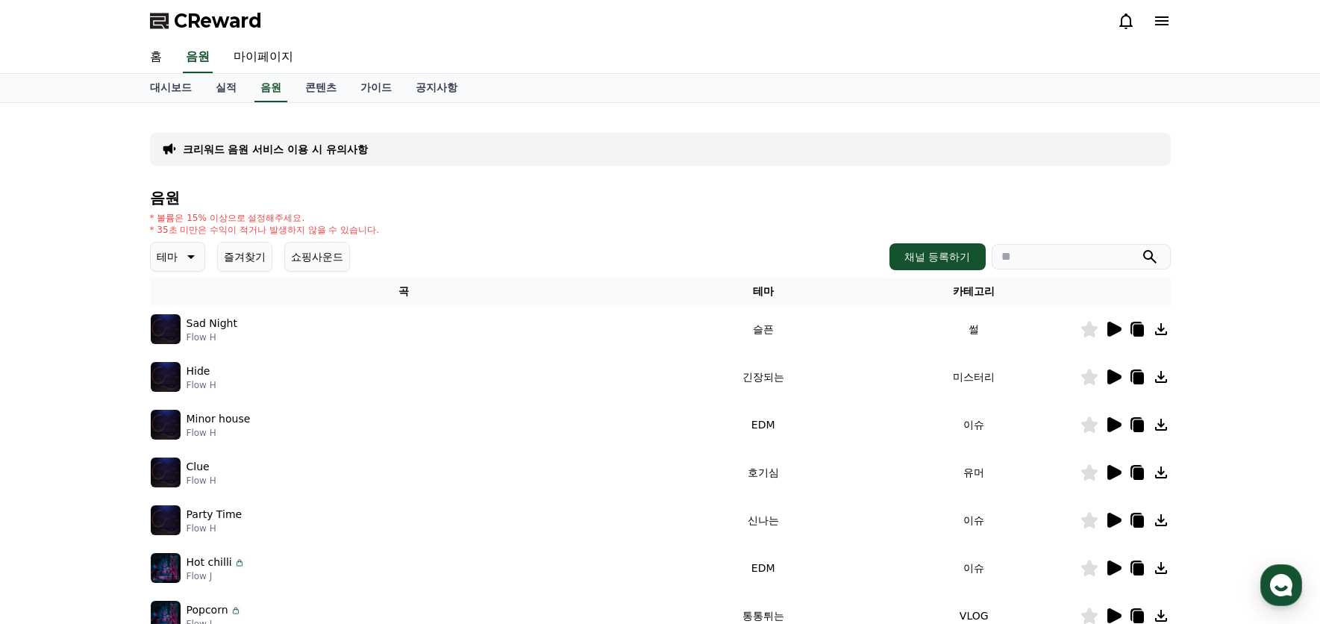
click at [262, 148] on p "크리워드 음원 서비스 이용 시 유의사항" at bounding box center [275, 149] width 185 height 15
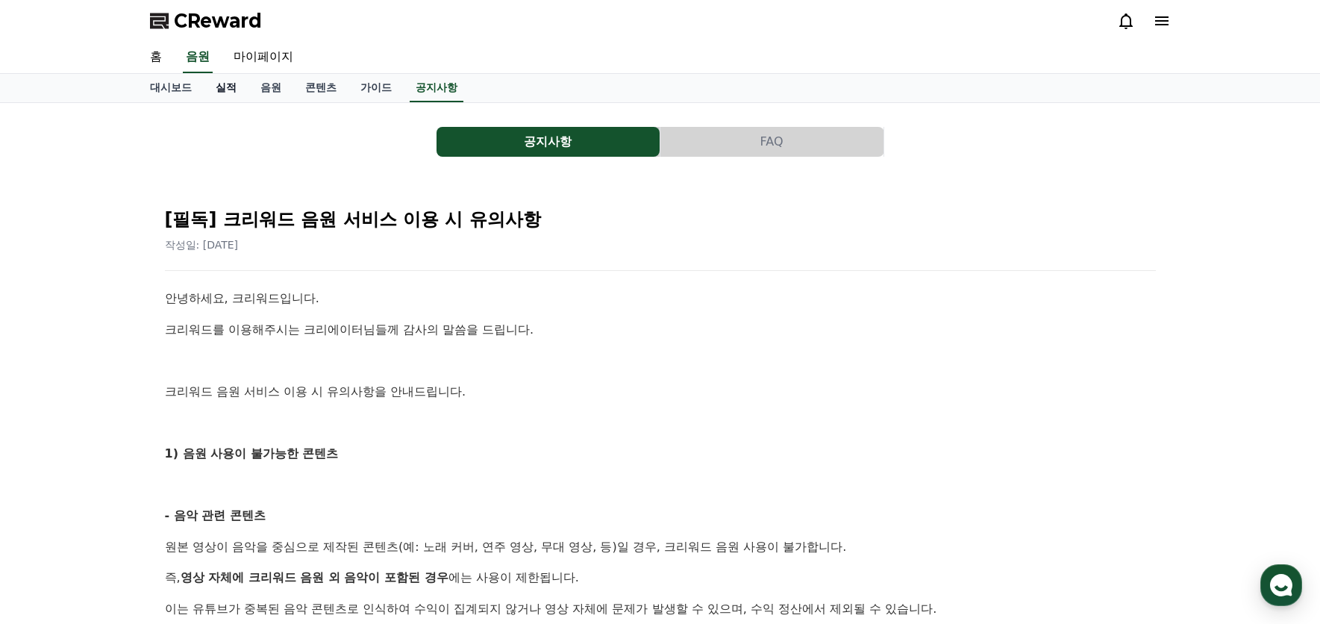
click at [239, 89] on link "실적" at bounding box center [226, 88] width 45 height 28
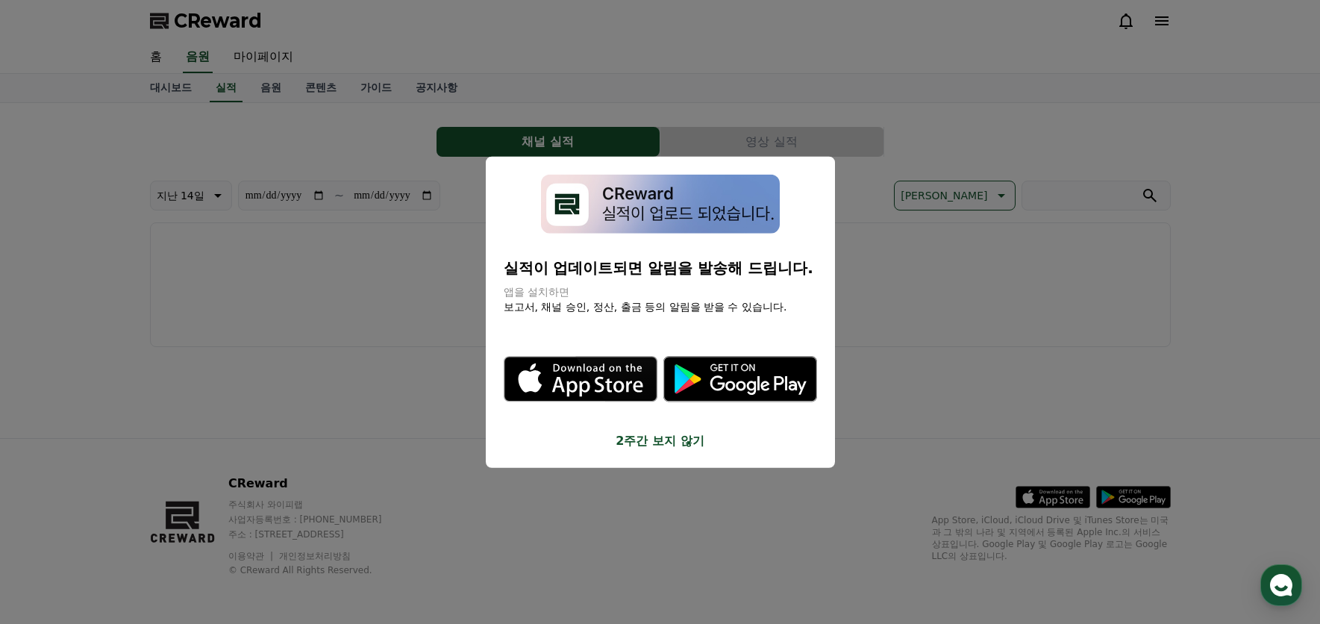
click at [172, 89] on button "close modal" at bounding box center [660, 312] width 1320 height 624
click at [172, 89] on link "대시보드" at bounding box center [171, 88] width 66 height 28
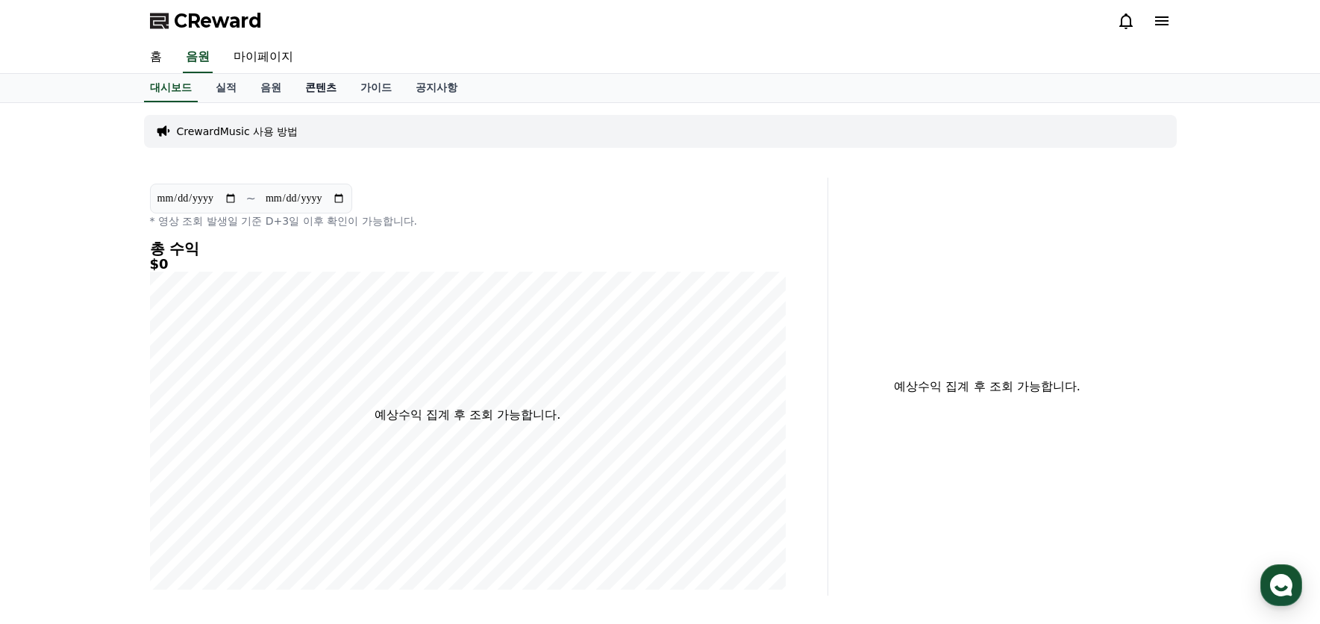
click at [320, 89] on link "콘텐츠" at bounding box center [320, 88] width 55 height 28
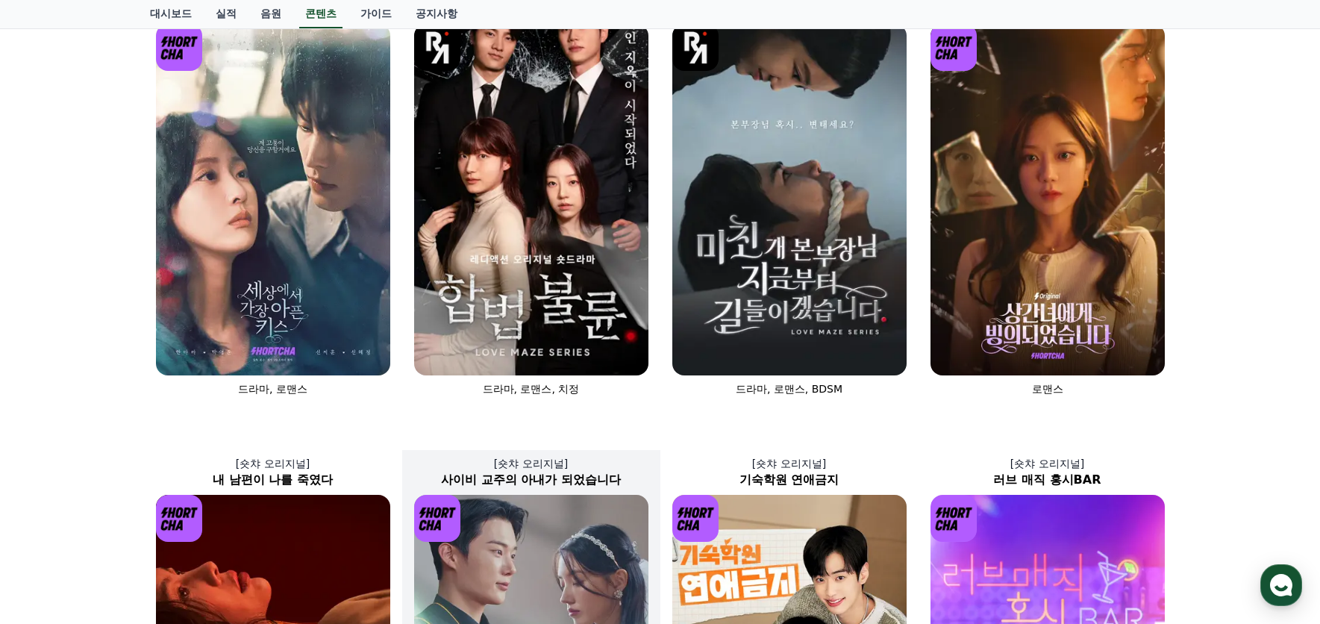
scroll to position [452, 0]
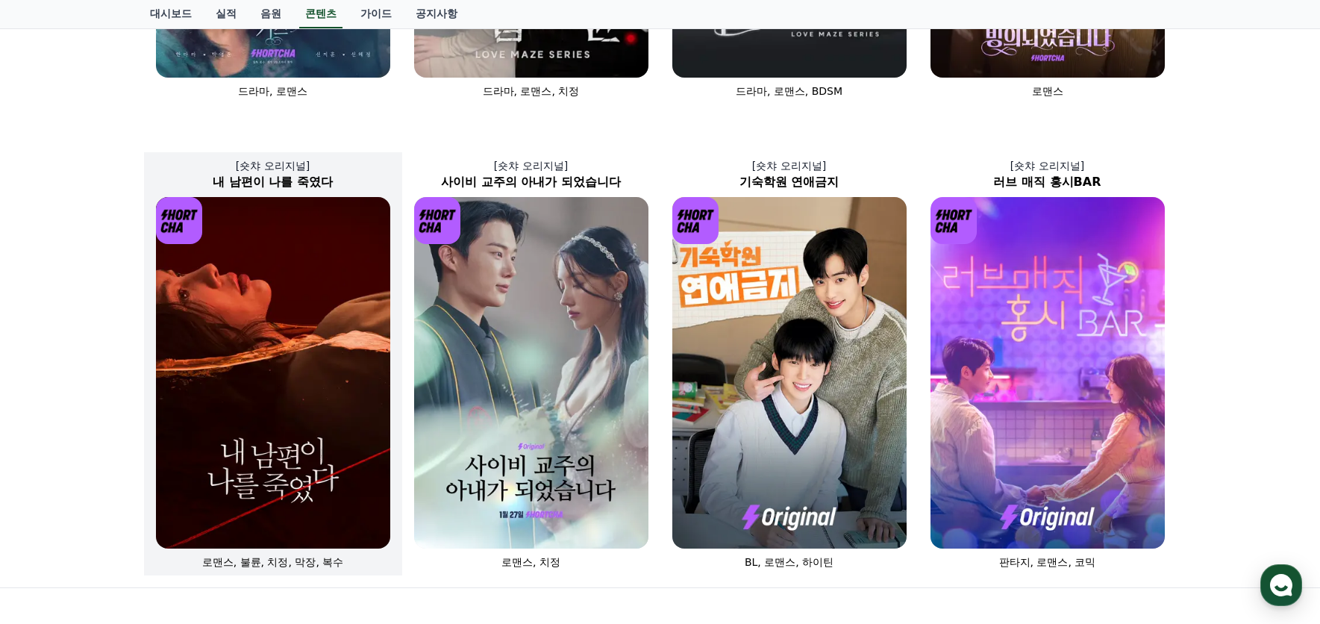
click at [290, 422] on img at bounding box center [273, 373] width 234 height 352
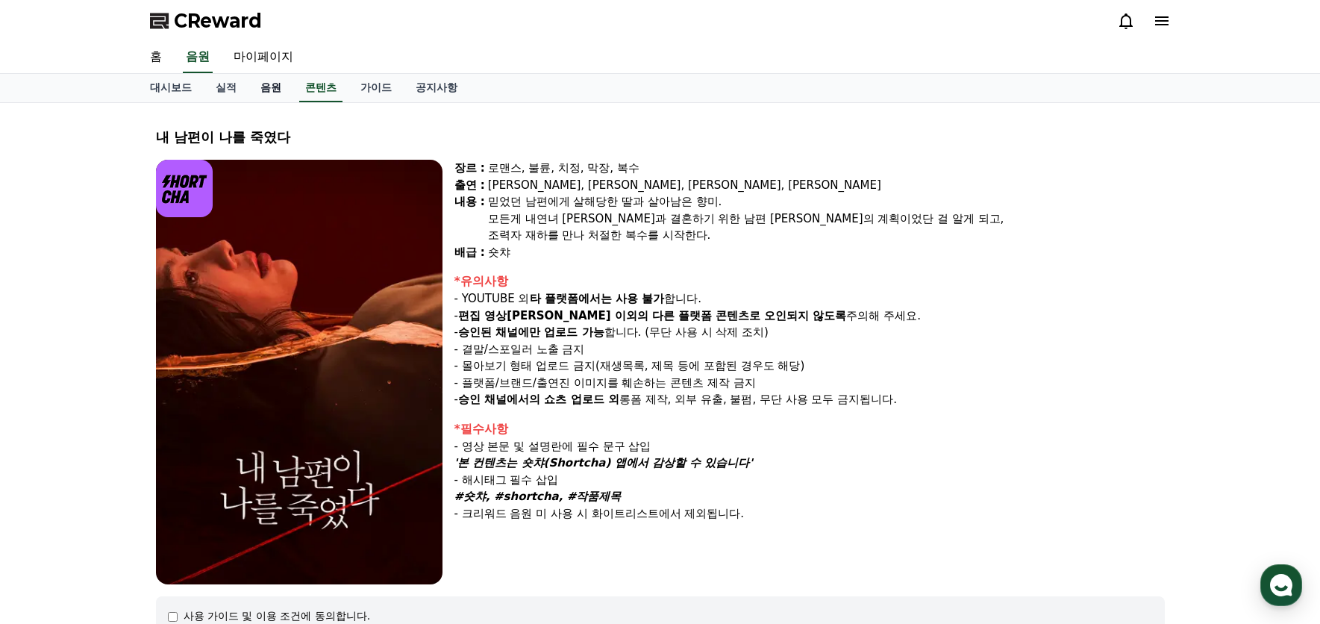
click at [277, 84] on link "음원" at bounding box center [271, 88] width 45 height 28
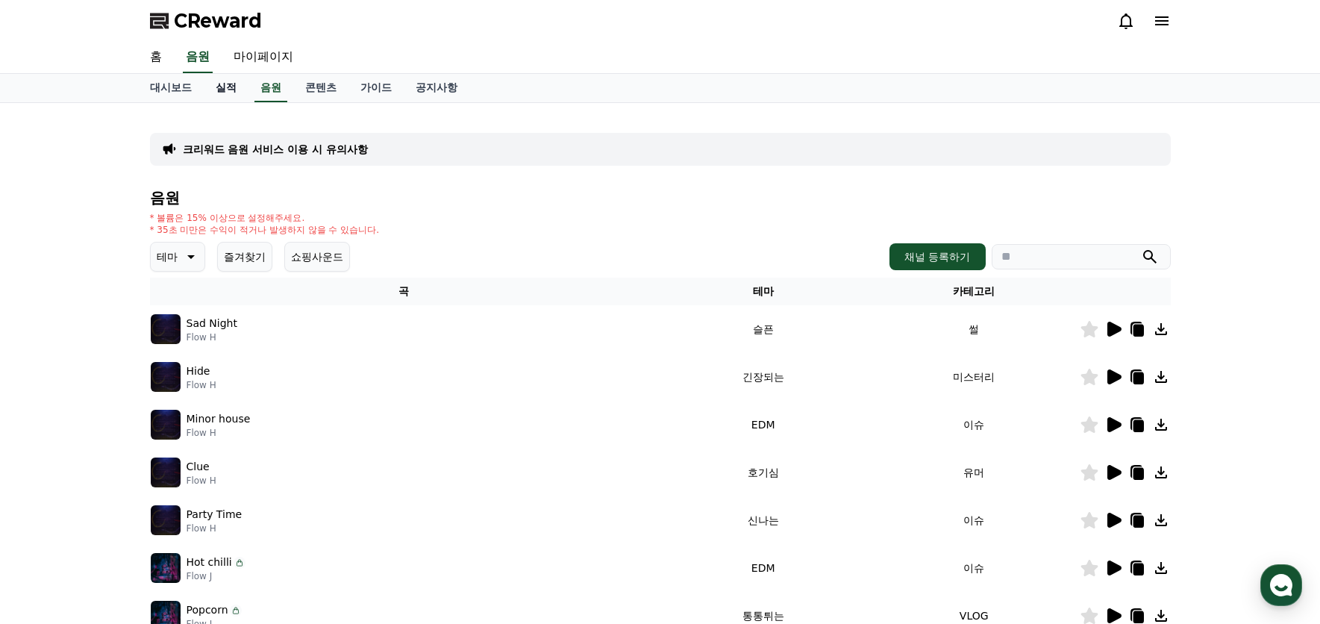
click at [221, 84] on link "실적" at bounding box center [226, 88] width 45 height 28
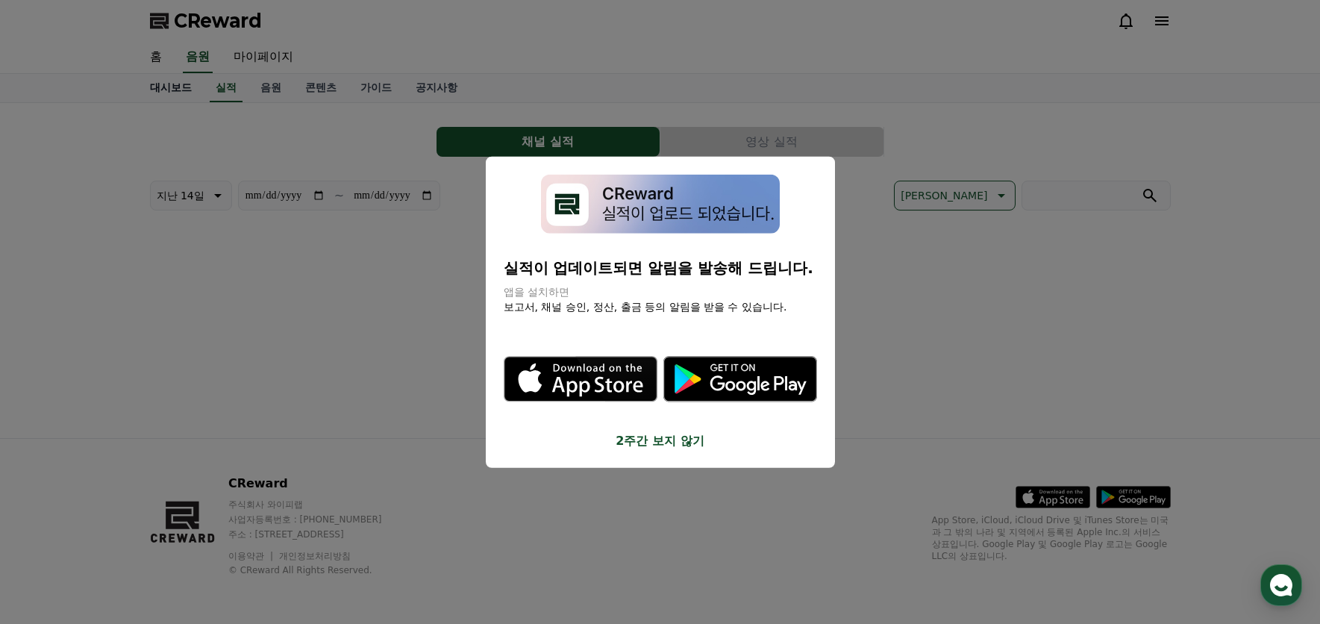
click at [172, 90] on button "close modal" at bounding box center [660, 312] width 1320 height 624
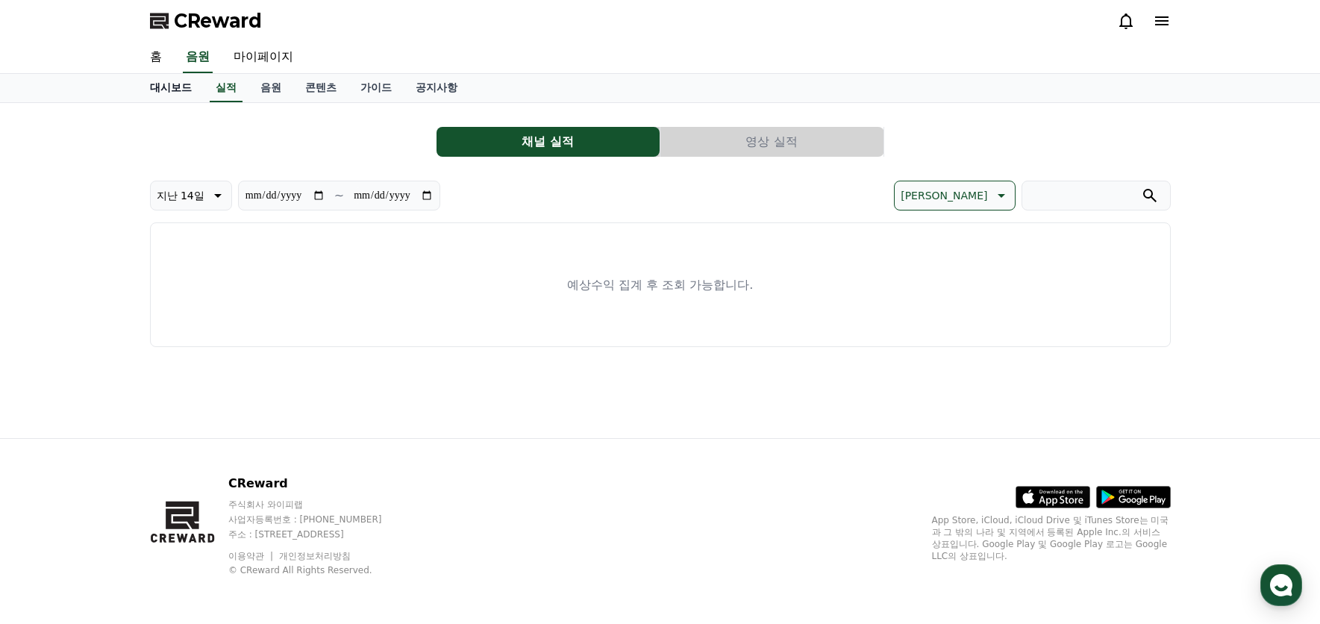
click at [172, 90] on link "대시보드" at bounding box center [171, 88] width 66 height 28
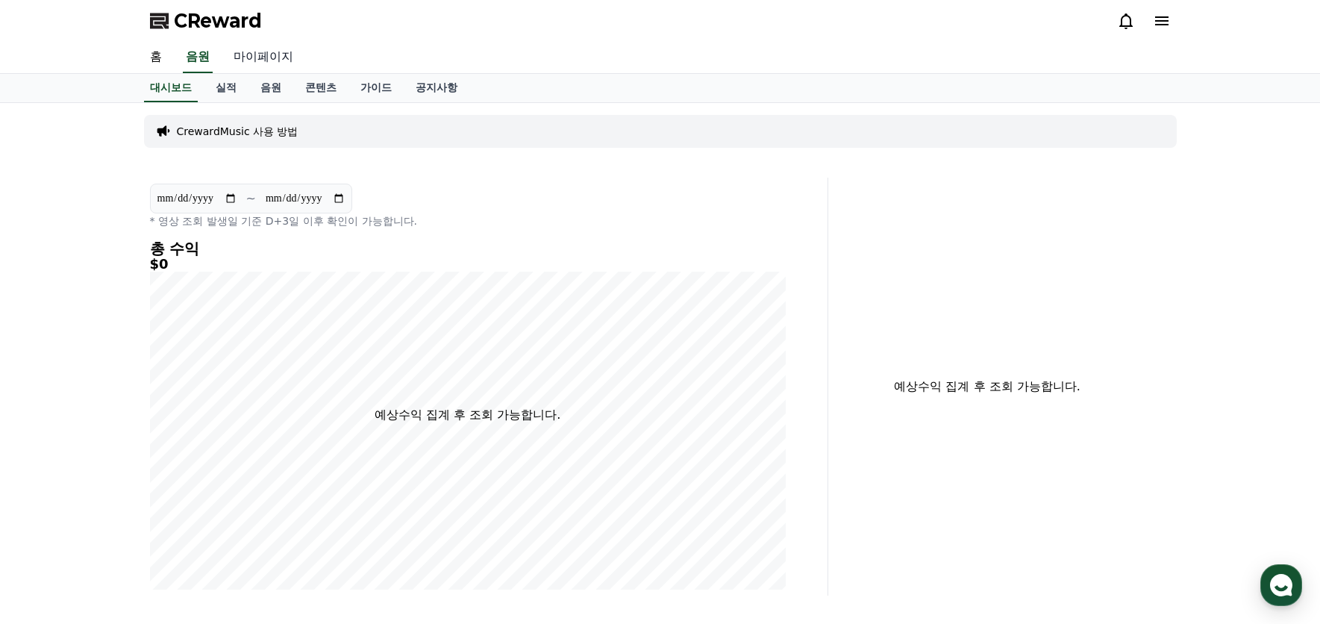
click at [269, 57] on link "마이페이지" at bounding box center [264, 57] width 84 height 31
select select "**********"
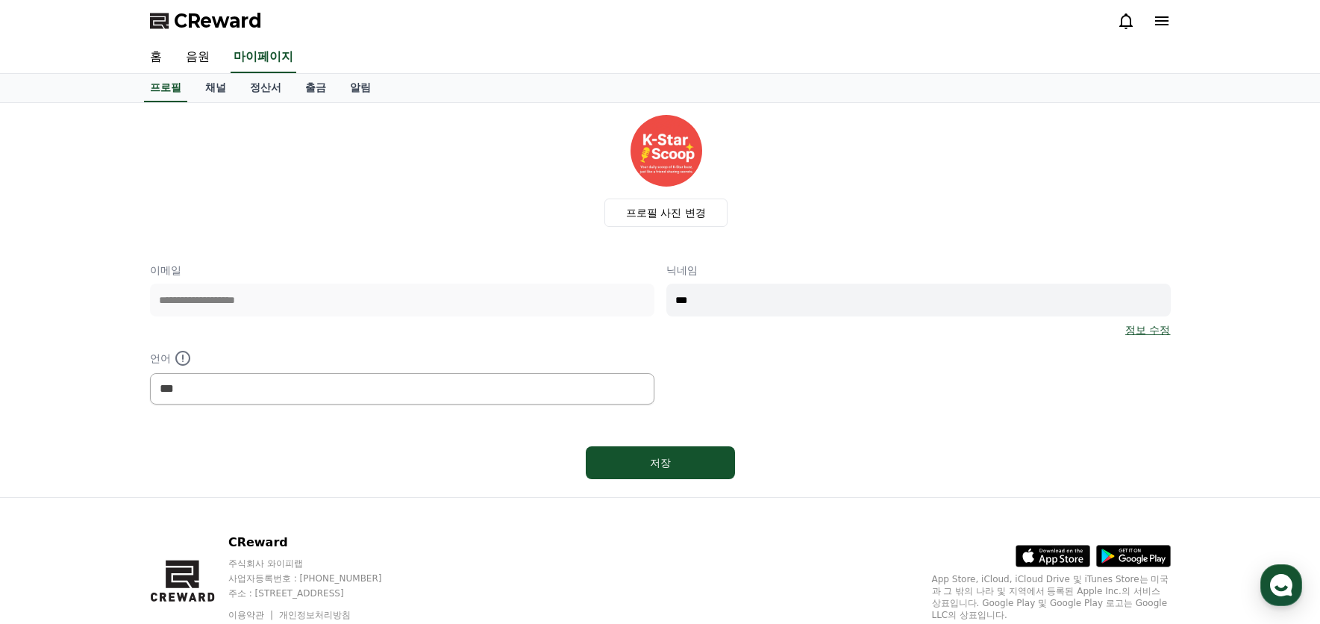
click at [217, 15] on span "CReward" at bounding box center [218, 21] width 88 height 24
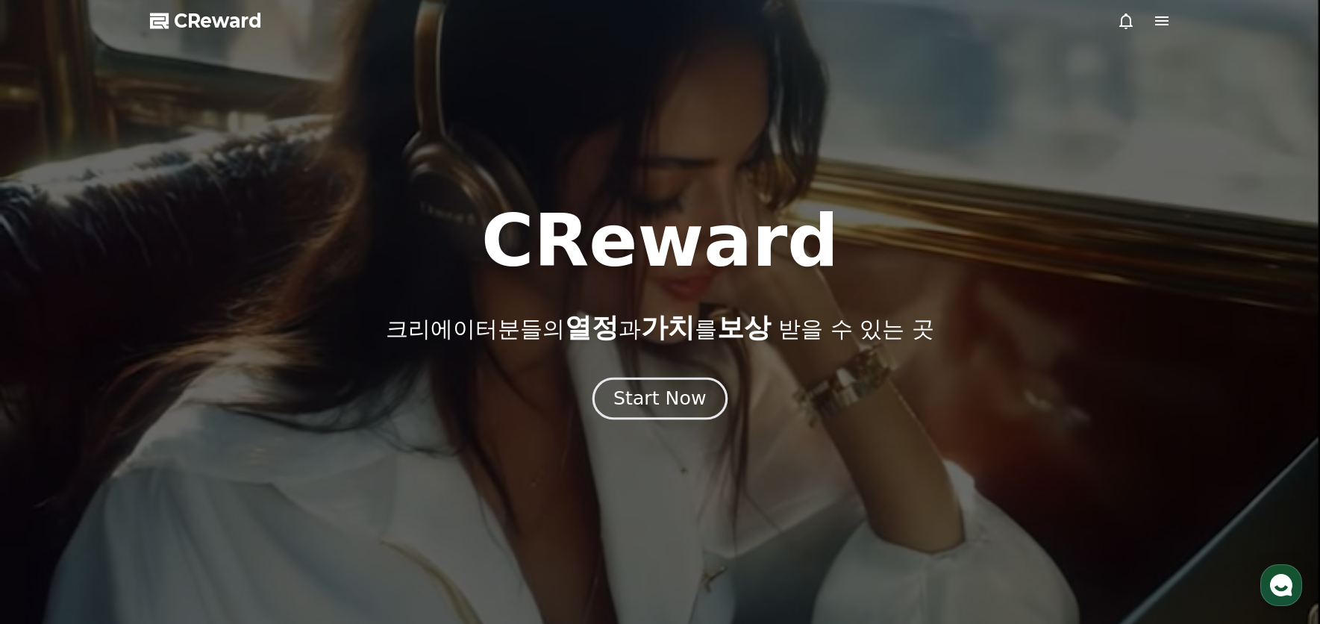
click at [668, 409] on div "Start Now" at bounding box center [660, 398] width 93 height 25
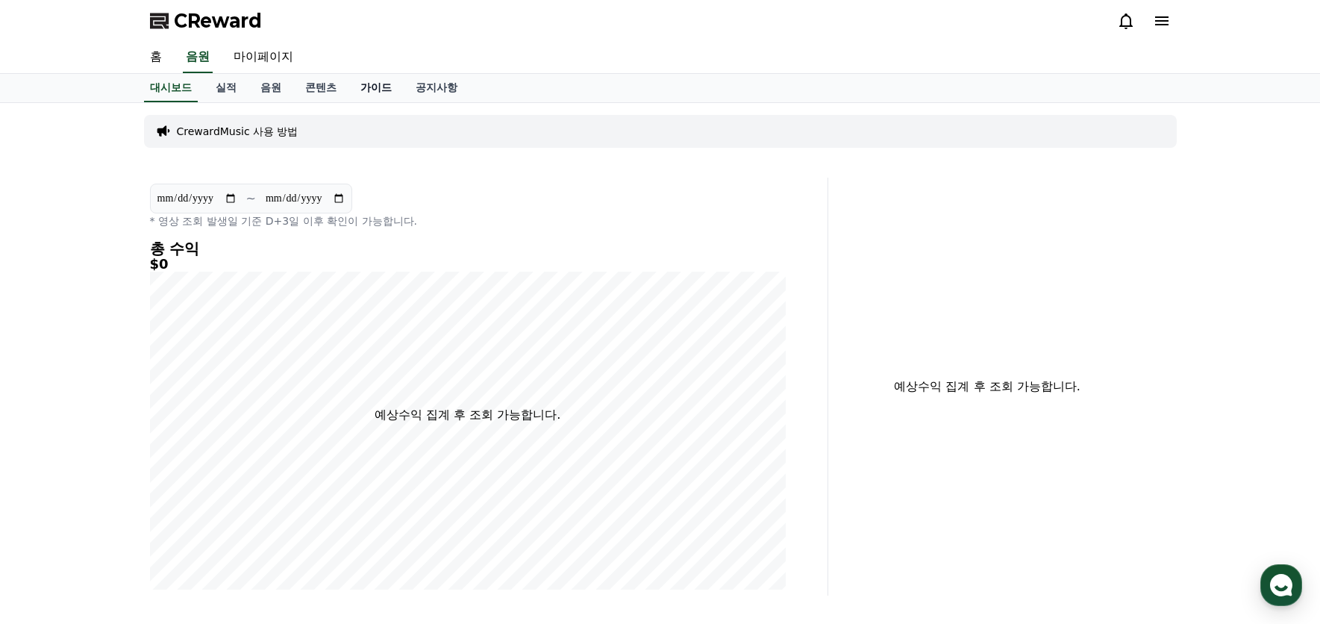
click at [377, 86] on link "가이드" at bounding box center [376, 88] width 55 height 28
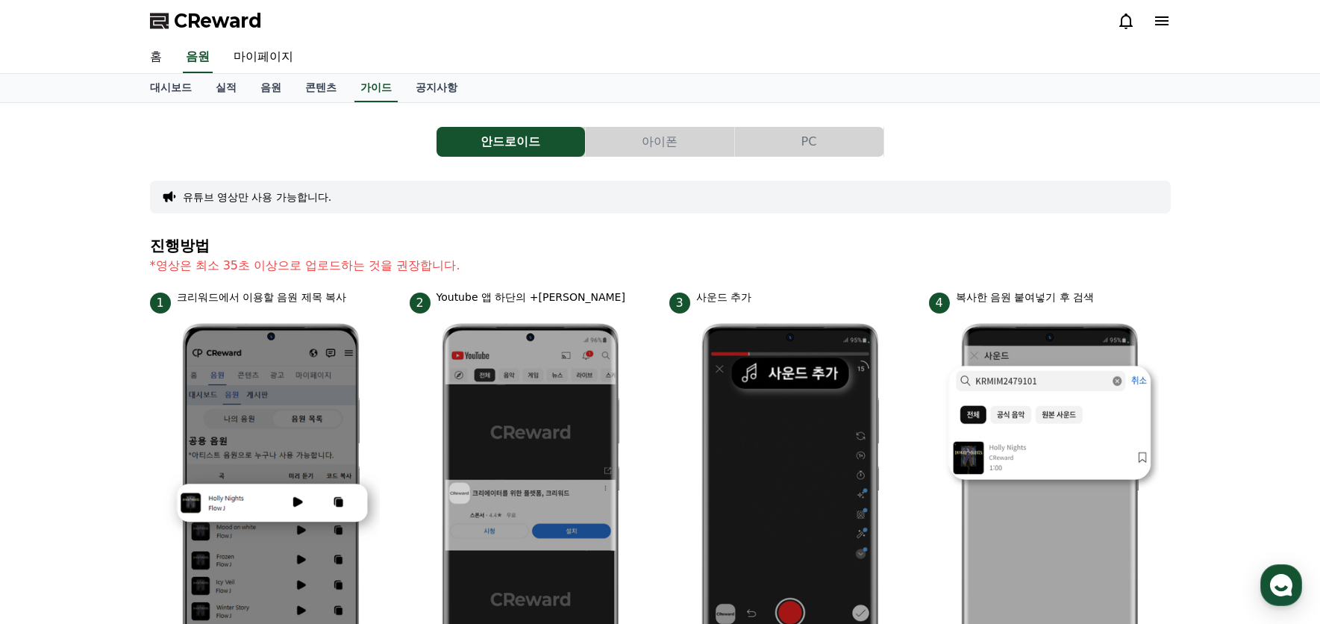
click at [154, 54] on link "홈" at bounding box center [156, 57] width 36 height 31
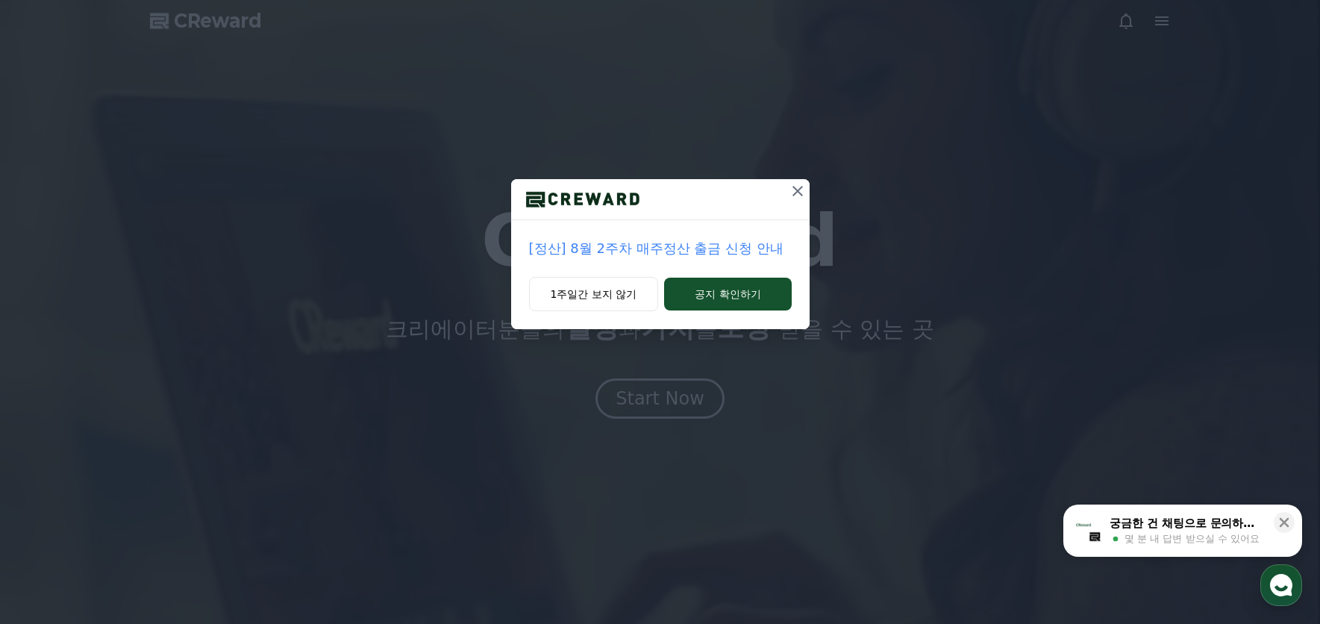
click at [797, 193] on icon at bounding box center [798, 191] width 18 height 18
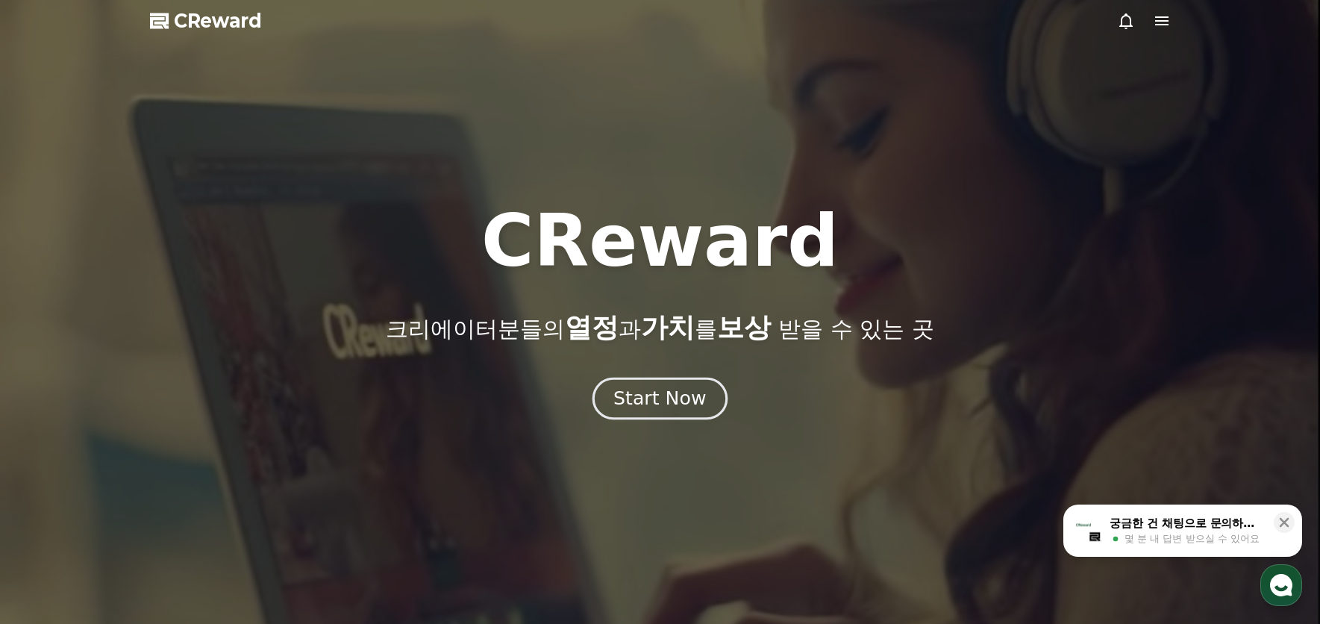
click at [672, 393] on div "Start Now" at bounding box center [660, 398] width 93 height 25
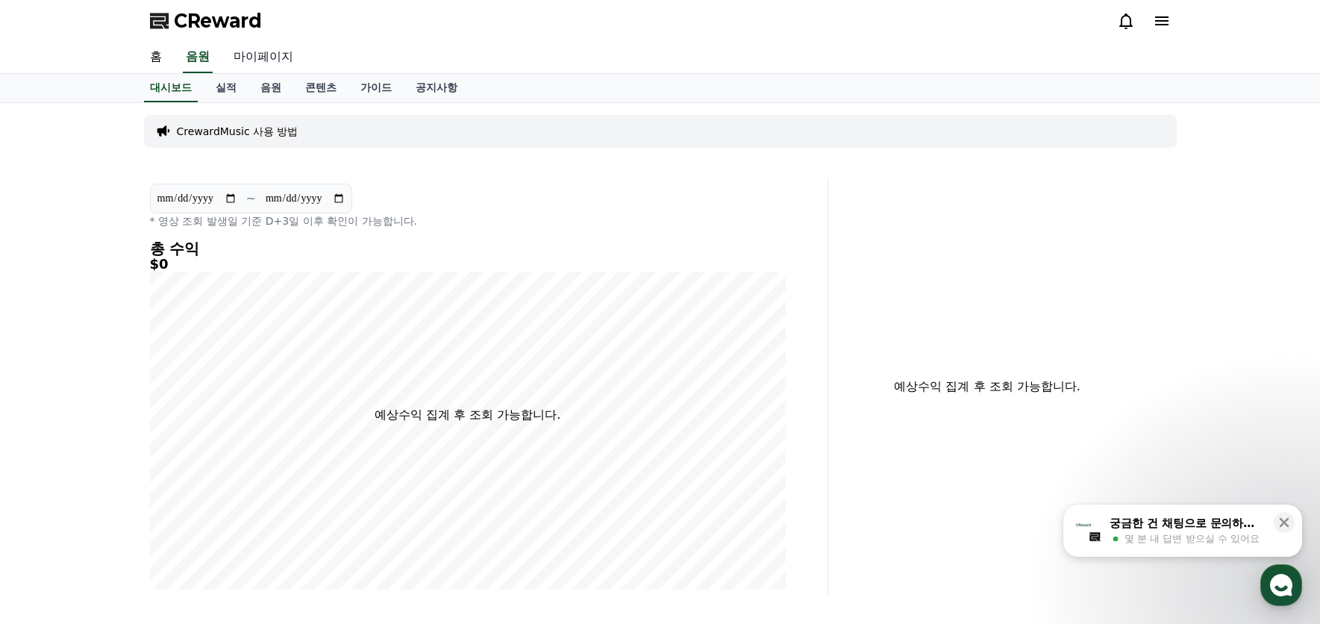
click at [257, 53] on link "마이페이지" at bounding box center [264, 57] width 84 height 31
select select "**********"
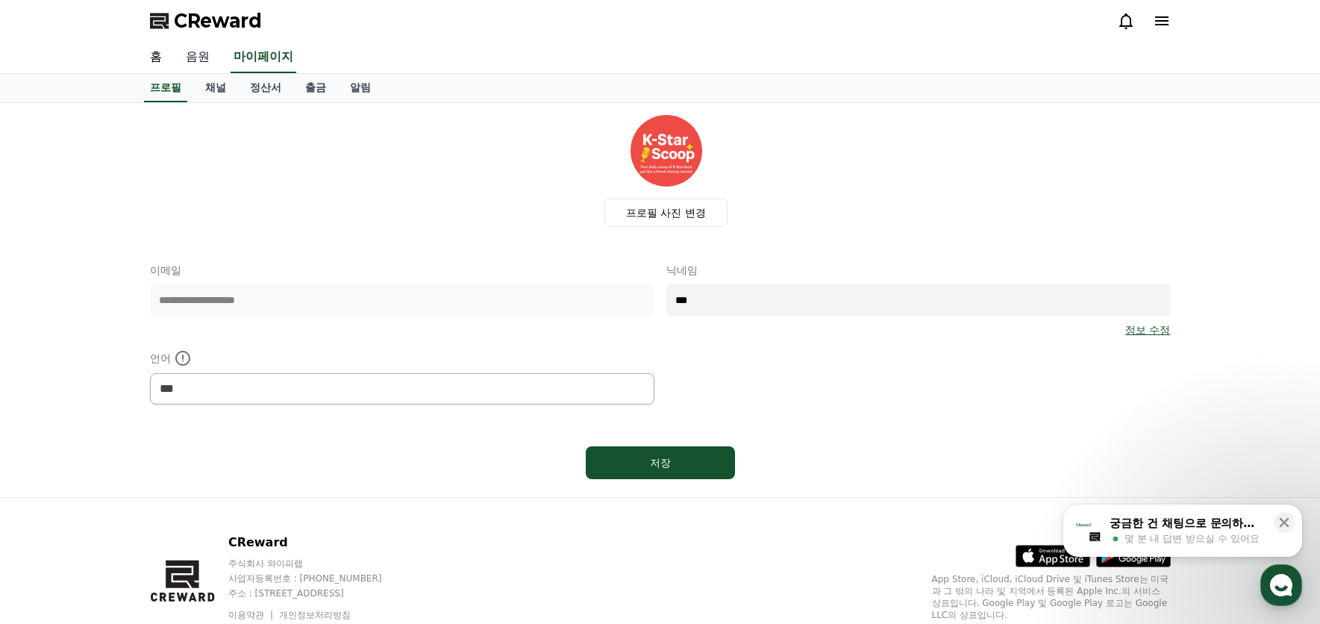
click at [190, 57] on link "음원" at bounding box center [198, 57] width 48 height 31
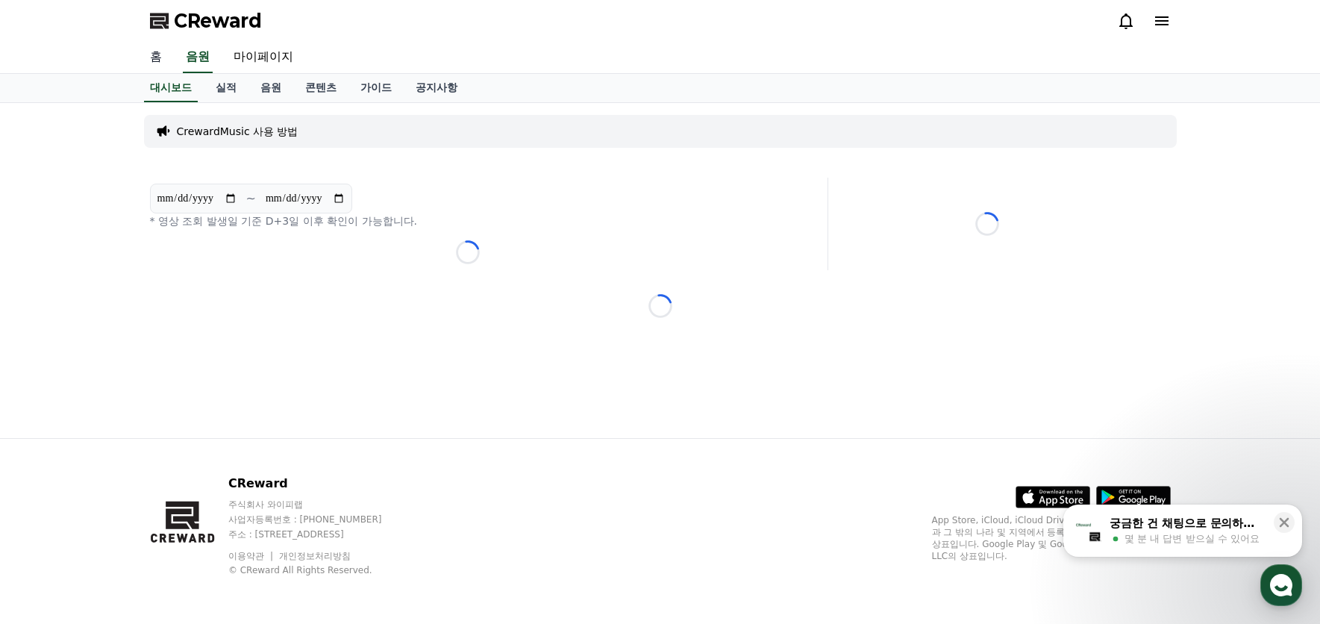
click at [164, 57] on link "홈" at bounding box center [156, 57] width 36 height 31
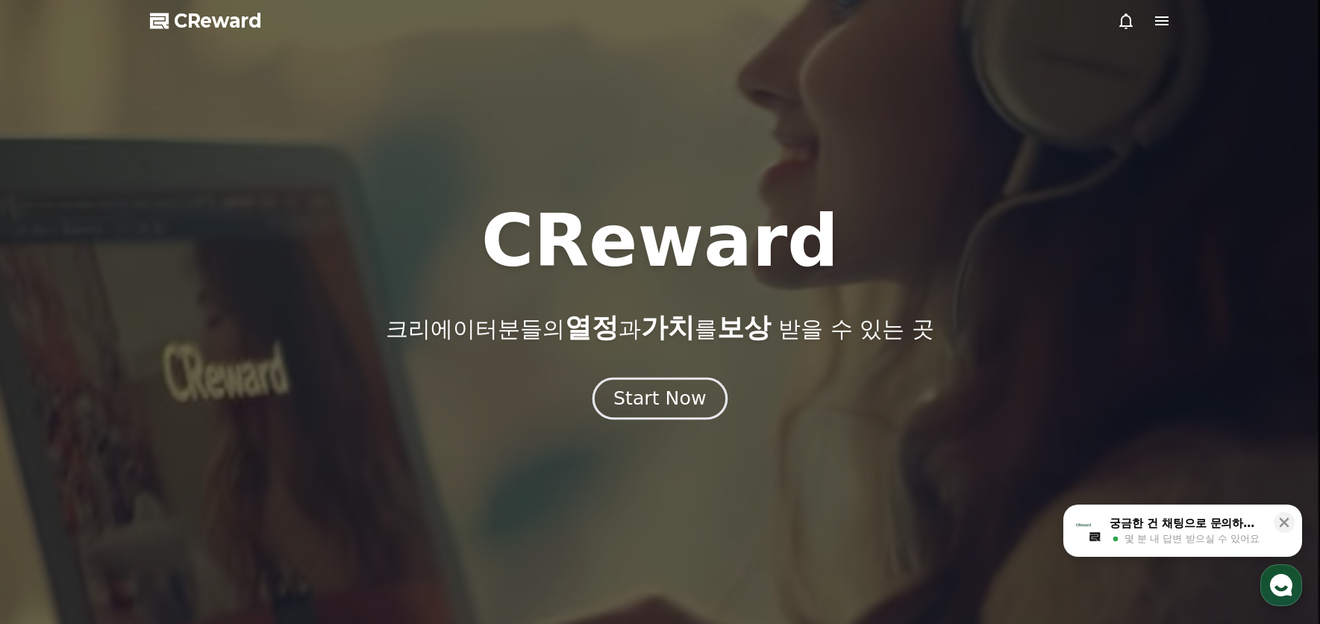
click at [672, 403] on div "Start Now" at bounding box center [660, 398] width 93 height 25
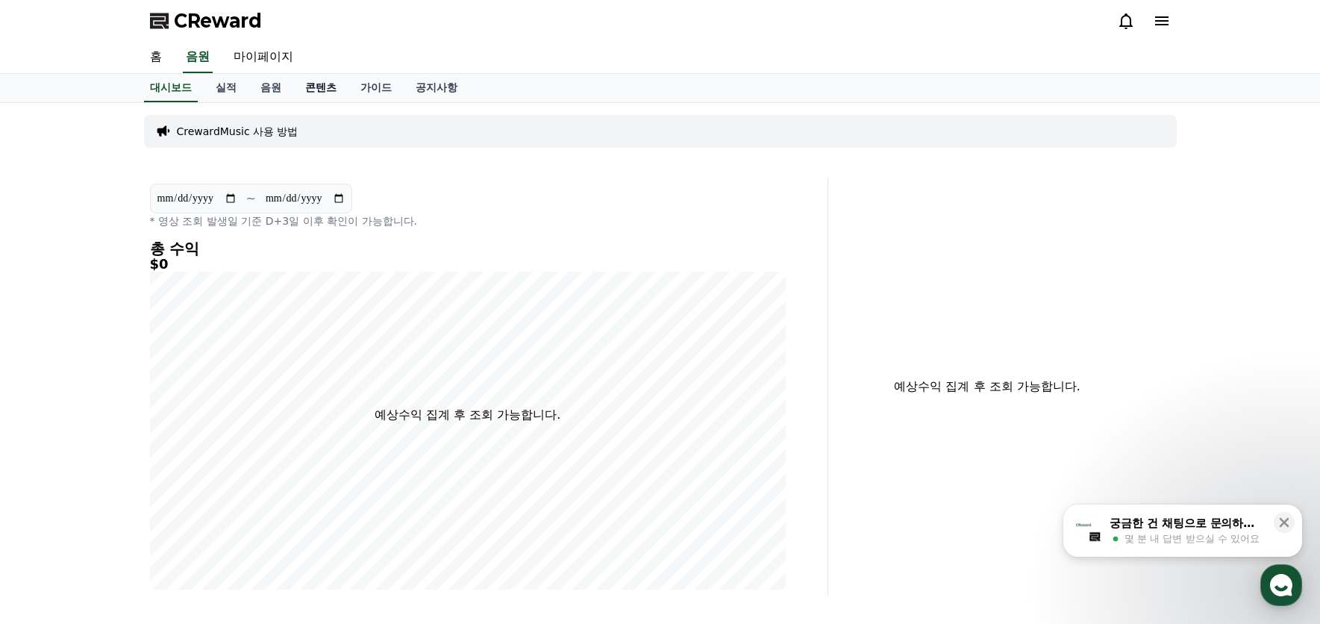
click at [310, 92] on link "콘텐츠" at bounding box center [320, 88] width 55 height 28
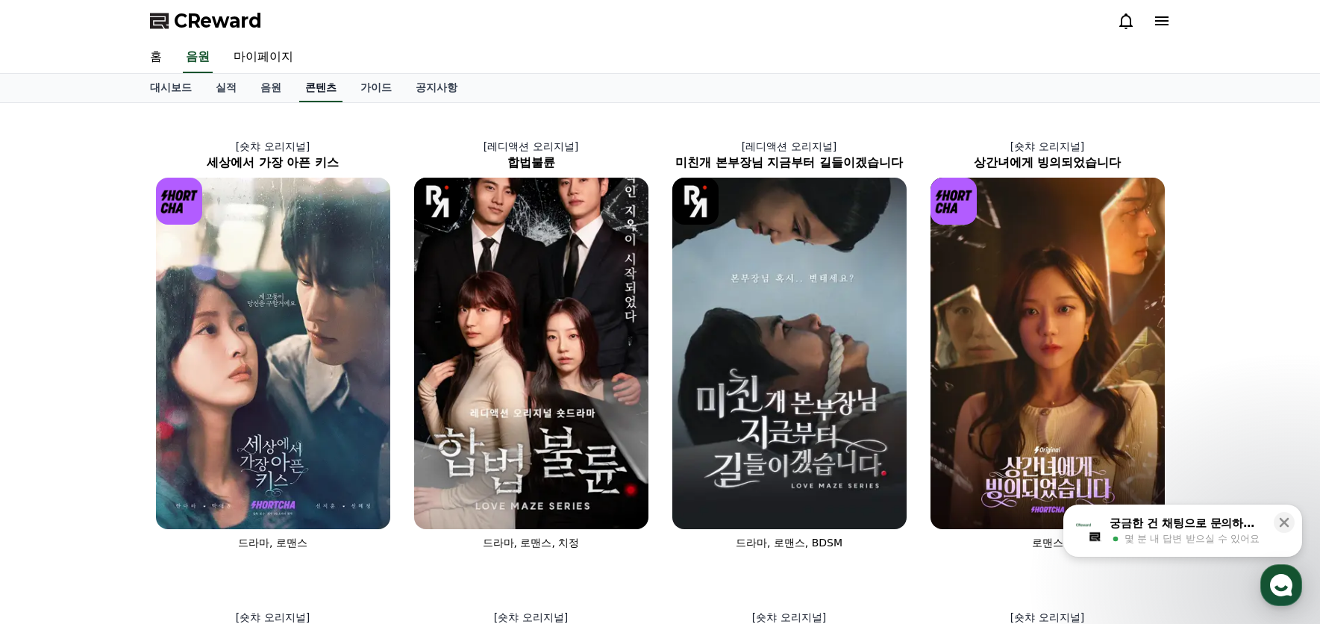
click at [318, 90] on link "콘텐츠" at bounding box center [320, 88] width 43 height 28
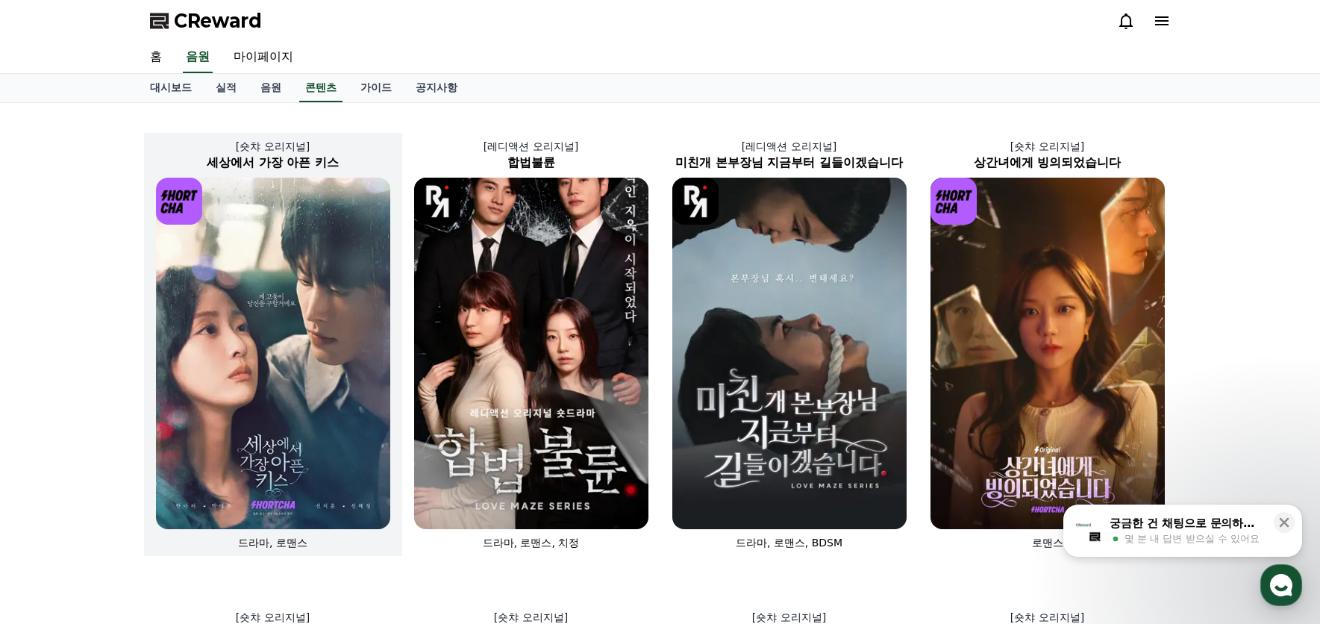
click at [278, 422] on img at bounding box center [273, 354] width 234 height 352
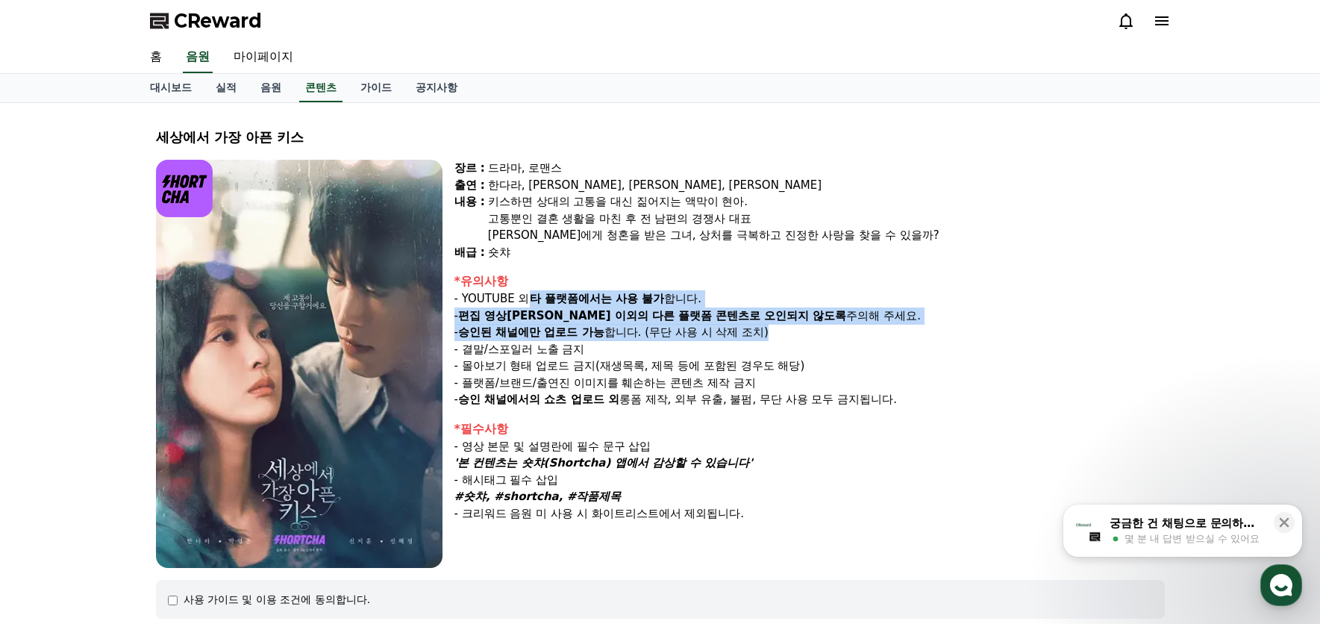
drag, startPoint x: 531, startPoint y: 292, endPoint x: 860, endPoint y: 325, distance: 330.1
click at [860, 325] on div "*유의사항 - YOUTUBE 외 타 플랫폼에서는 사용 불가 합니다. - 편집 영상이 숏챠 이외의 다른 플랫폼 콘텐츠로 오인되지 않도록 주의해 …" at bounding box center [810, 340] width 711 height 136
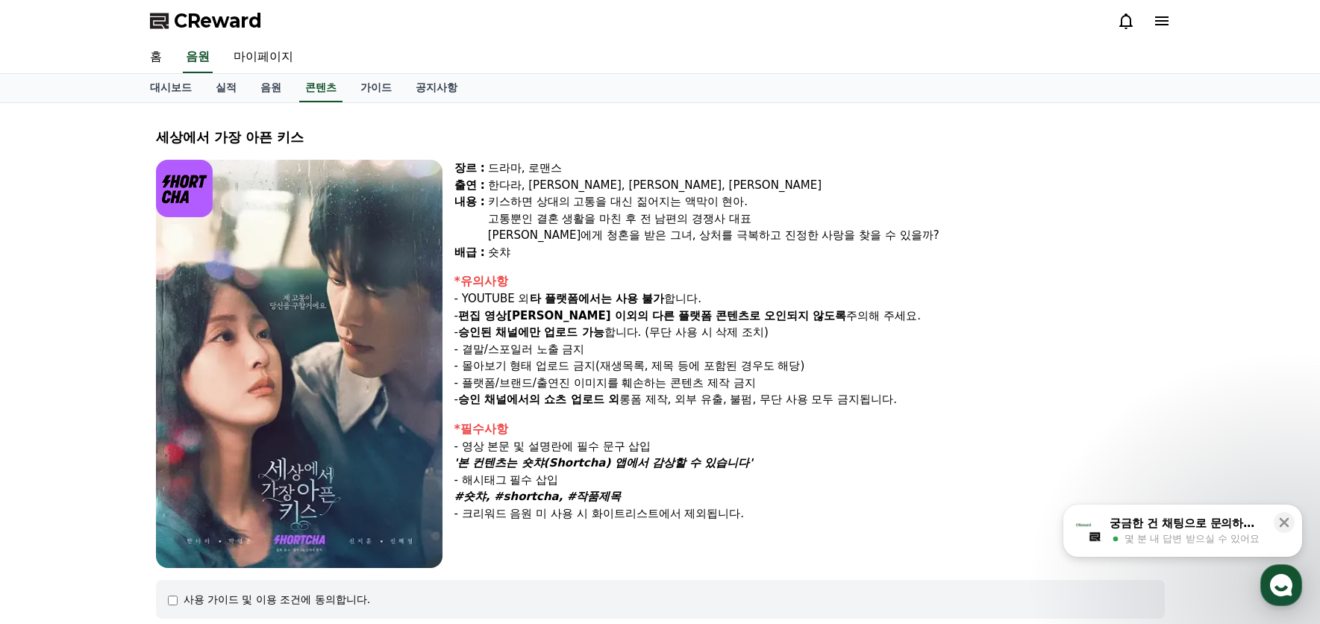
drag, startPoint x: 860, startPoint y: 325, endPoint x: 822, endPoint y: 341, distance: 41.2
click at [822, 341] on p "- 결말/스포일러 노출 금지" at bounding box center [810, 349] width 711 height 17
drag, startPoint x: 453, startPoint y: 349, endPoint x: 934, endPoint y: 408, distance: 485.1
click at [934, 408] on div "장르 : 드라마, 로맨스 출연 : 한다라, 박영윤, 신지훈, 신혜정 내용 : 키스하면 상대의 고통을 대신 짊어지는 액막이 현아. 고통뿐인 결혼…" at bounding box center [660, 364] width 1009 height 408
drag, startPoint x: 934, startPoint y: 408, endPoint x: 858, endPoint y: 449, distance: 86.1
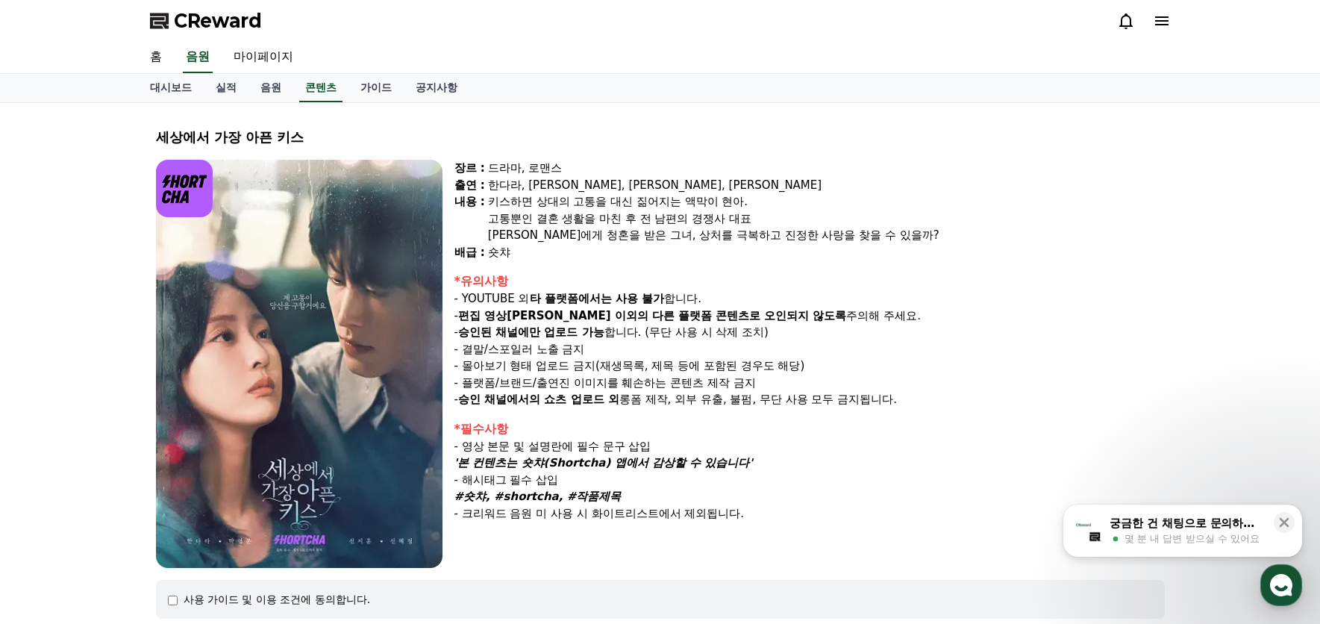
click at [858, 449] on p "- 영상 본문 및 설명란에 필수 문구 삽입" at bounding box center [810, 446] width 711 height 17
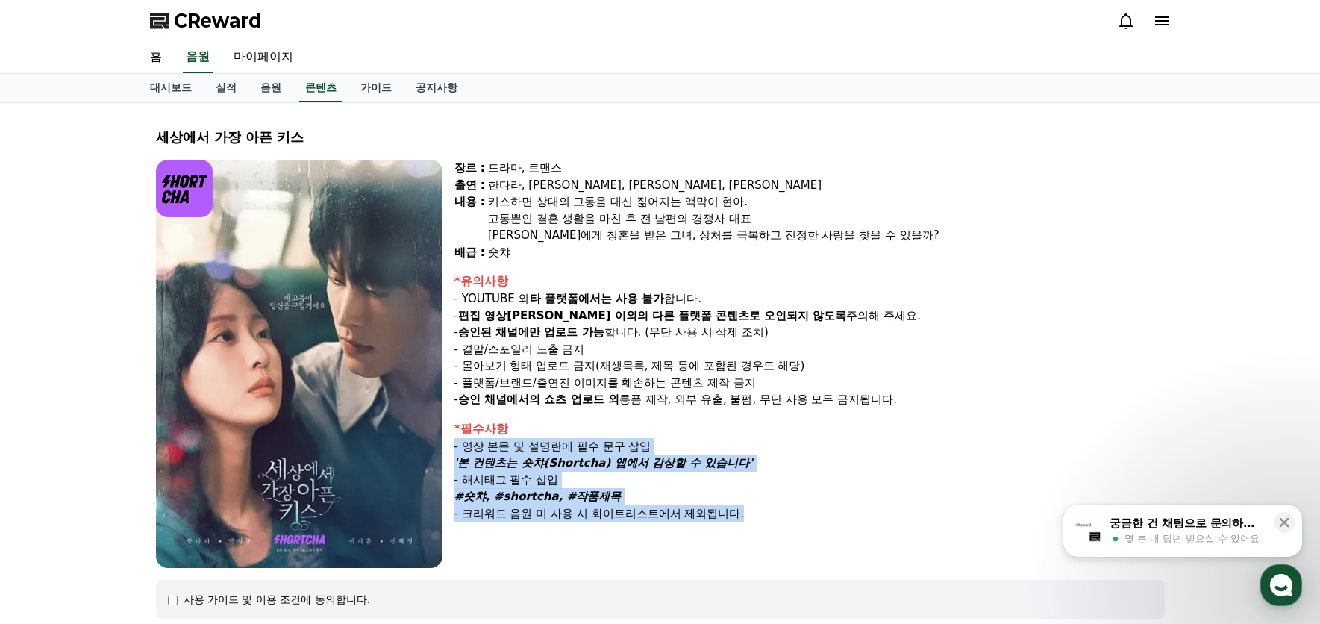
drag, startPoint x: 449, startPoint y: 442, endPoint x: 784, endPoint y: 514, distance: 343.6
click at [784, 514] on div "장르 : 드라마, 로맨스 출연 : 한다라, 박영윤, 신지훈, 신혜정 내용 : 키스하면 상대의 고통을 대신 짊어지는 액막이 현아. 고통뿐인 결혼…" at bounding box center [660, 364] width 1009 height 408
copy div "- 영상 본문 및 설명란에 필수 문구 삽입 '본 컨텐츠는 숏챠(Shortcha) 앱에서 감상할 수 있습니다' - 해시태그 필수 삽입 #숏챠, …"
click at [820, 476] on p "- 해시태그 필수 삽입" at bounding box center [810, 480] width 711 height 17
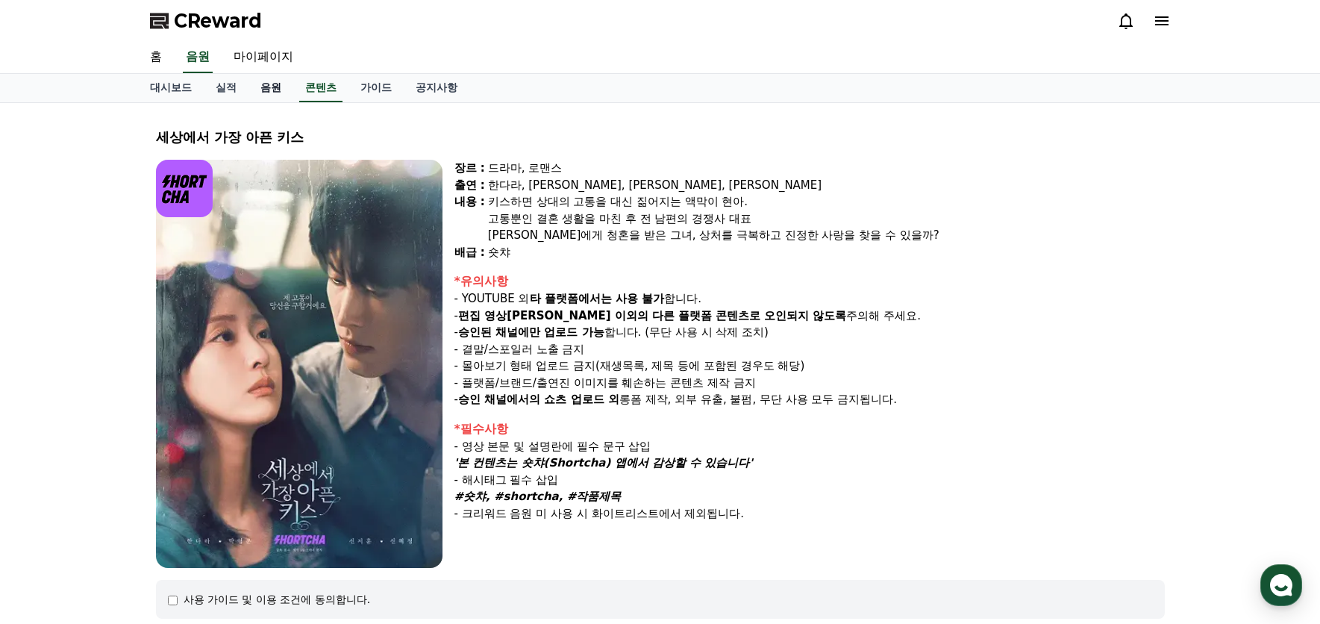
click at [265, 86] on link "음원" at bounding box center [271, 88] width 45 height 28
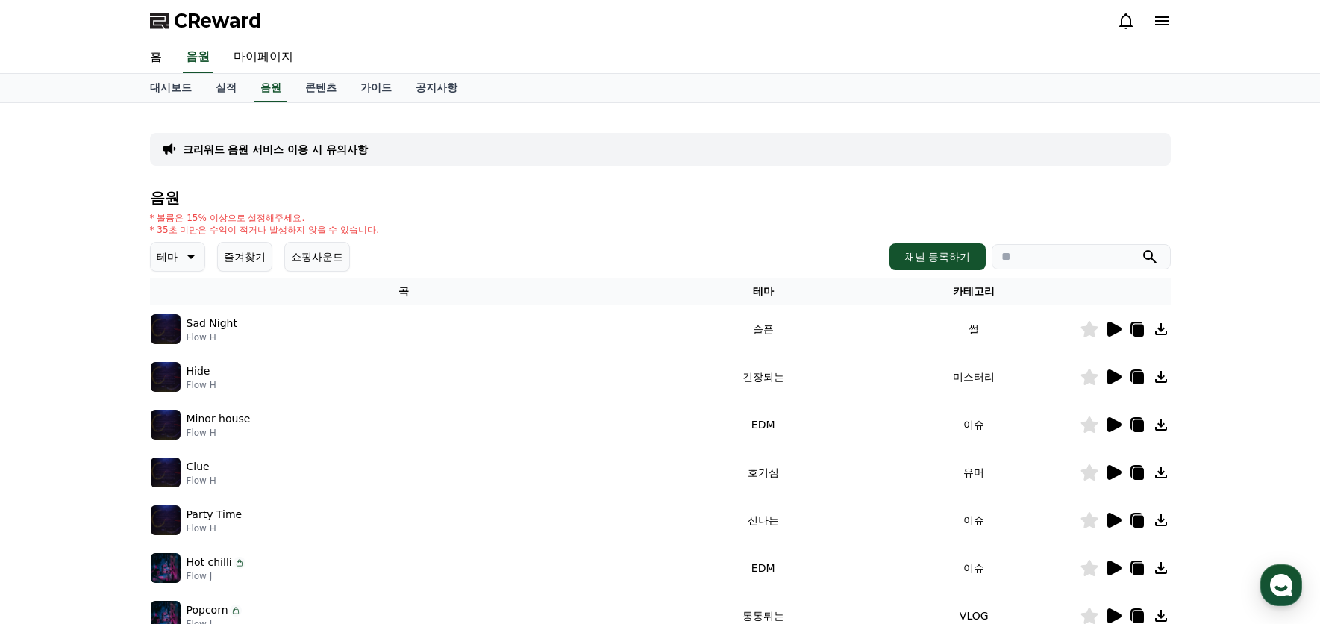
click at [186, 257] on icon at bounding box center [190, 257] width 18 height 18
click at [169, 336] on button "환상적인" at bounding box center [179, 335] width 54 height 33
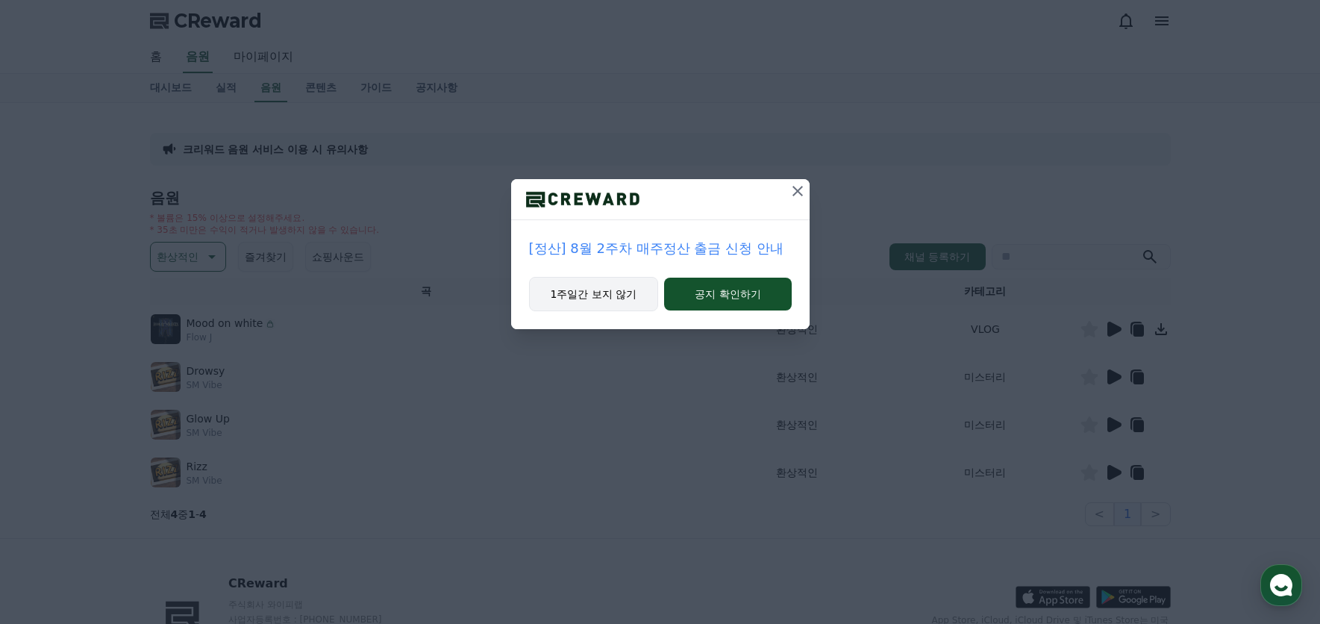
click at [580, 302] on button "1주일간 보지 않기" at bounding box center [594, 294] width 130 height 34
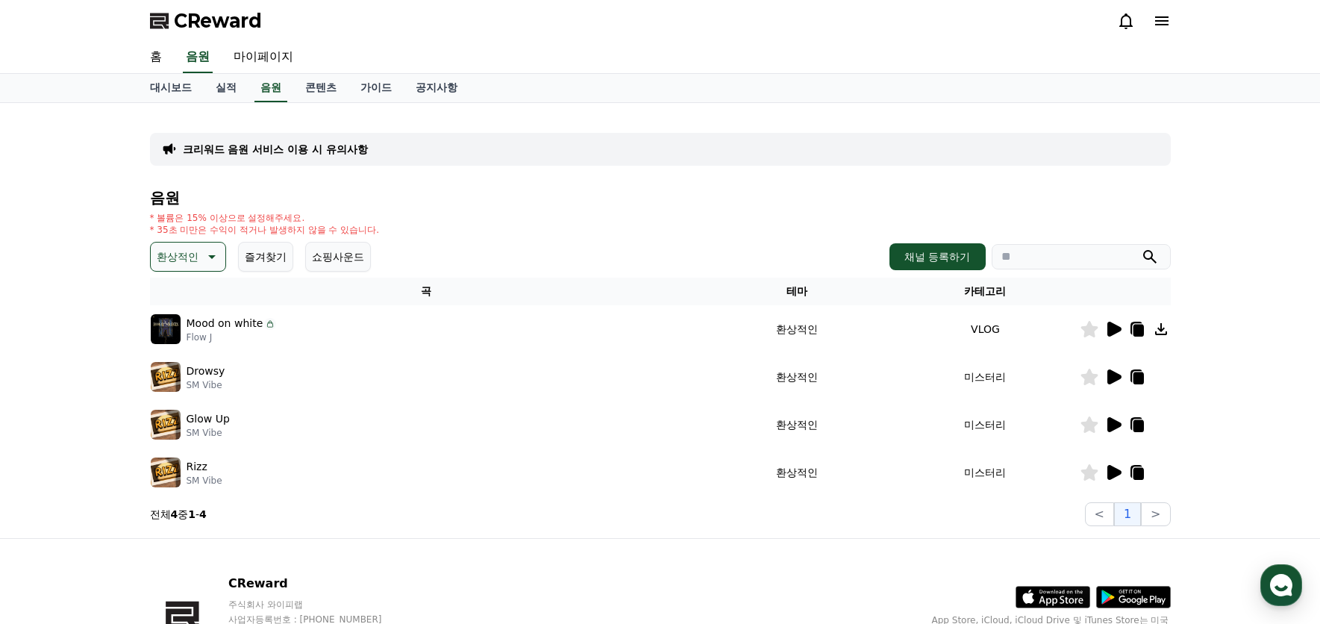
click at [1114, 334] on icon at bounding box center [1115, 329] width 14 height 15
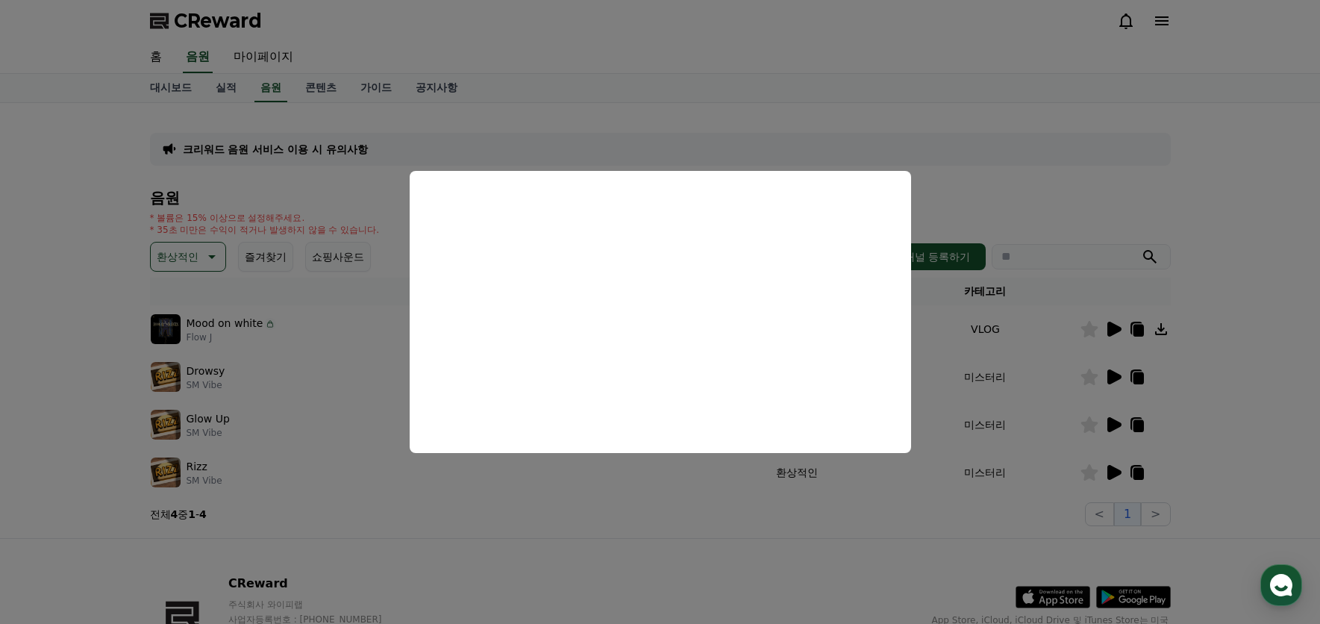
click at [632, 123] on button "close modal" at bounding box center [660, 312] width 1320 height 624
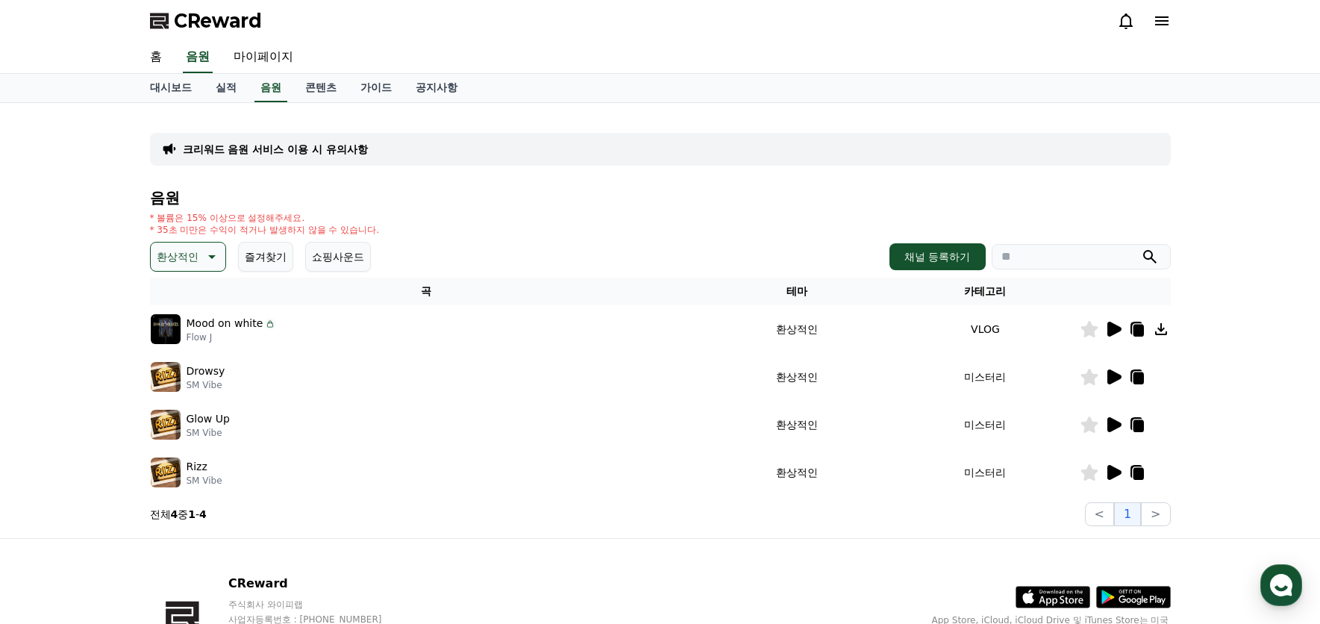
drag, startPoint x: 227, startPoint y: 232, endPoint x: 581, endPoint y: 233, distance: 354.5
click at [581, 233] on div "* 볼륨은 15% 이상으로 설정해주세요. * 35초 미만은 수익이 적거나 발생하지 않을 수 있습니다." at bounding box center [660, 224] width 1021 height 24
click at [458, 207] on div "음원 * 볼륨은 15% 이상으로 설정해주세요. * 35초 미만은 수익이 적거나 발생하지 않을 수 있습니다. 환상적인 즐겨찾기 쇼핑사운드 채널 …" at bounding box center [660, 358] width 1021 height 337
click at [1115, 375] on icon at bounding box center [1115, 376] width 14 height 15
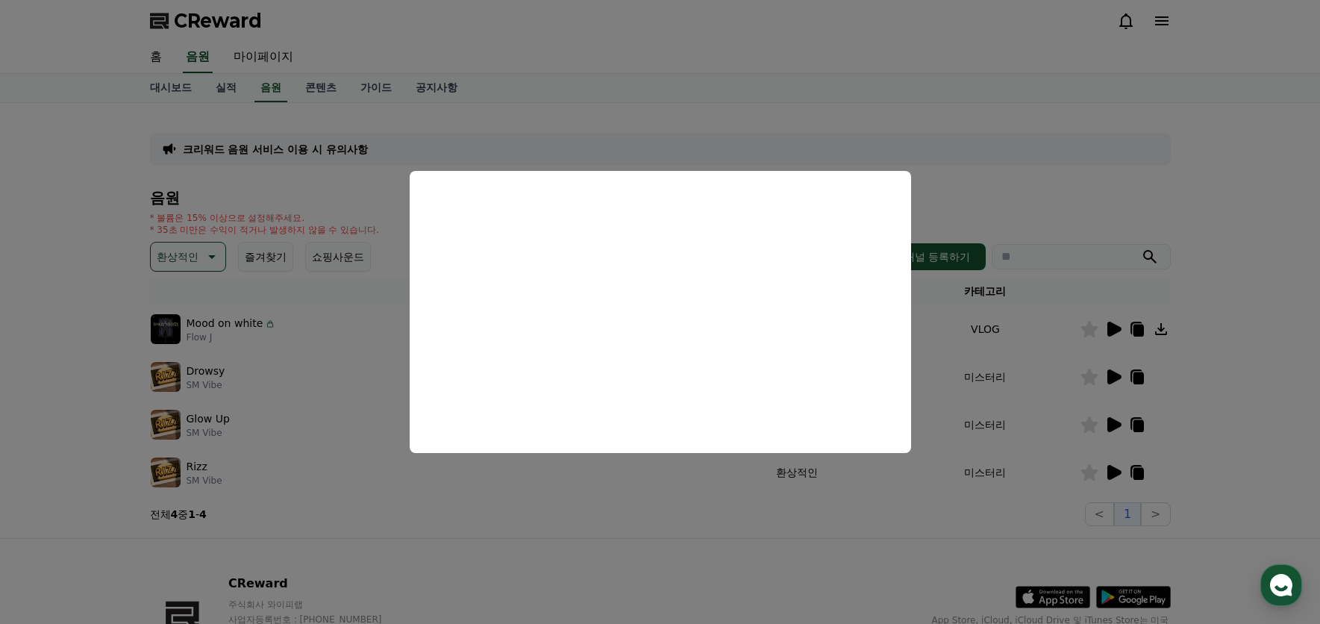
click at [990, 205] on button "close modal" at bounding box center [660, 312] width 1320 height 624
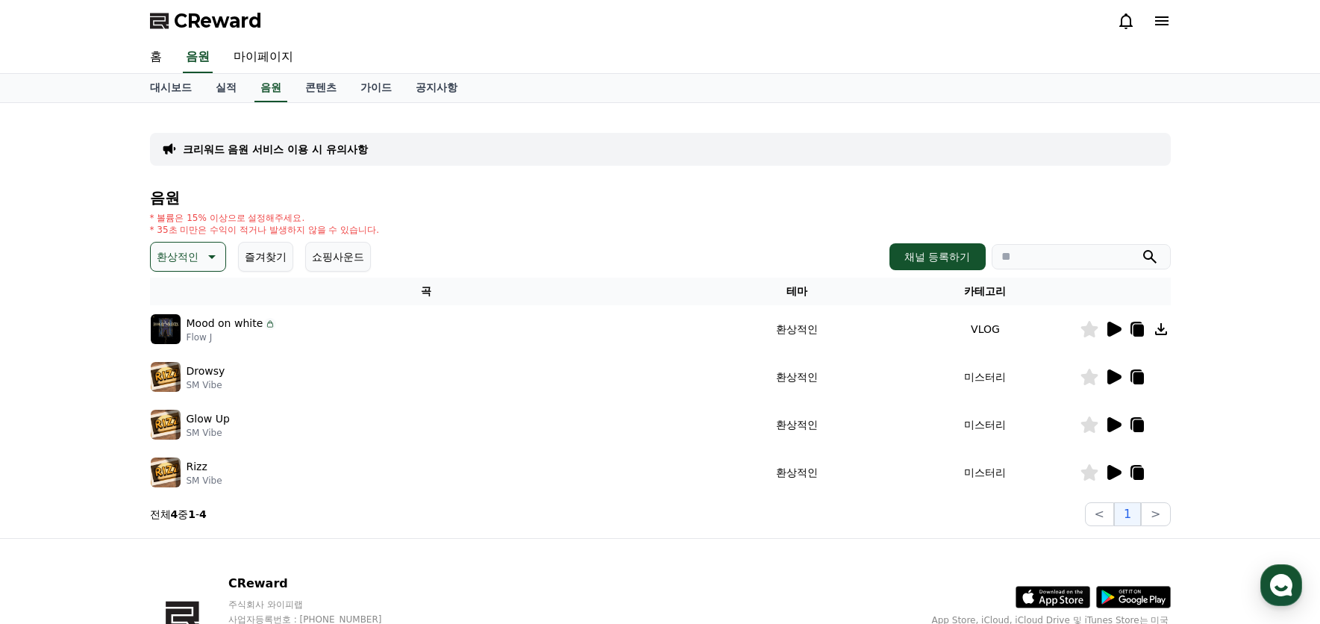
click at [213, 254] on icon at bounding box center [211, 257] width 18 height 18
click at [172, 387] on button "EDM" at bounding box center [170, 388] width 36 height 33
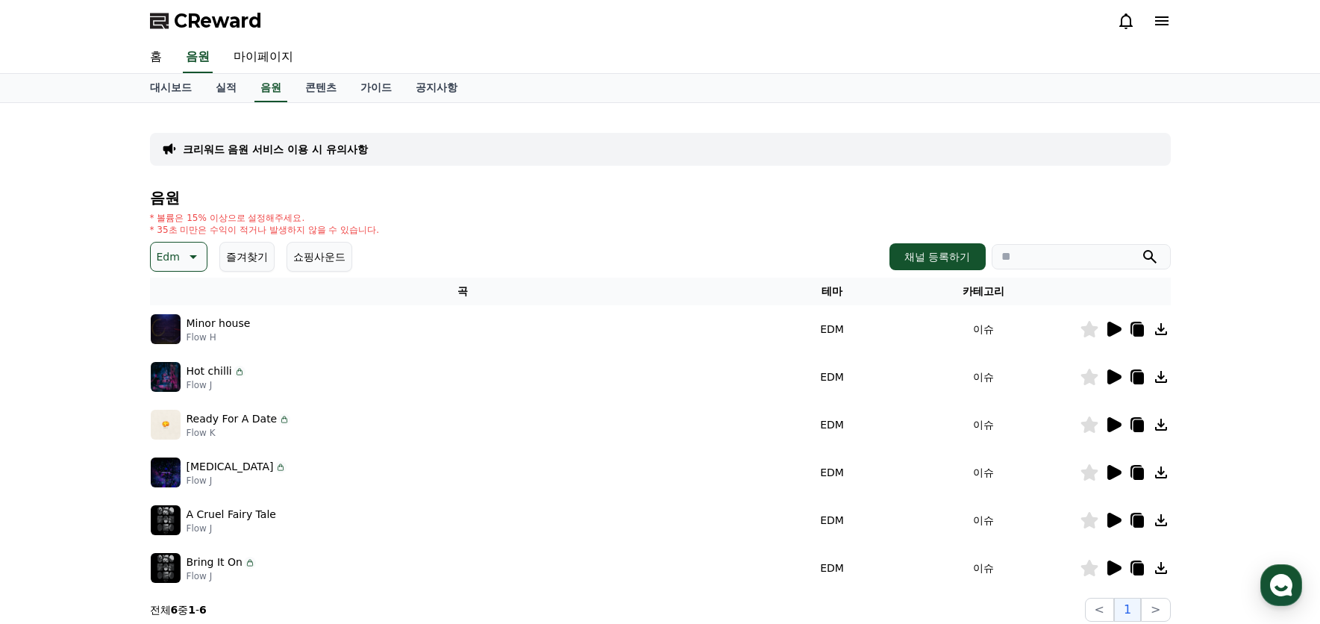
click at [1113, 328] on icon at bounding box center [1115, 329] width 14 height 15
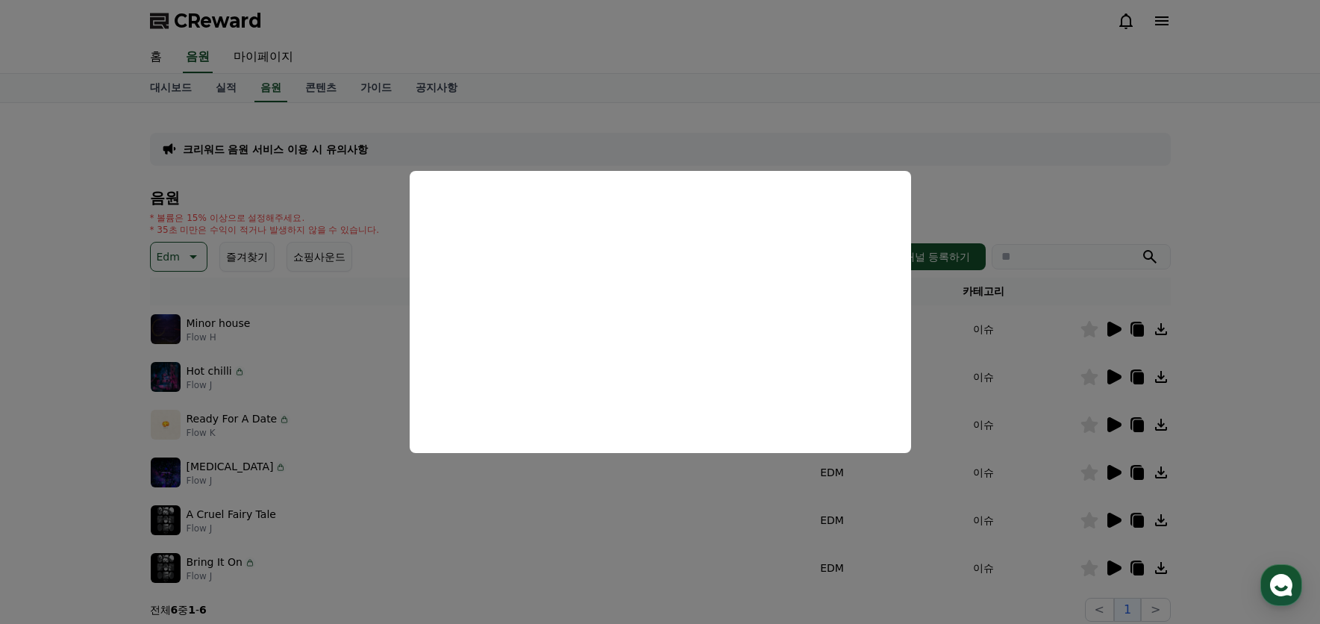
click at [975, 203] on button "close modal" at bounding box center [660, 312] width 1320 height 624
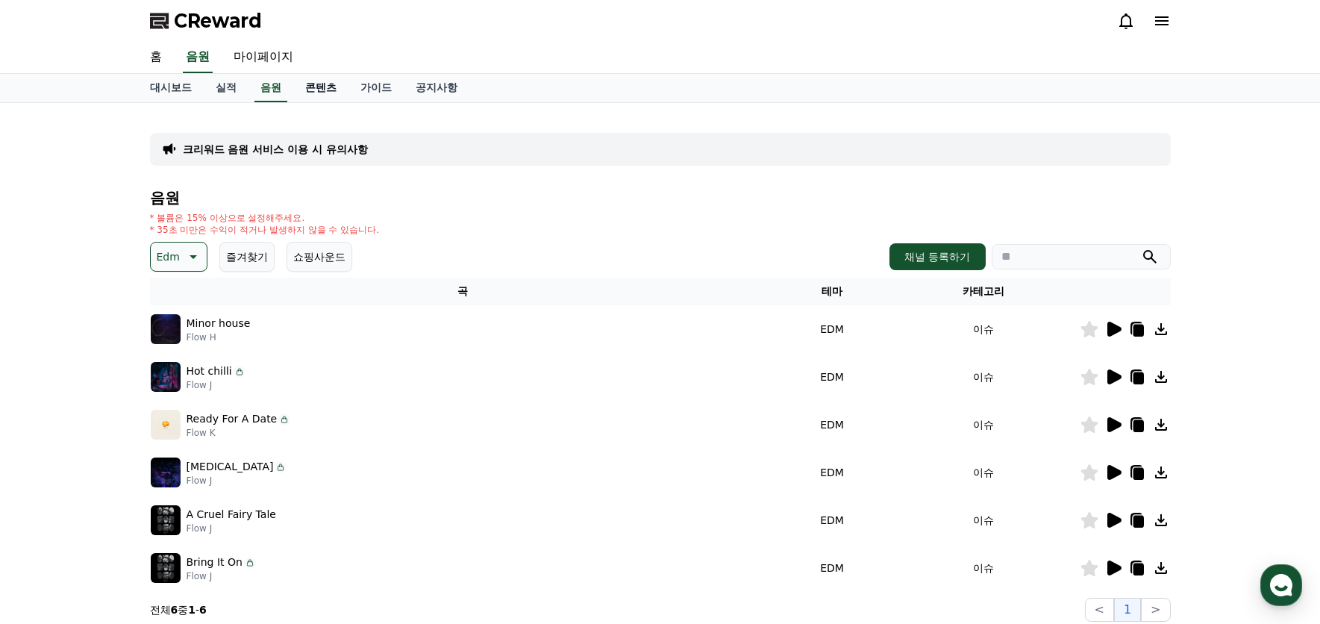
click at [316, 84] on link "콘텐츠" at bounding box center [320, 88] width 55 height 28
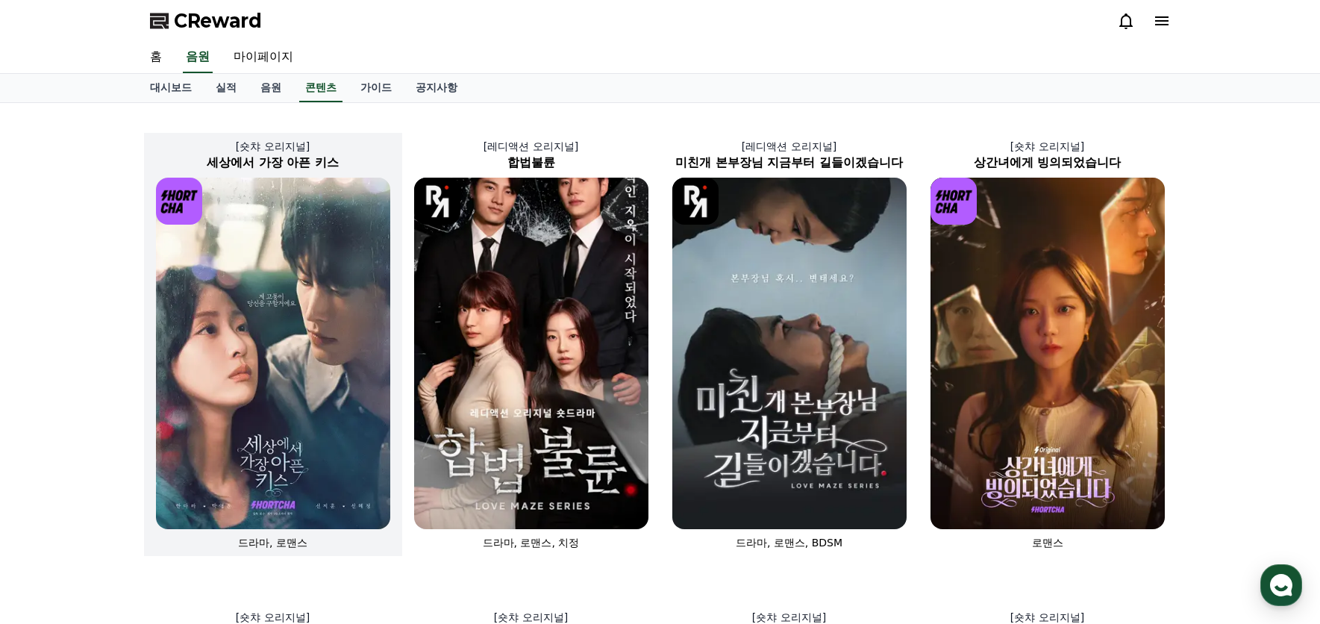
click at [291, 342] on img at bounding box center [273, 354] width 234 height 352
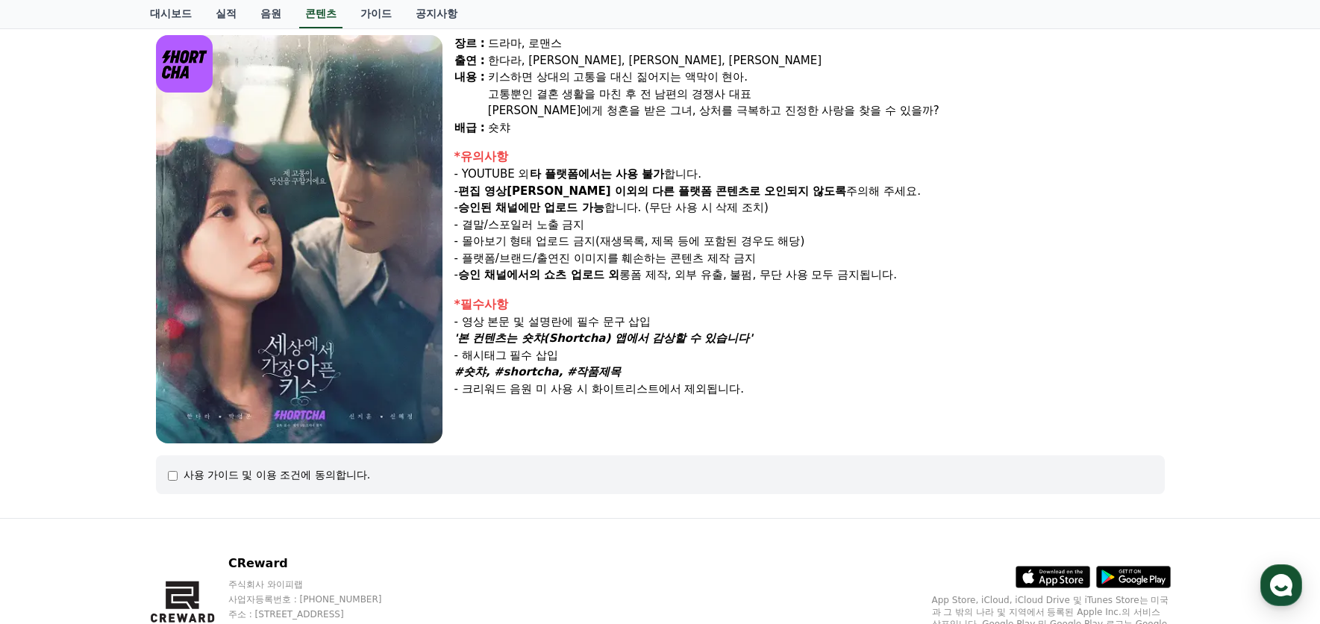
scroll to position [205, 0]
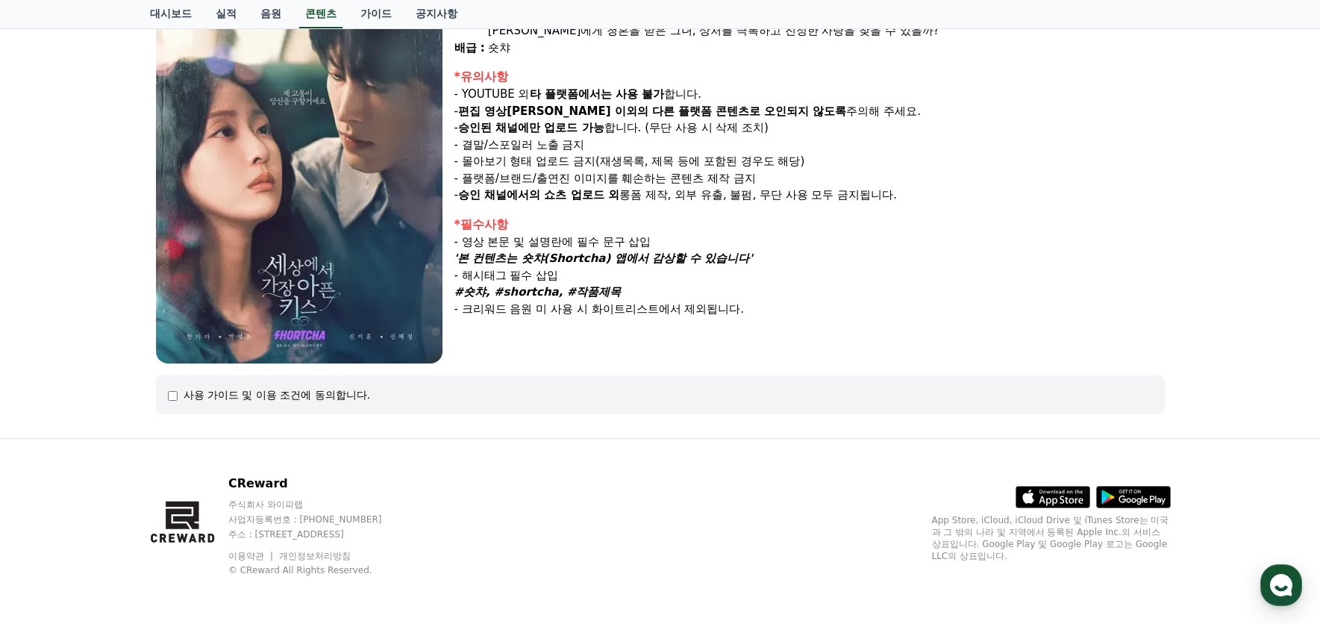
click at [178, 395] on div "사용 가이드 및 이용 조건에 동의합니다." at bounding box center [660, 394] width 985 height 15
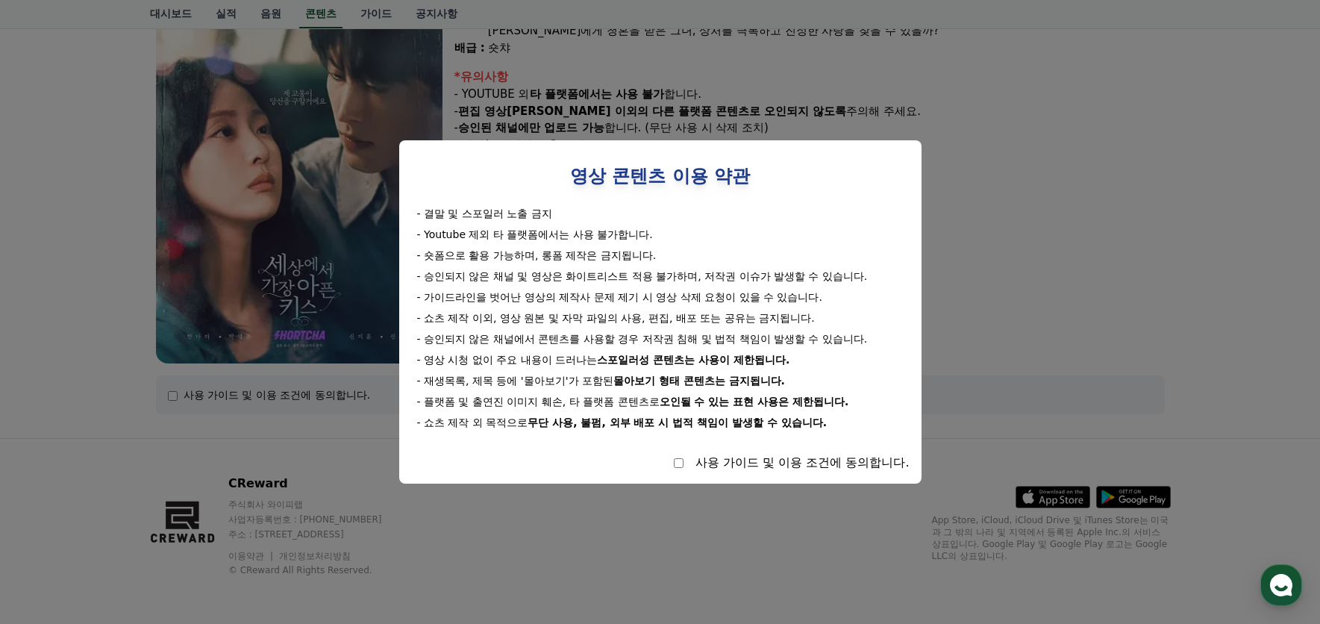
select select
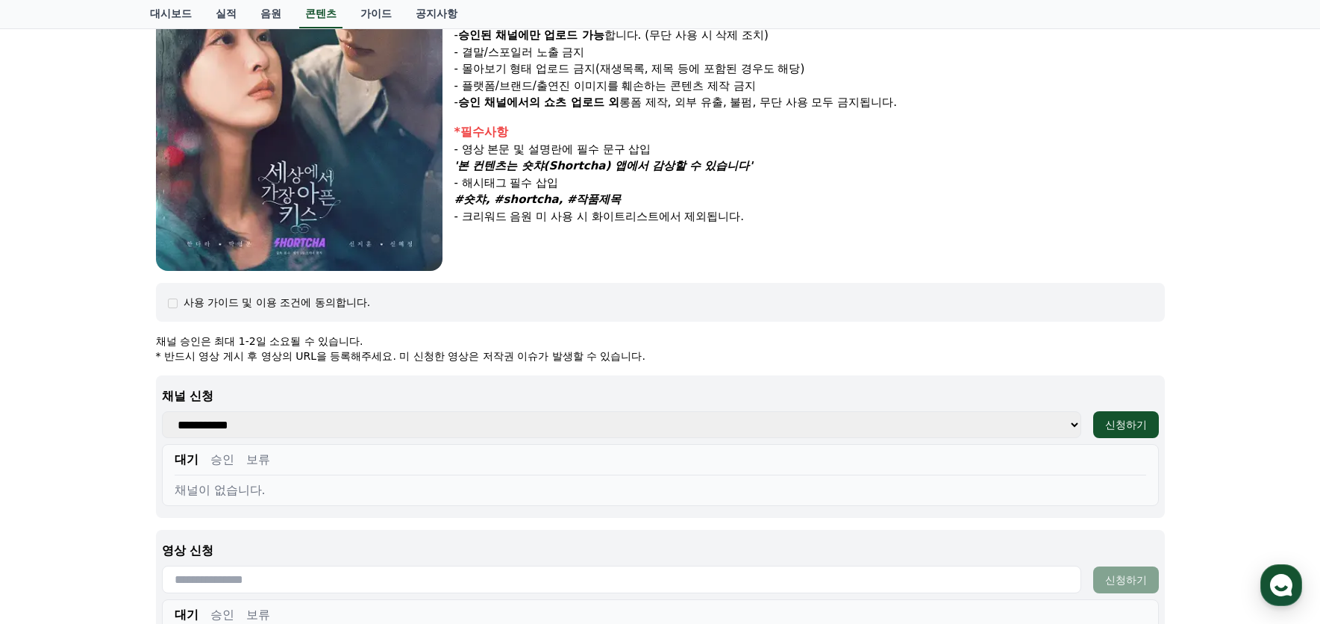
scroll to position [428, 0]
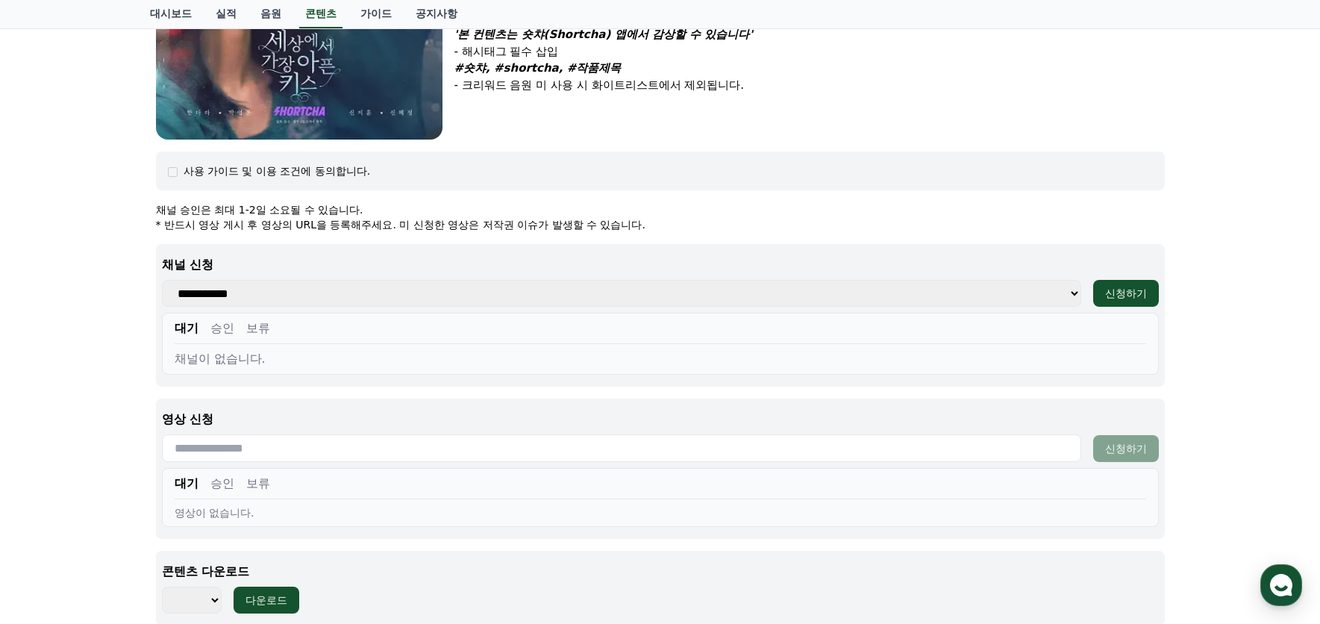
click at [454, 303] on select "**********" at bounding box center [622, 293] width 920 height 27
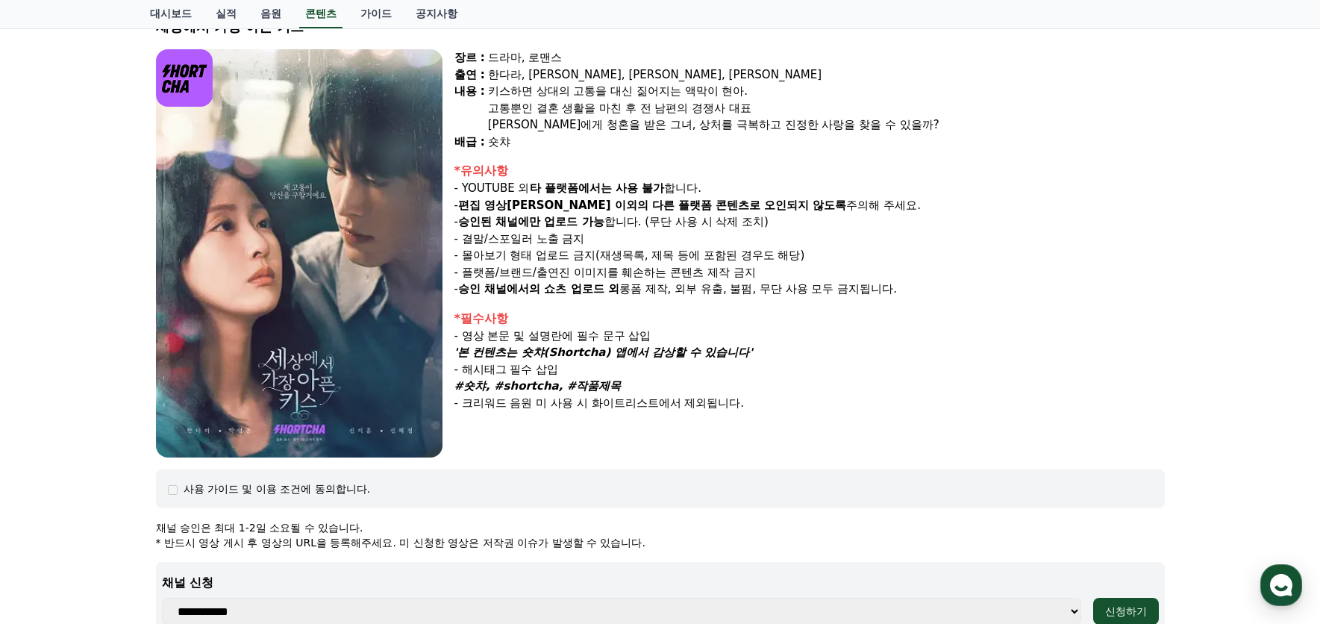
scroll to position [0, 0]
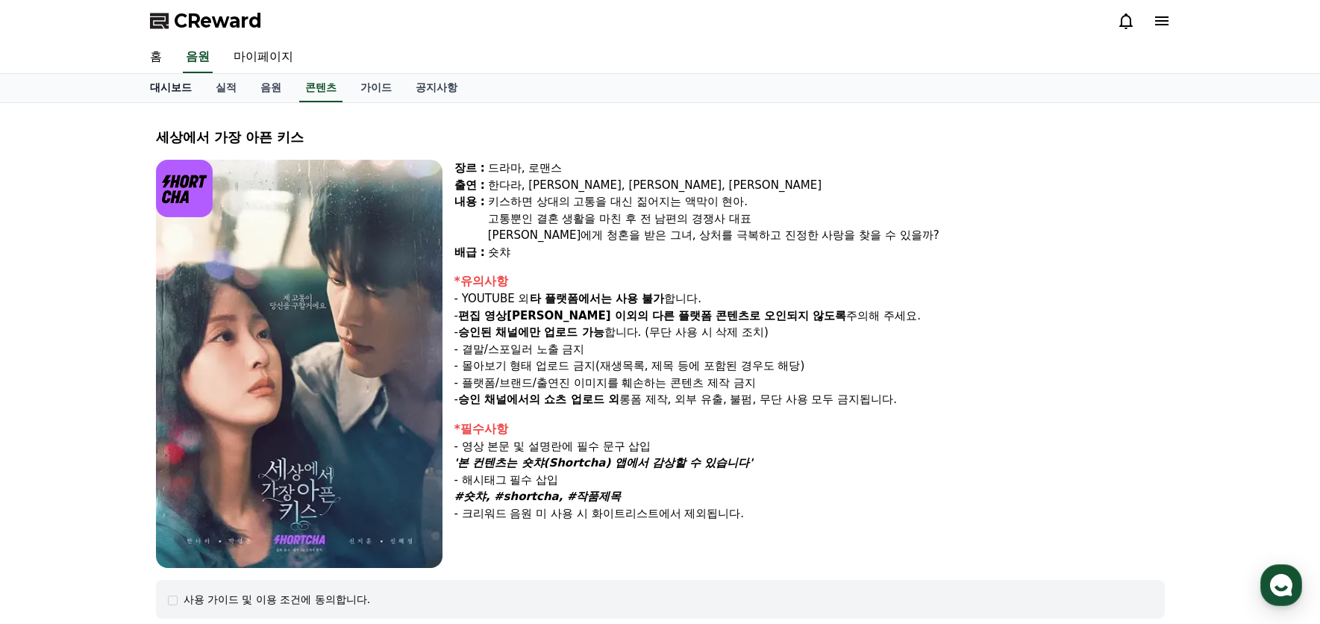
click at [164, 88] on link "대시보드" at bounding box center [171, 88] width 66 height 28
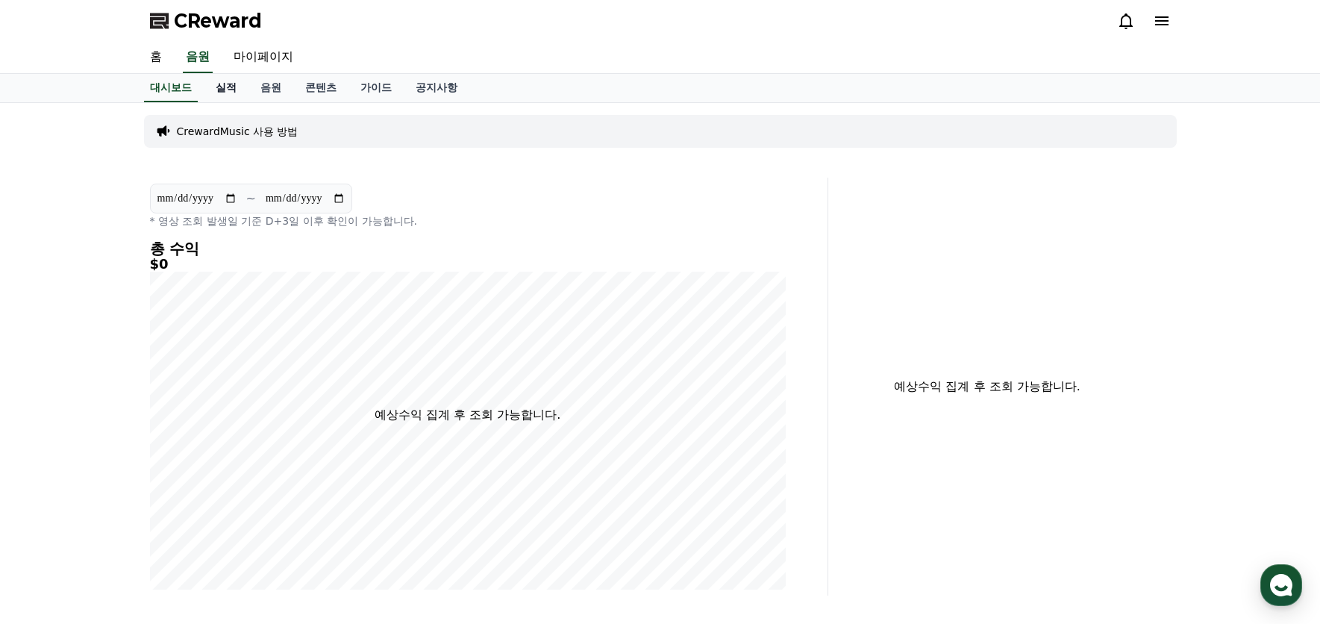
click at [225, 87] on link "실적" at bounding box center [226, 88] width 45 height 28
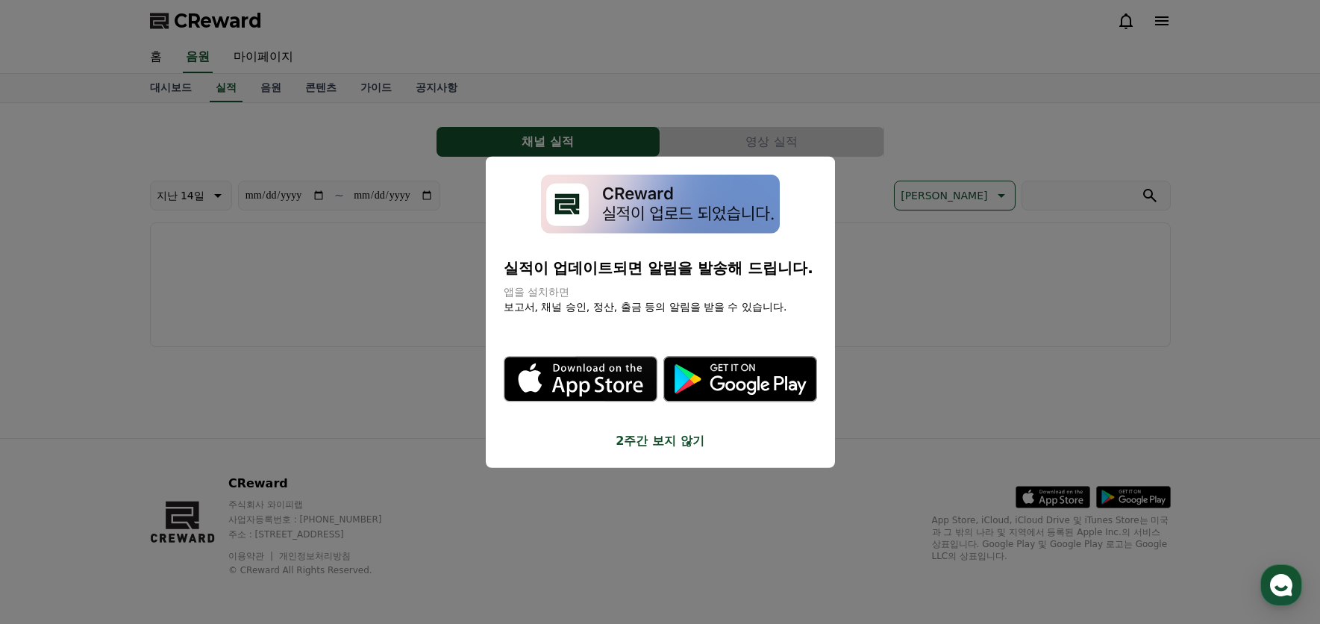
click at [338, 137] on button "close modal" at bounding box center [660, 312] width 1320 height 624
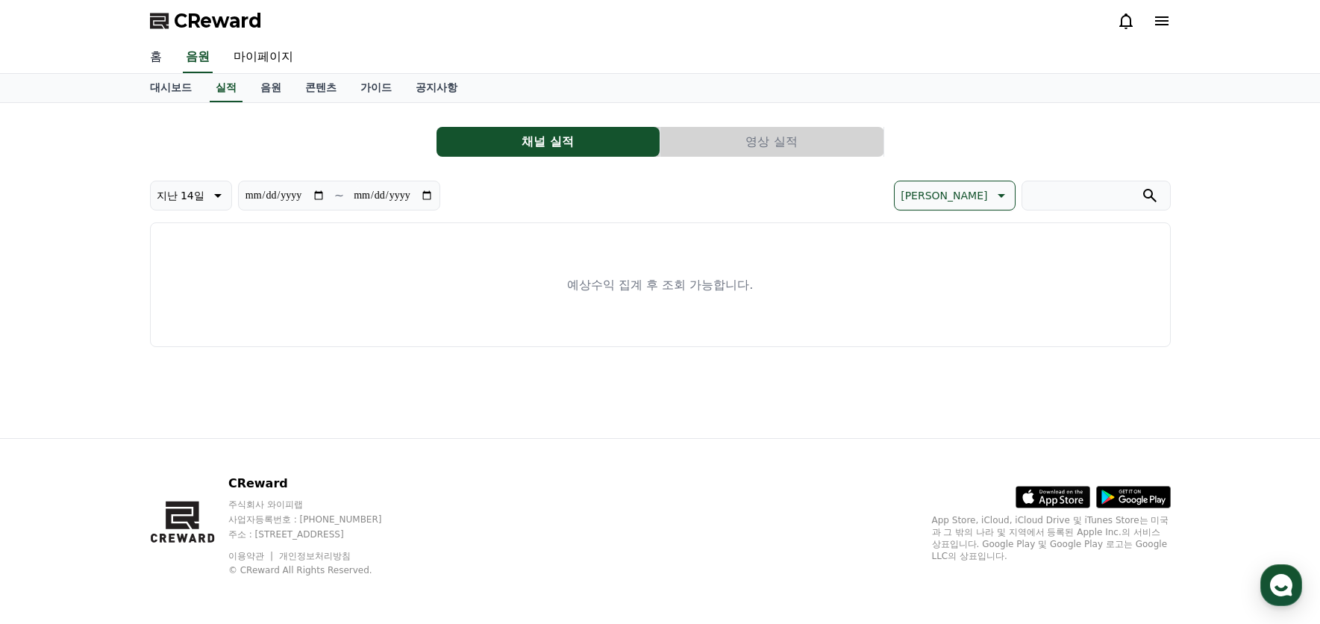
click at [152, 54] on link "홈" at bounding box center [156, 57] width 36 height 31
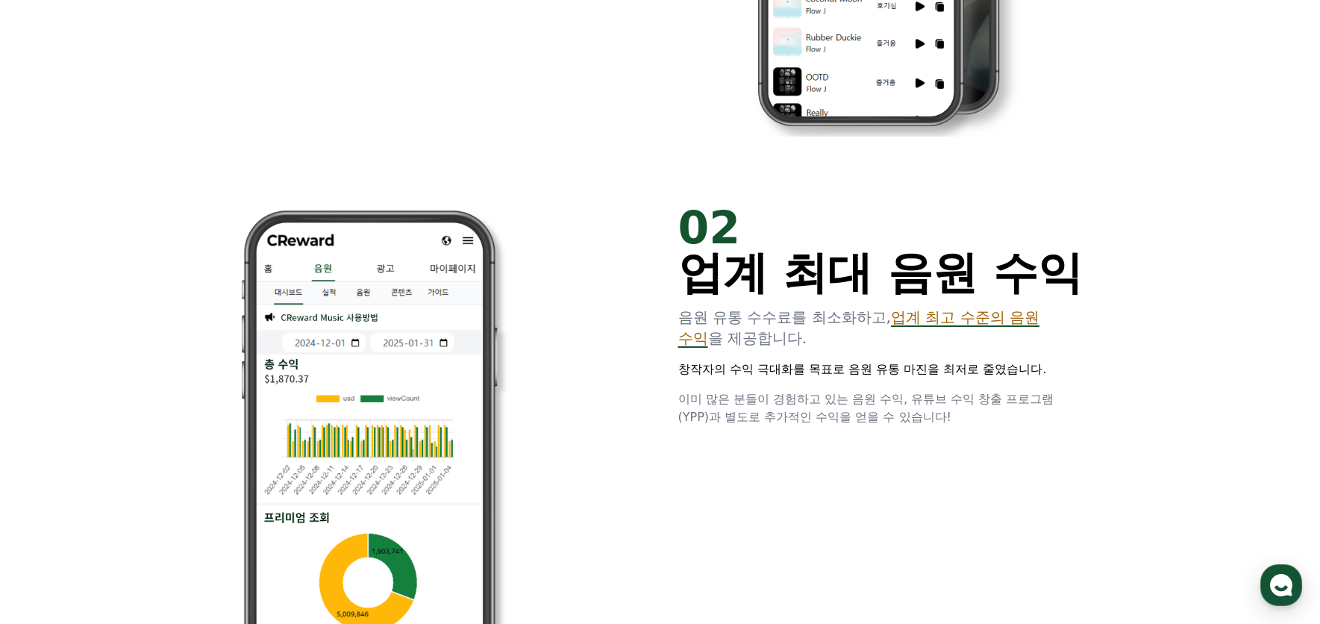
scroll to position [1120, 0]
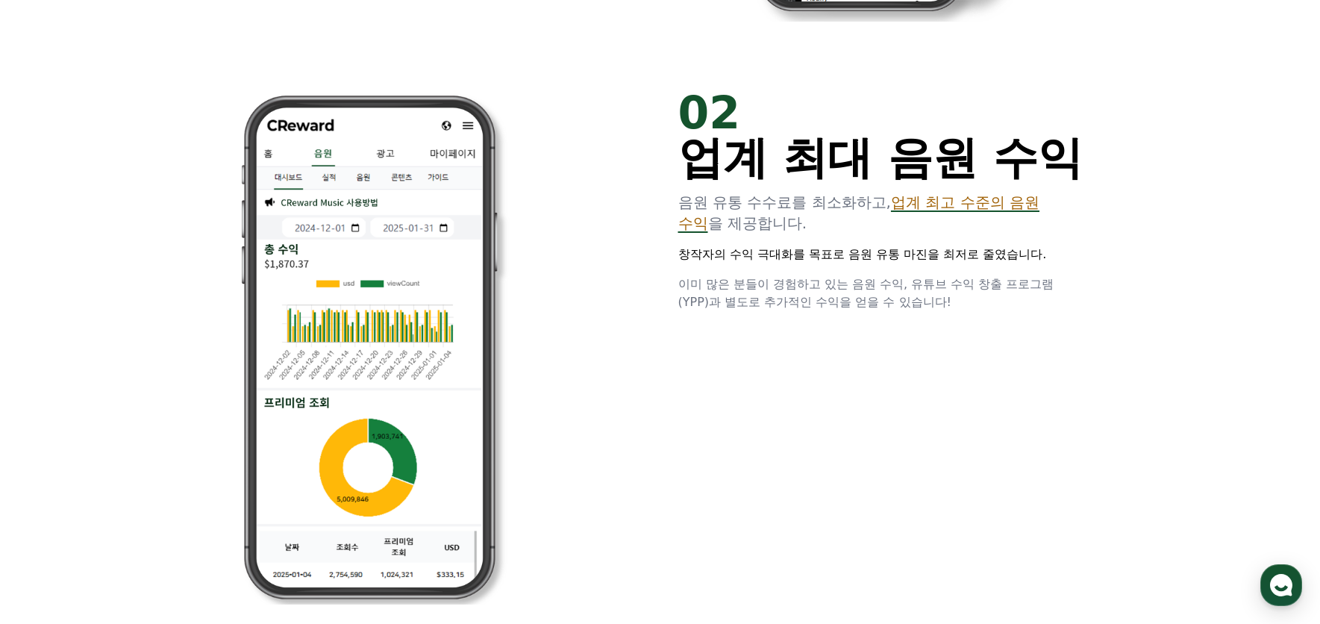
drag, startPoint x: 676, startPoint y: 249, endPoint x: 1093, endPoint y: 299, distance: 420.1
click at [1093, 299] on div "02 업계 최대 음원 수익 음원 유통 수수료를 최소화하고, 업계 최고 수준의 음원 수익 을 제공합니다. 창작자의 수익 극대화를 목표로 음원 유…" at bounding box center [661, 347] width 896 height 562
drag, startPoint x: 1093, startPoint y: 299, endPoint x: 834, endPoint y: 364, distance: 267.2
click at [834, 364] on div "02 업계 최대 음원 수익 음원 유통 수수료를 최소화하고, 업계 최고 수준의 음원 수익 을 제공합니다. 창작자의 수익 극대화를 목표로 음원 유…" at bounding box center [661, 347] width 896 height 562
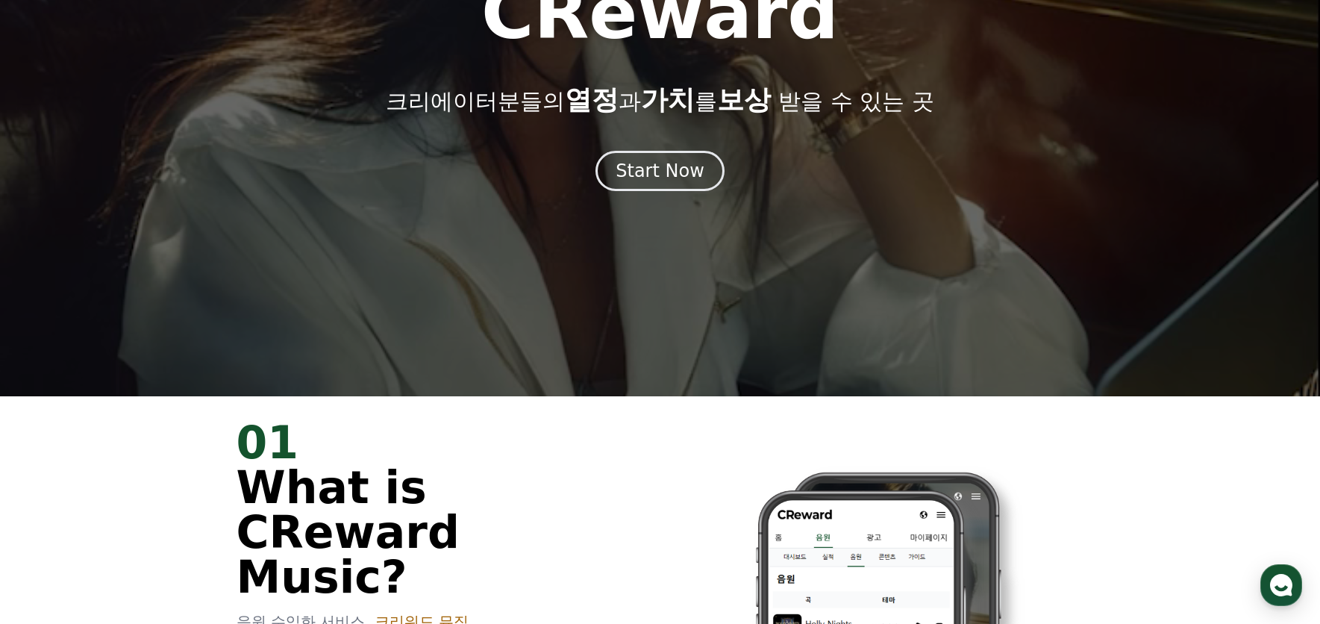
scroll to position [0, 0]
